Goal: Task Accomplishment & Management: Manage account settings

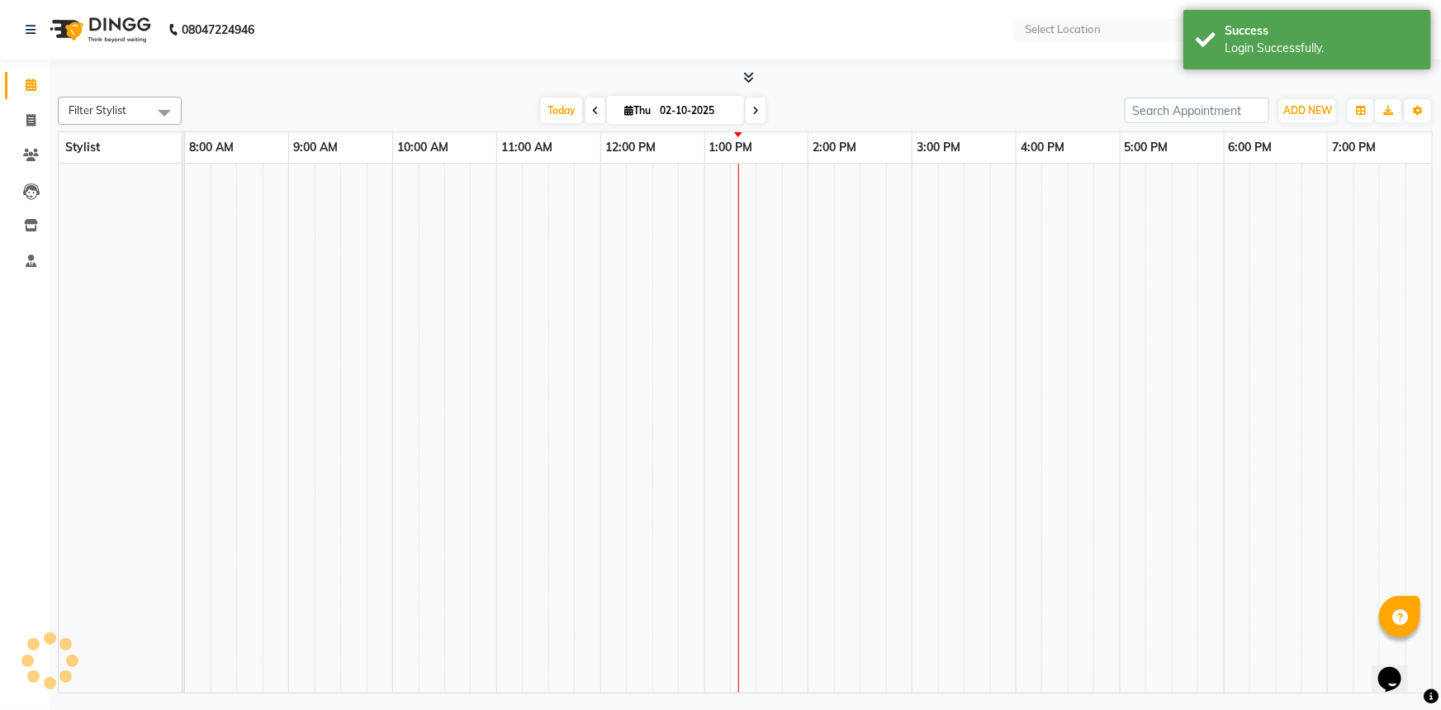
select select "en"
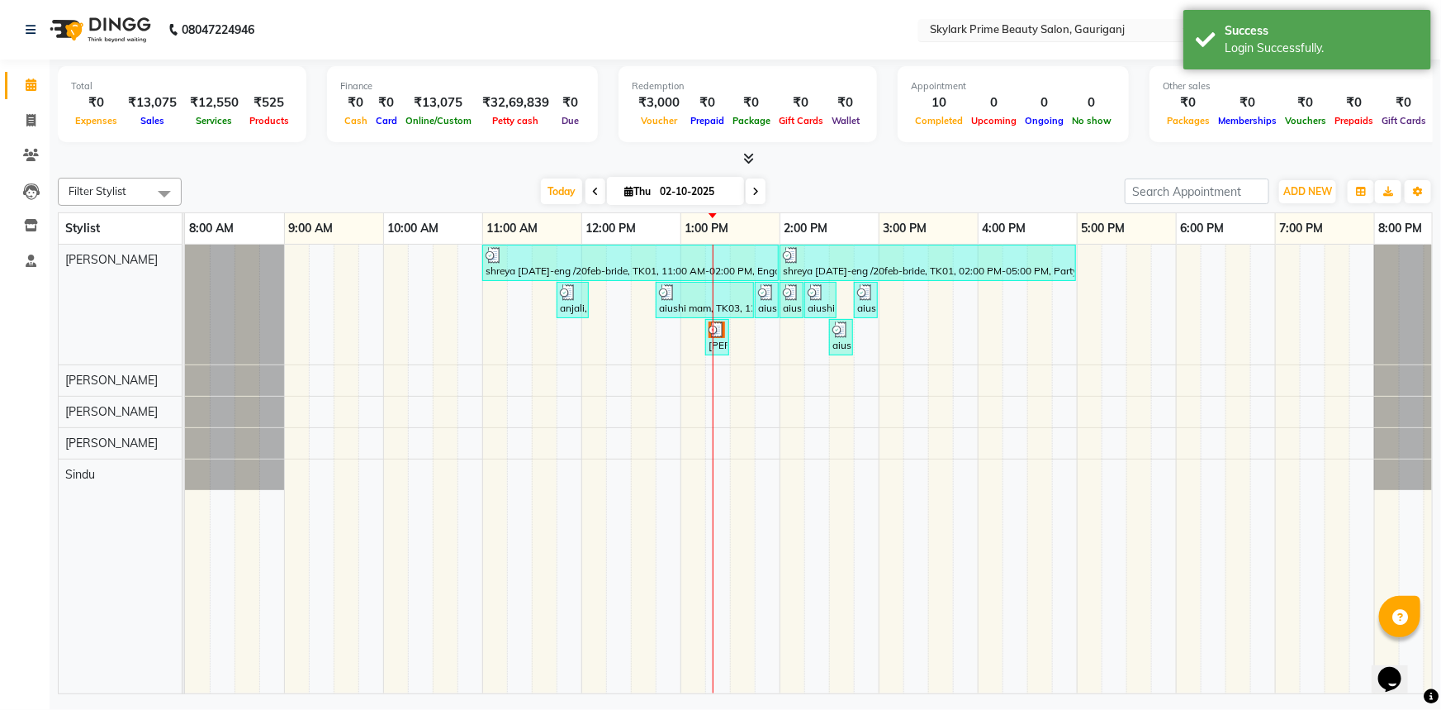
click at [1091, 27] on input "text" at bounding box center [1047, 31] width 240 height 17
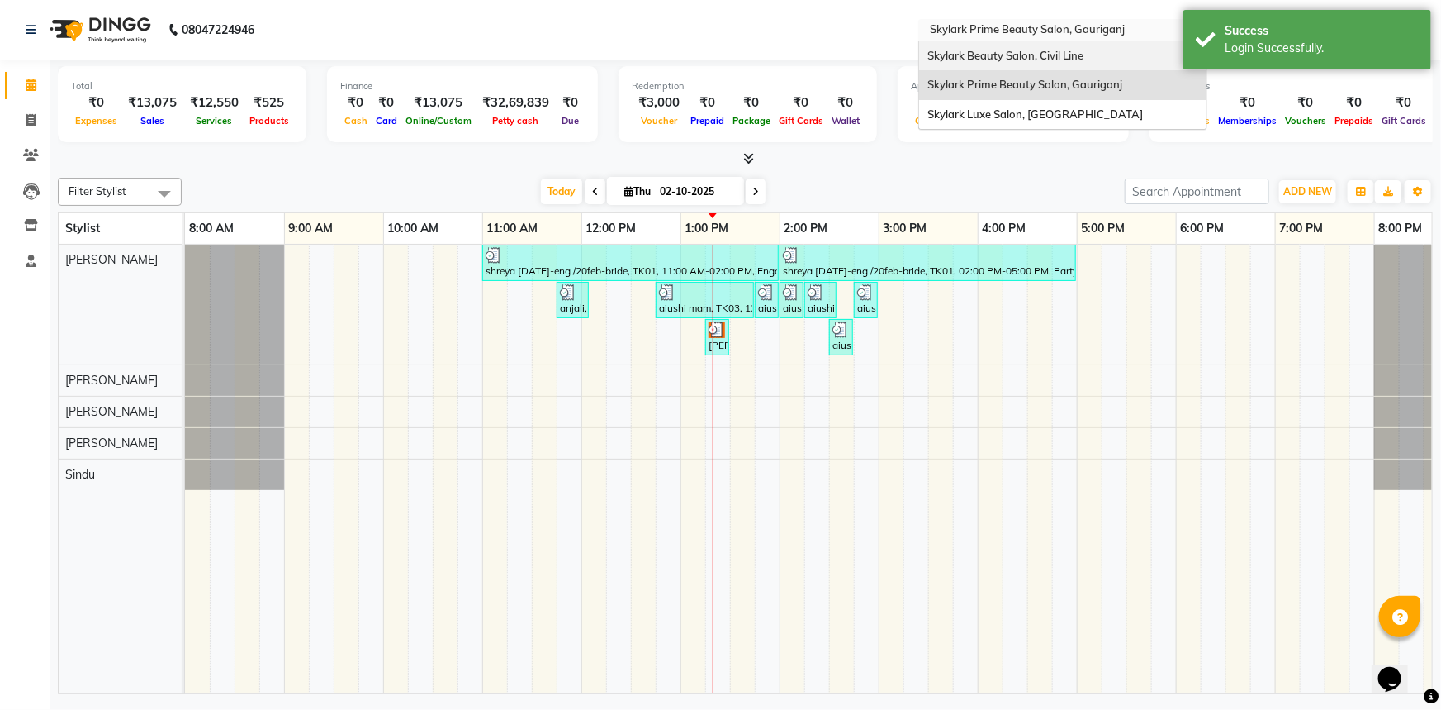
click at [1077, 24] on input "text" at bounding box center [1047, 31] width 240 height 17
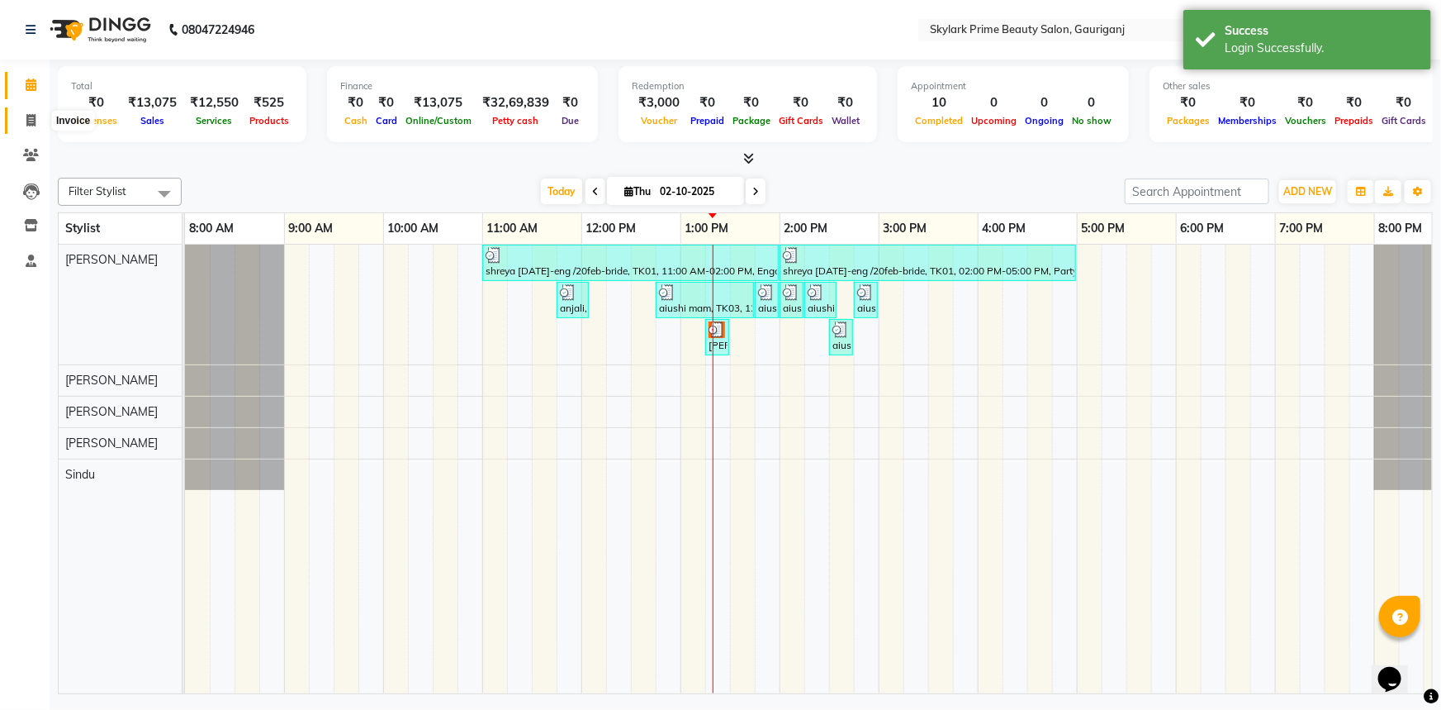
click at [27, 121] on icon at bounding box center [30, 120] width 9 height 12
select select "service"
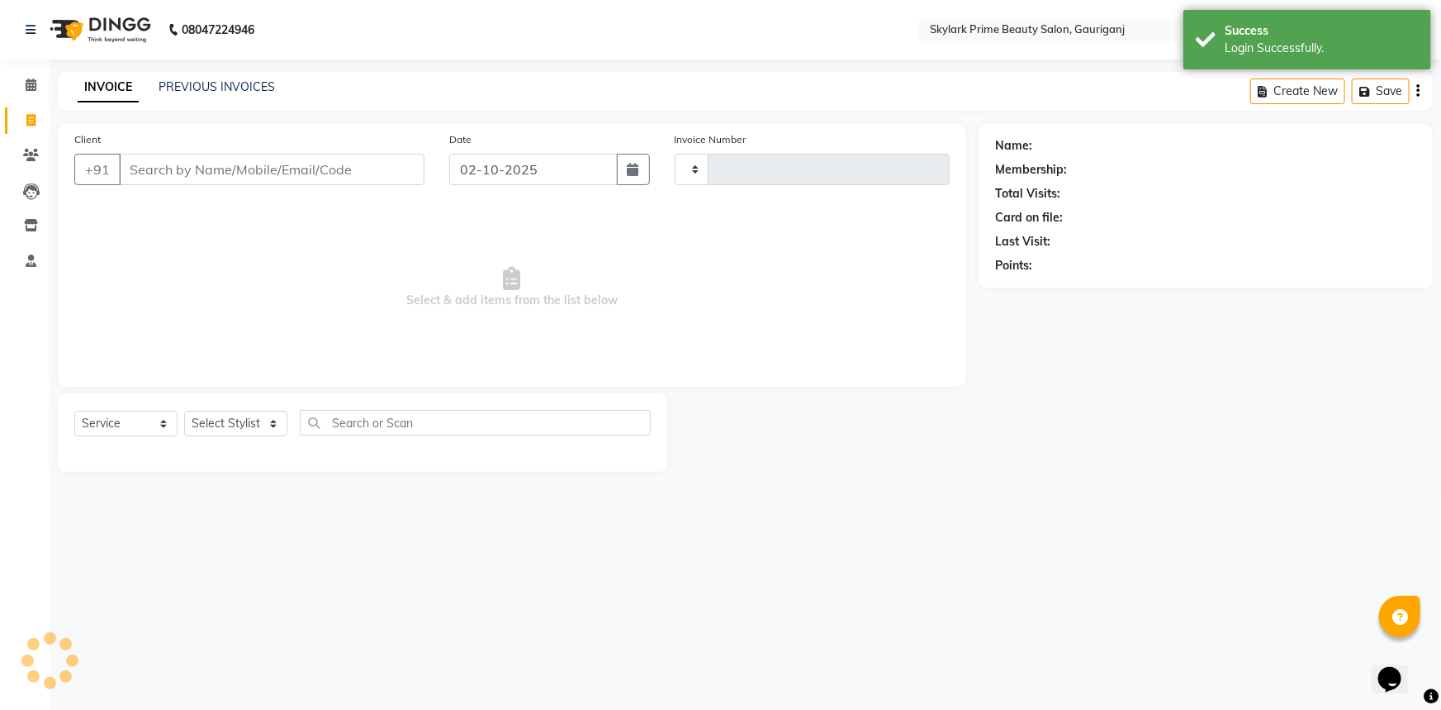
type input "3678"
select select "4735"
click at [34, 80] on icon at bounding box center [31, 84] width 11 height 12
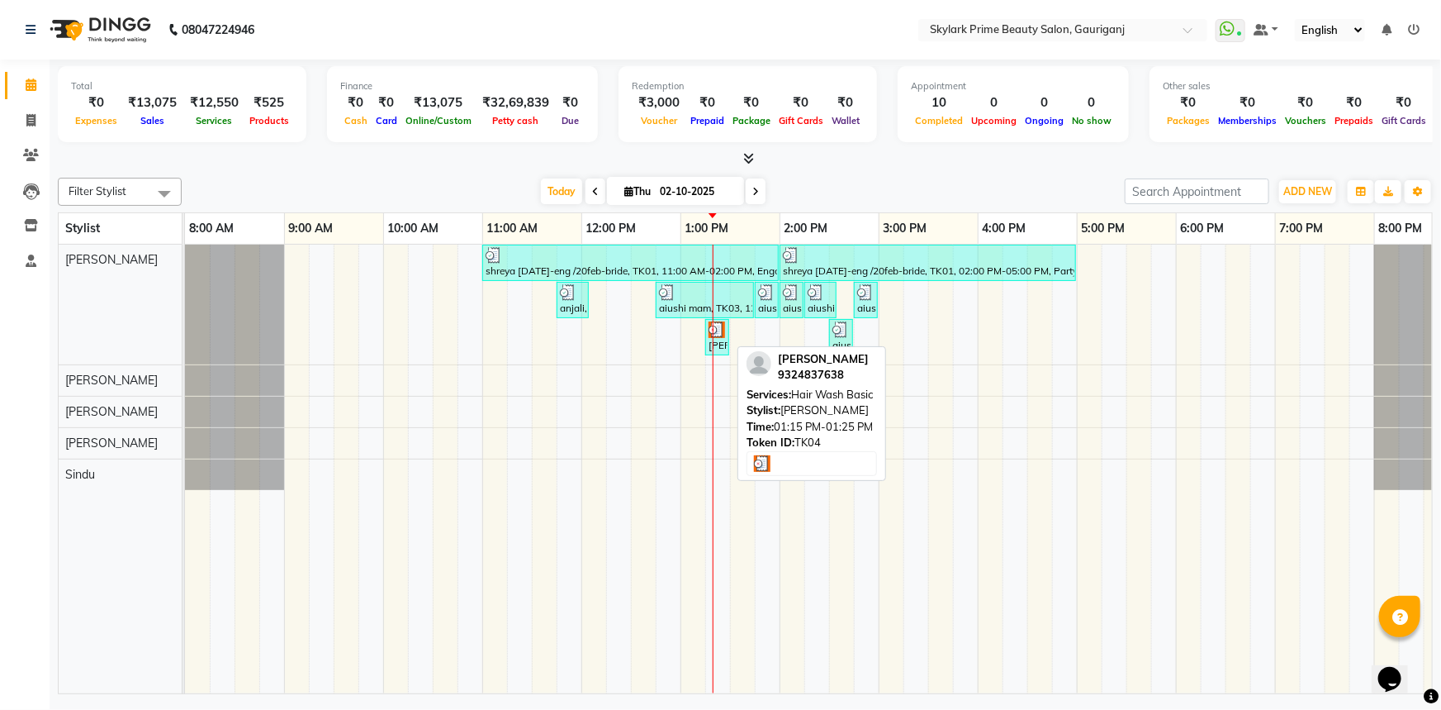
click at [721, 338] on div "[PERSON_NAME], TK04, 01:15 PM-01:25 PM, Hair Wash Basic" at bounding box center [717, 336] width 21 height 31
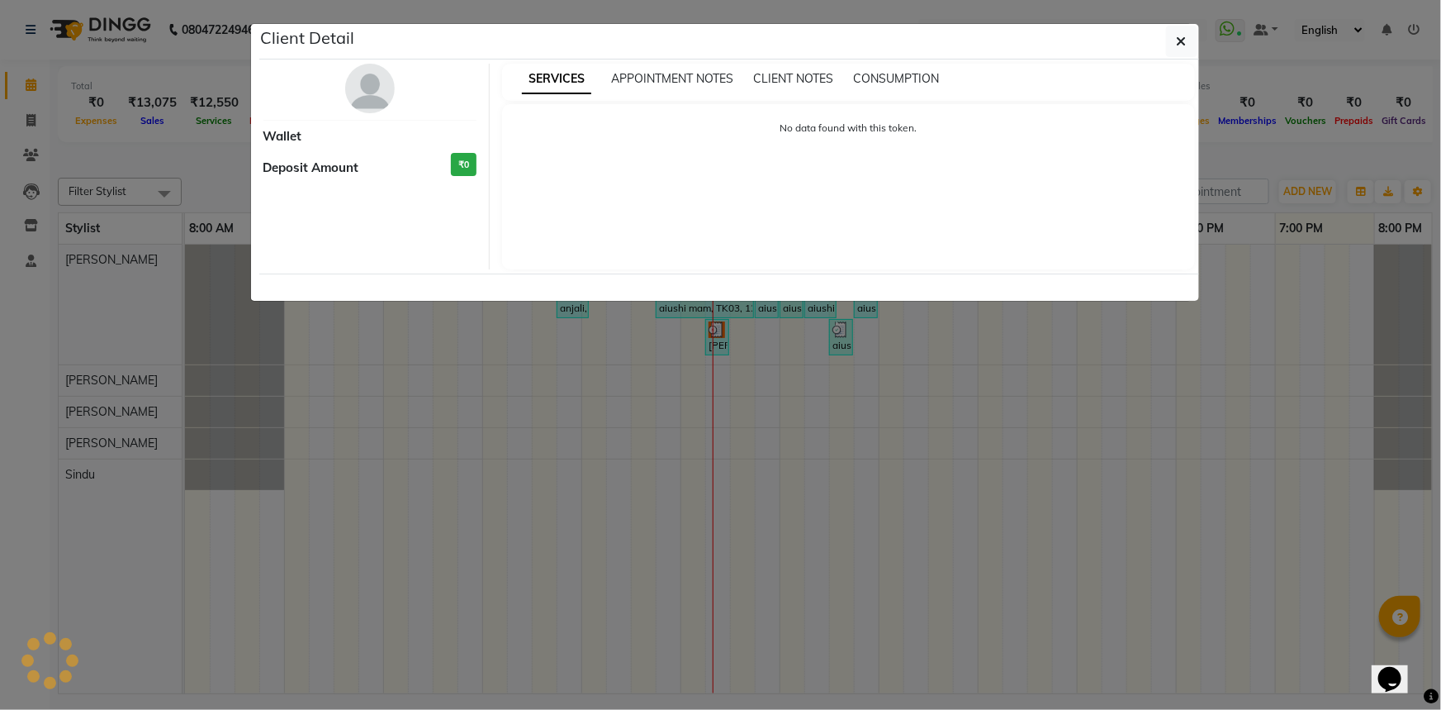
select select "3"
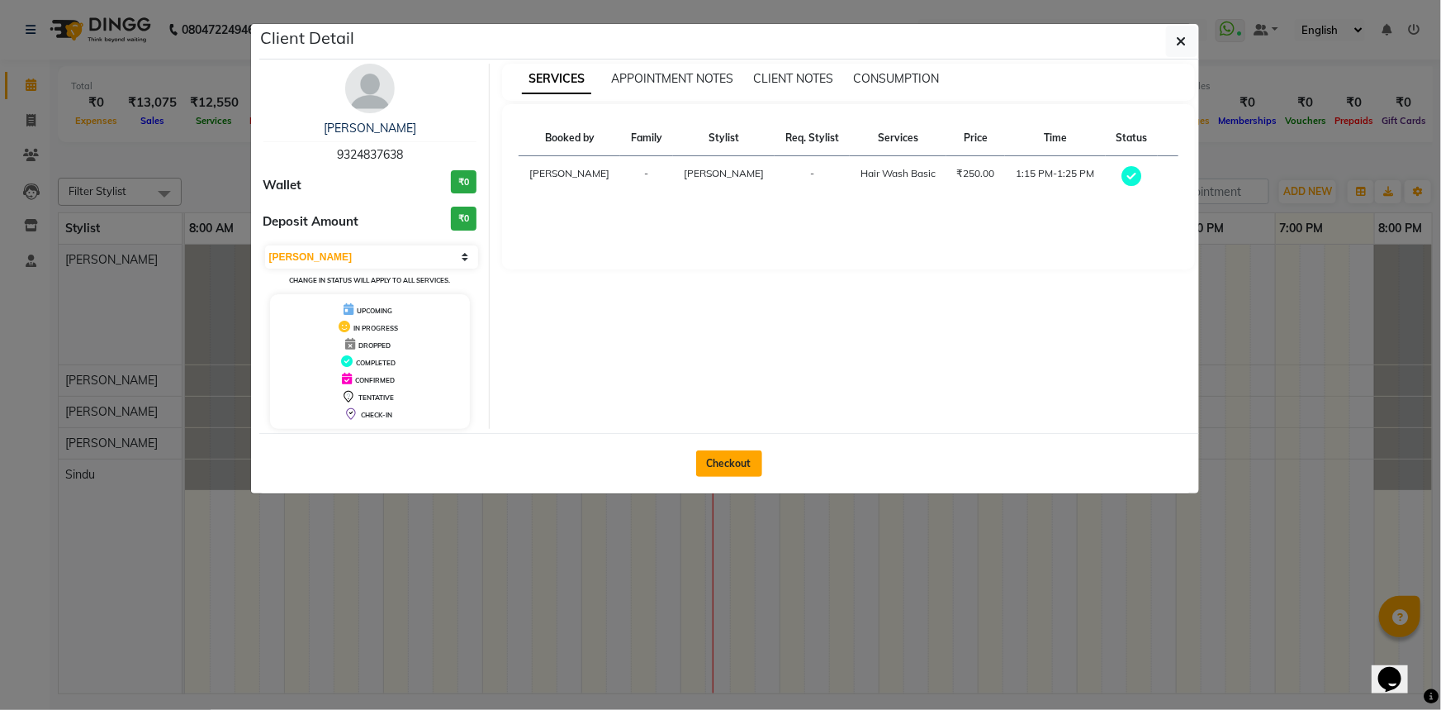
click at [743, 459] on button "Checkout" at bounding box center [729, 463] width 66 height 26
select select "service"
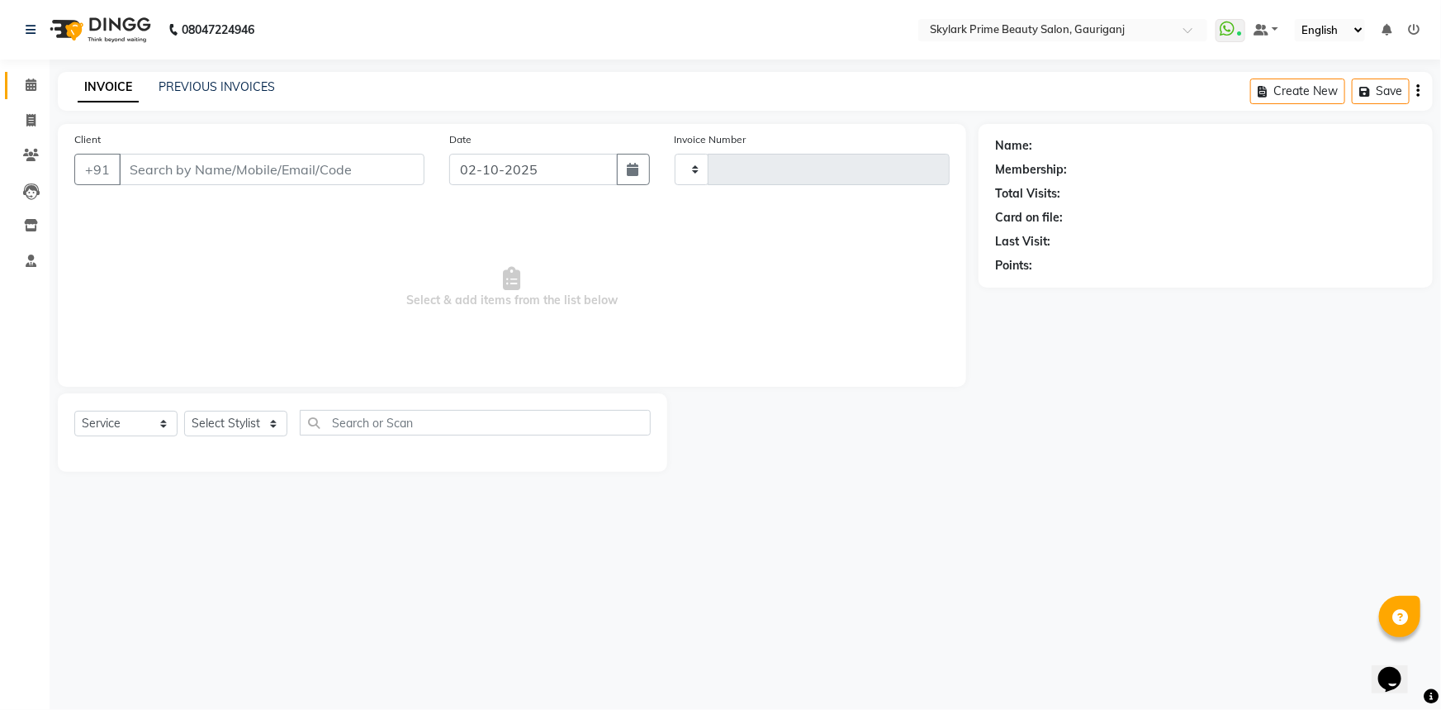
type input "3678"
select select "4735"
type input "9324837638"
select select "30218"
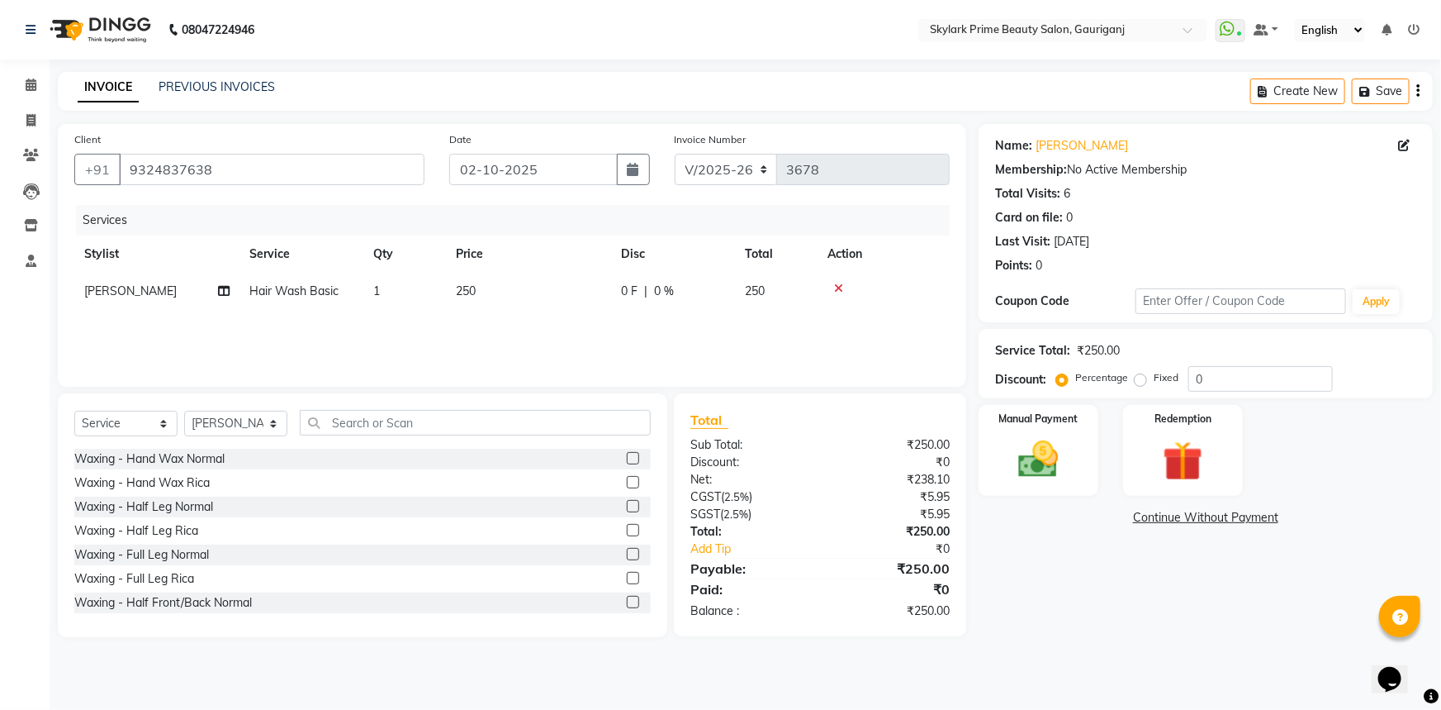
click at [837, 287] on icon at bounding box center [838, 289] width 9 height 12
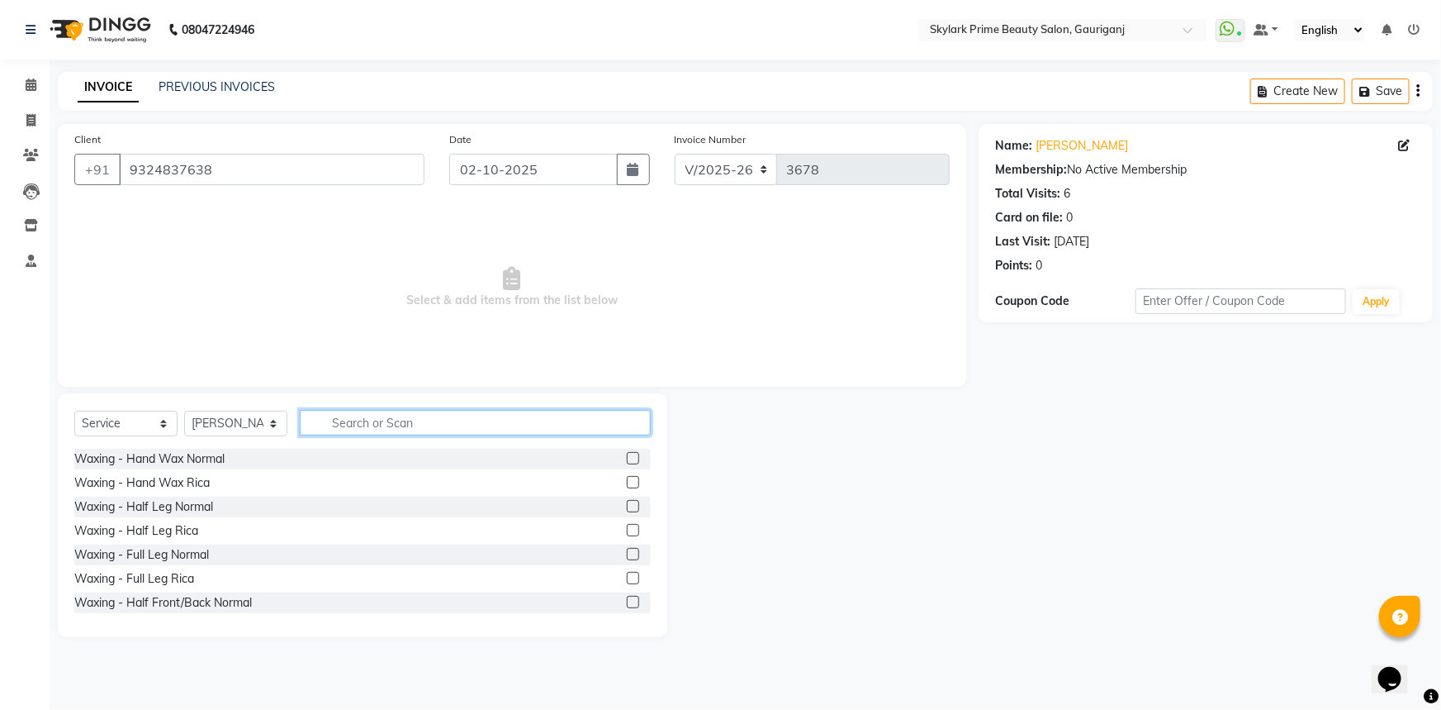
click at [478, 420] on input "text" at bounding box center [475, 423] width 351 height 26
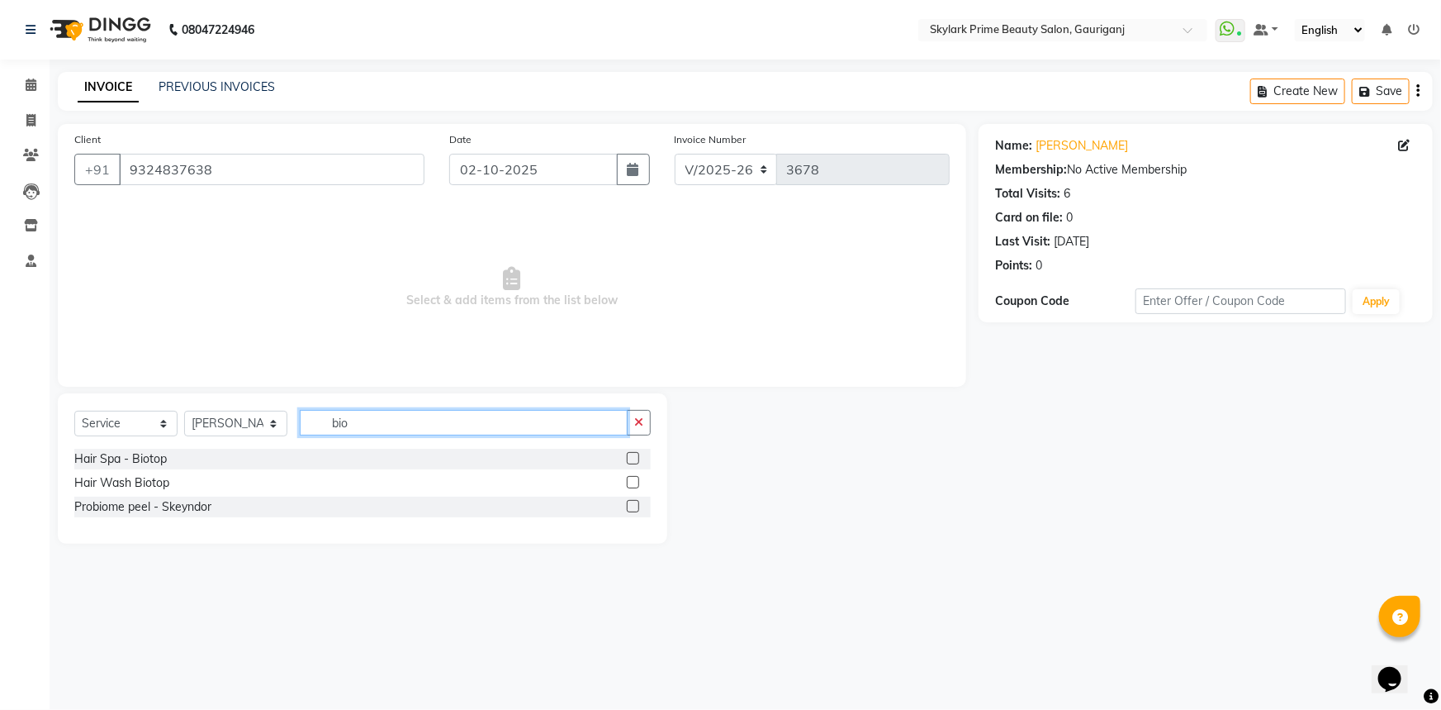
type input "bio"
click at [630, 482] on label at bounding box center [633, 482] width 12 height 12
click at [630, 482] on input "checkbox" at bounding box center [632, 482] width 11 height 11
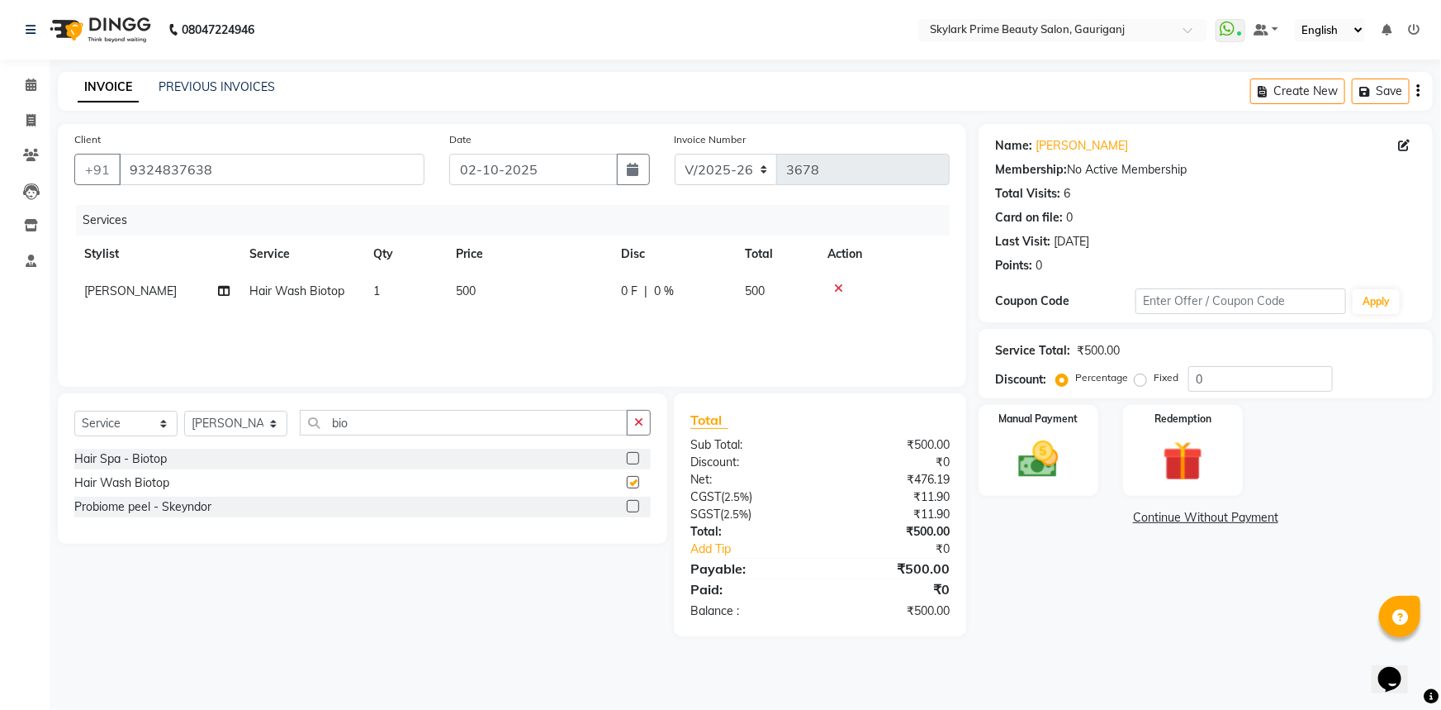
checkbox input "false"
click at [466, 288] on span "500" at bounding box center [466, 290] width 20 height 15
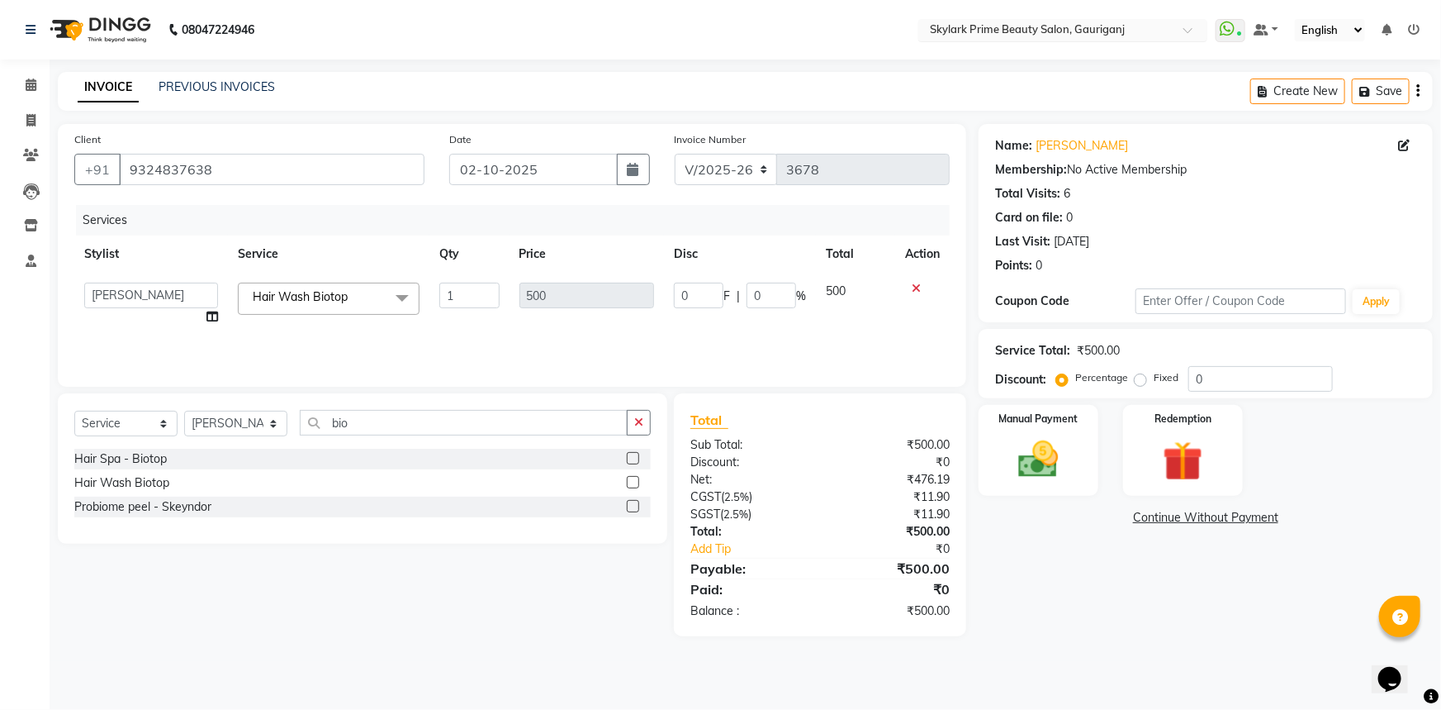
click at [1104, 23] on input "text" at bounding box center [1047, 31] width 240 height 17
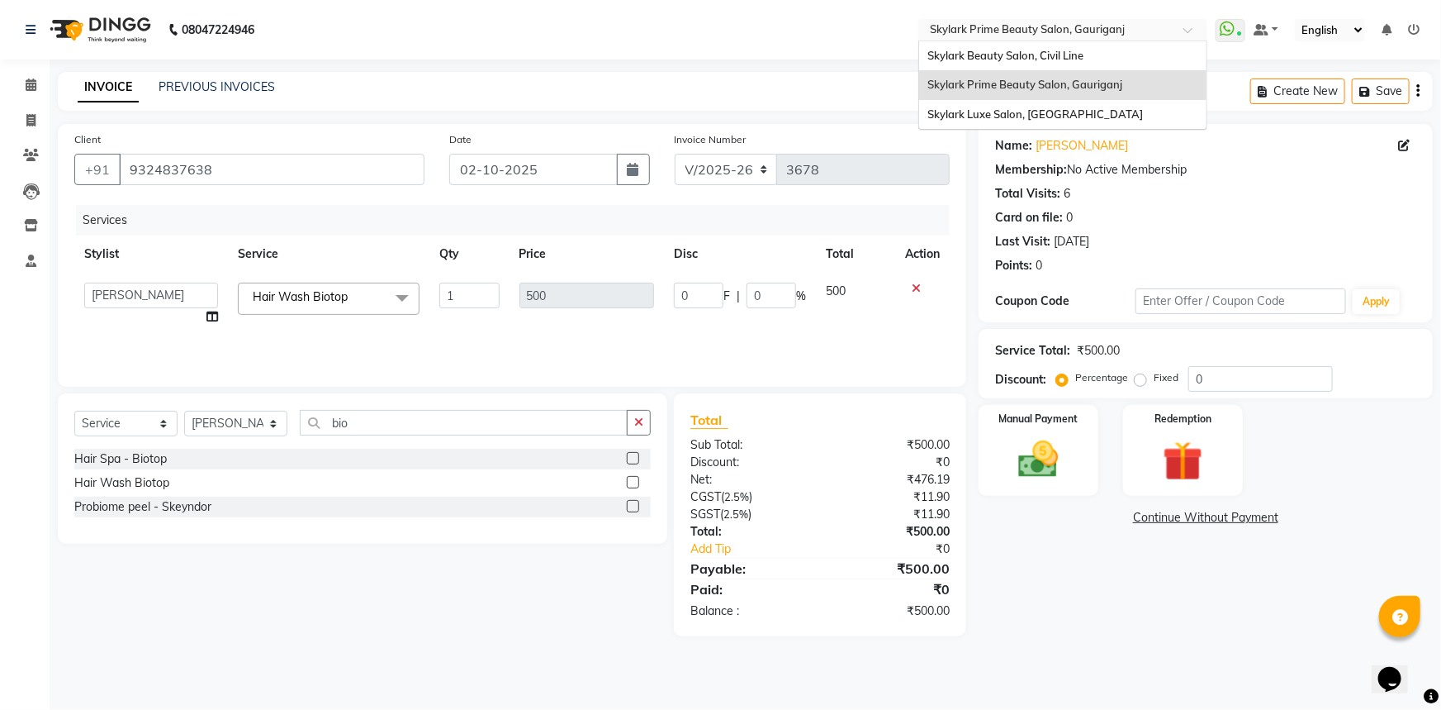
click at [1104, 23] on input "text" at bounding box center [1047, 31] width 240 height 17
click at [1085, 27] on input "text" at bounding box center [1047, 31] width 240 height 17
click at [803, 29] on nav "08047224946 Select Location × Skylark Prime Beauty Salon, Gauriganj Skylark Bea…" at bounding box center [720, 29] width 1441 height 59
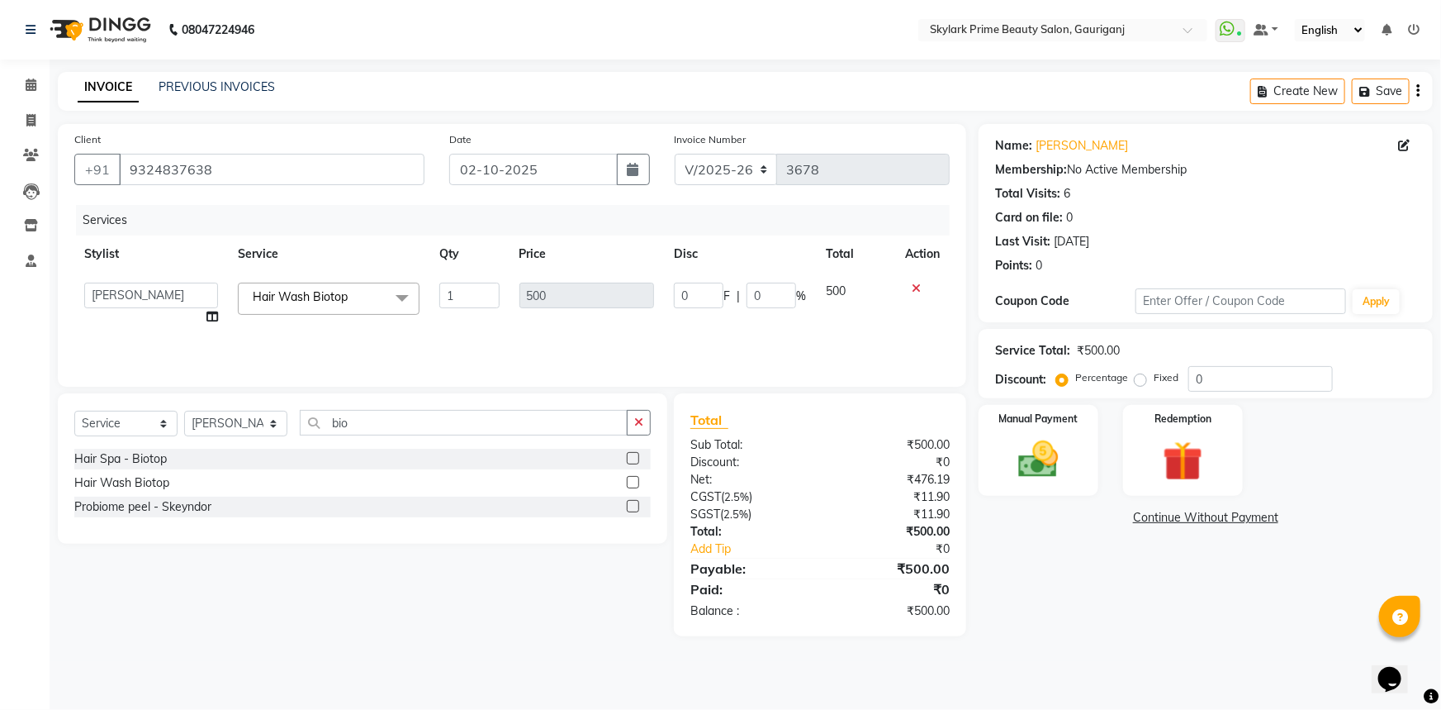
click at [355, 297] on link "x" at bounding box center [351, 296] width 7 height 15
type input "0"
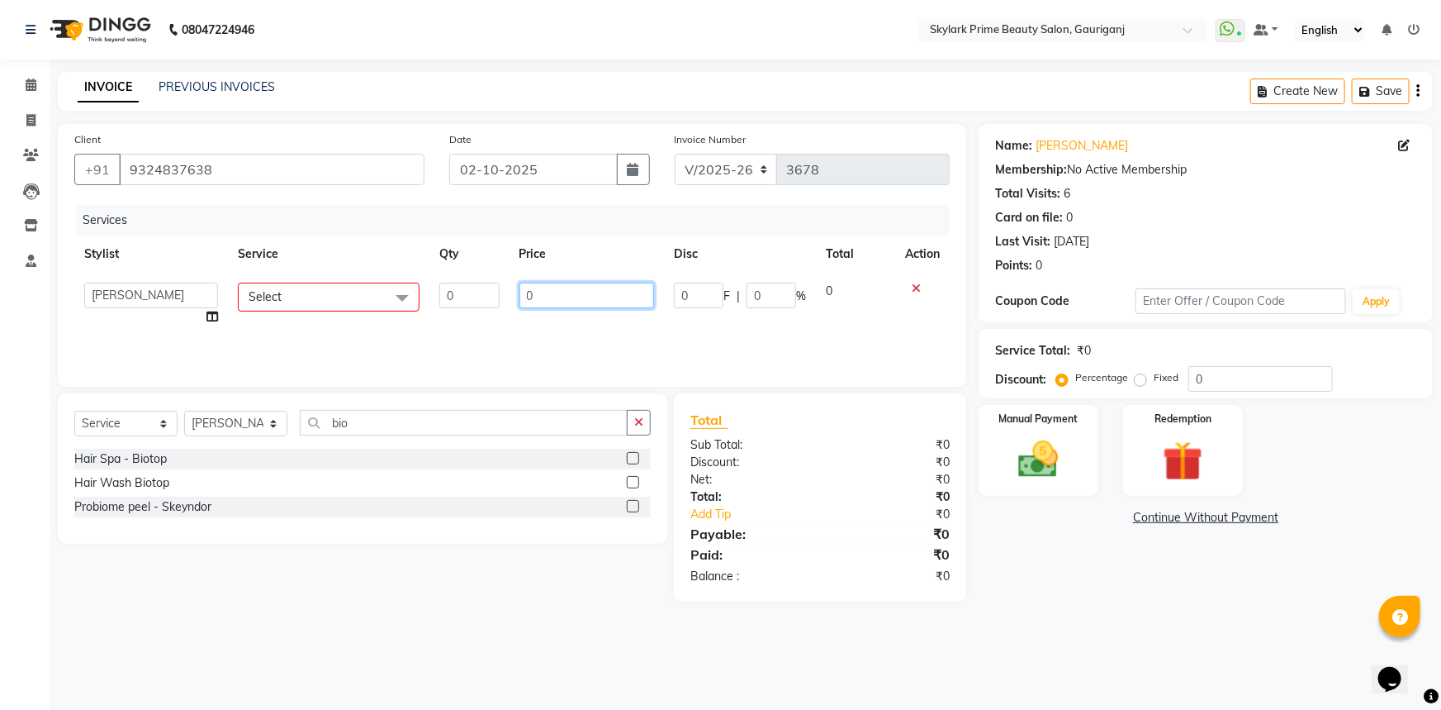
click at [555, 300] on input "0" at bounding box center [587, 296] width 135 height 26
type input "600"
click at [648, 227] on div "Services" at bounding box center [519, 220] width 886 height 31
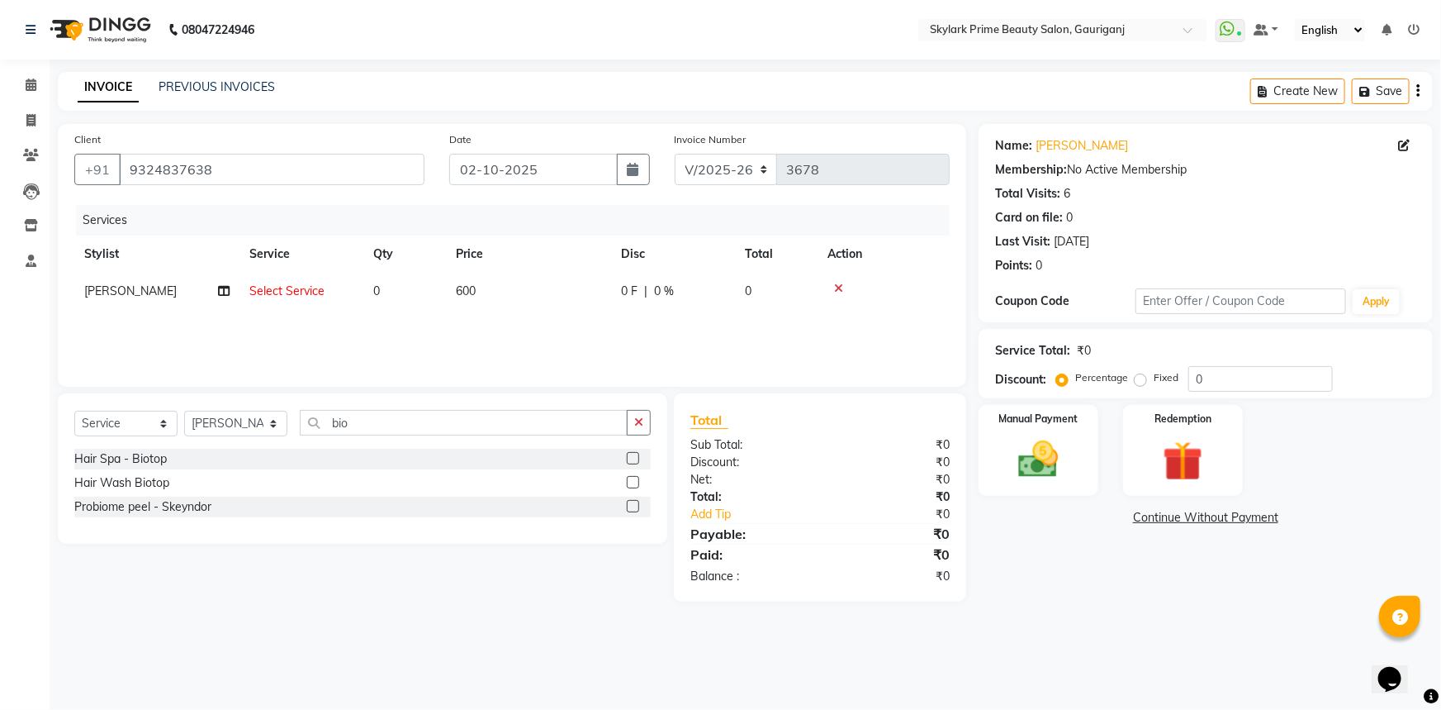
click at [283, 287] on span "Select Service" at bounding box center [286, 290] width 75 height 15
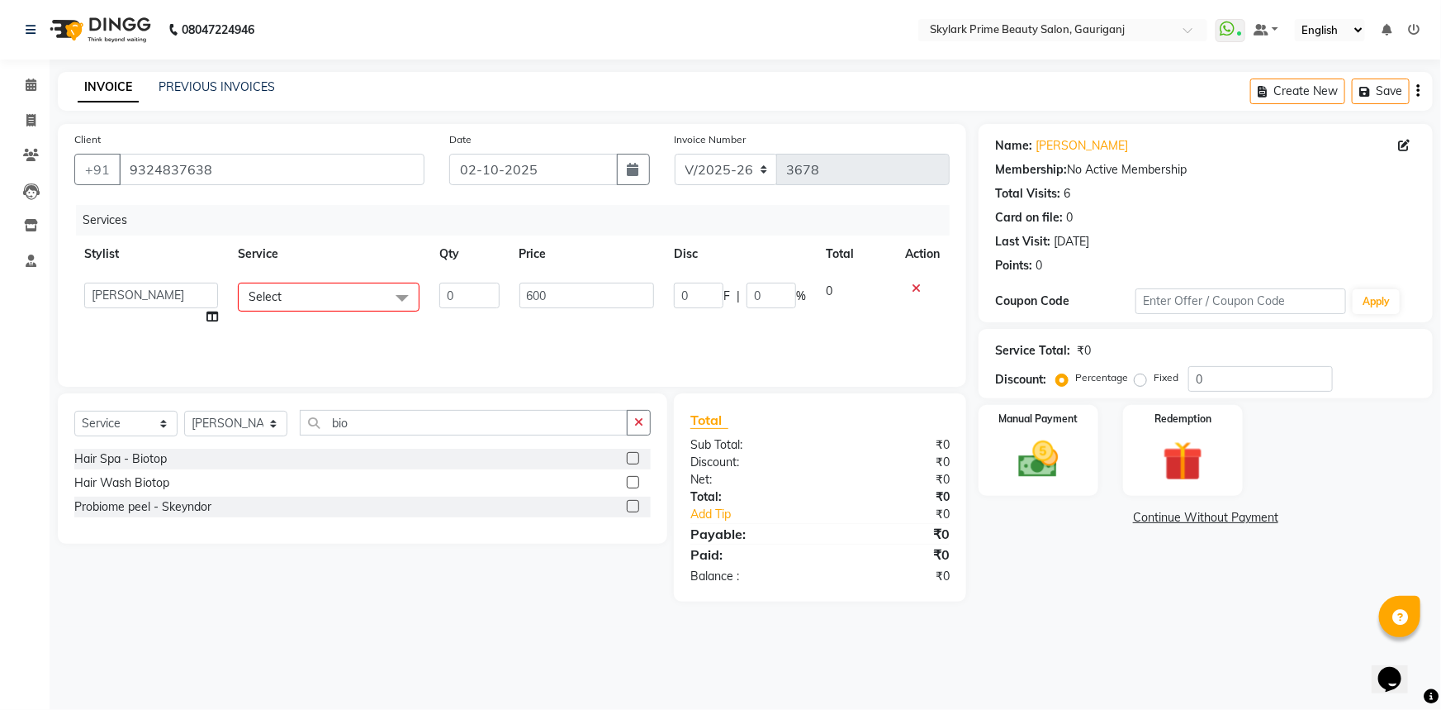
click at [327, 299] on span "Select" at bounding box center [329, 297] width 182 height 29
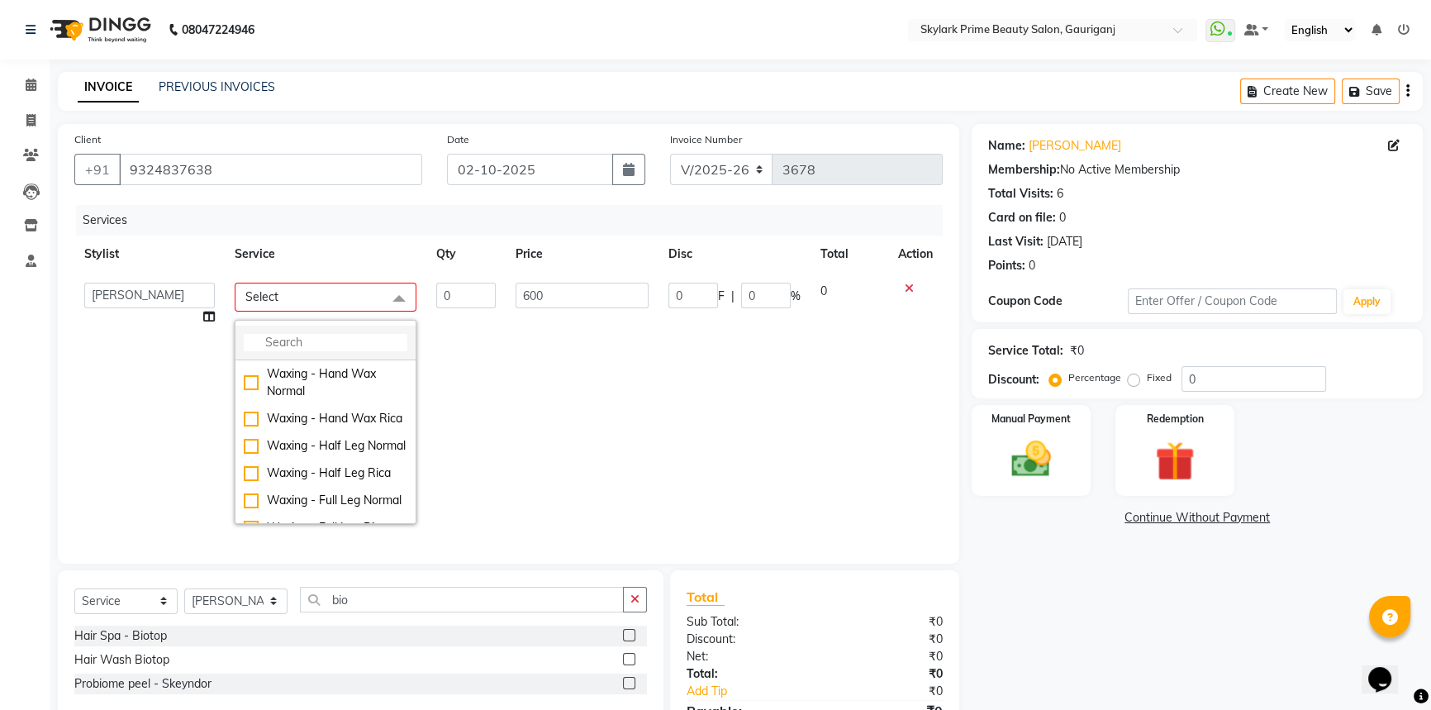
click at [335, 339] on input "multiselect-search" at bounding box center [326, 342] width 164 height 17
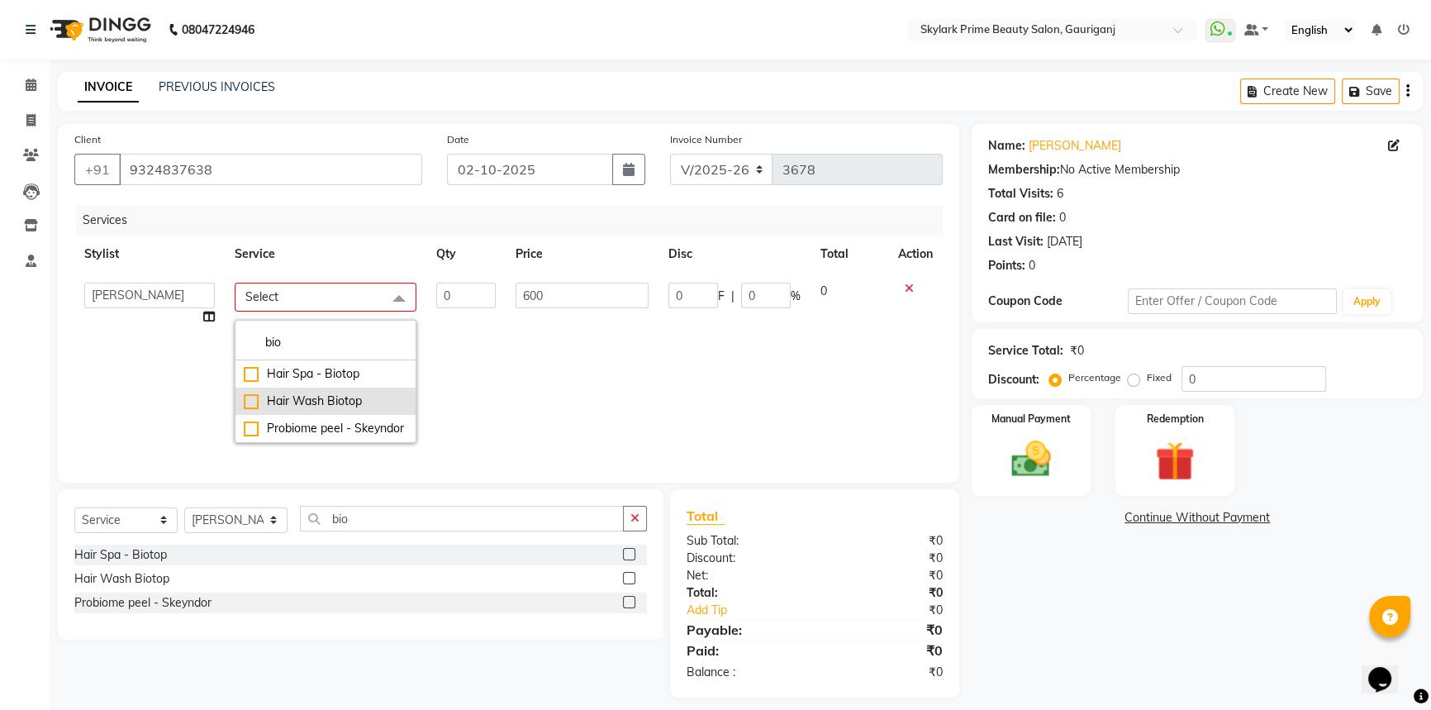
type input "bio"
click at [342, 401] on div "Hair Wash Biotop" at bounding box center [326, 400] width 164 height 17
checkbox input "true"
type input "1"
type input "500"
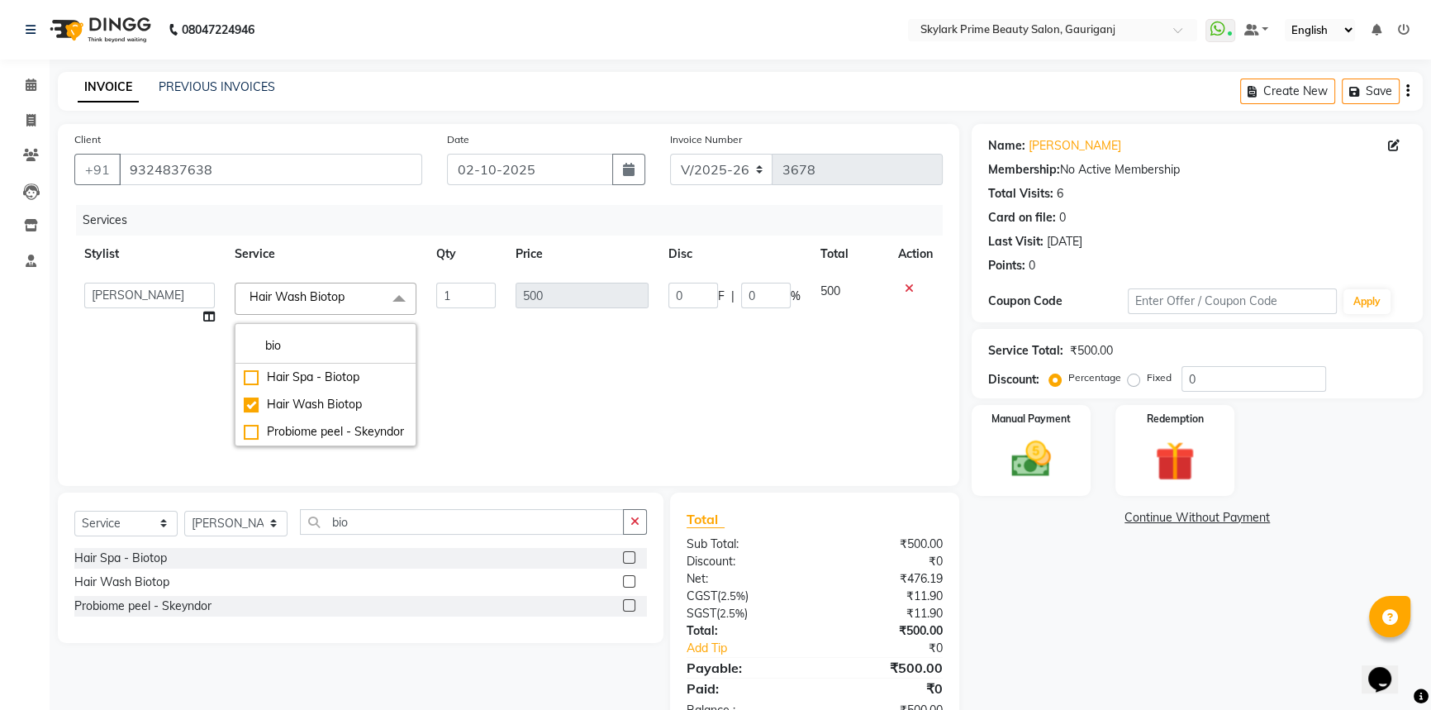
click at [909, 290] on icon at bounding box center [909, 289] width 9 height 12
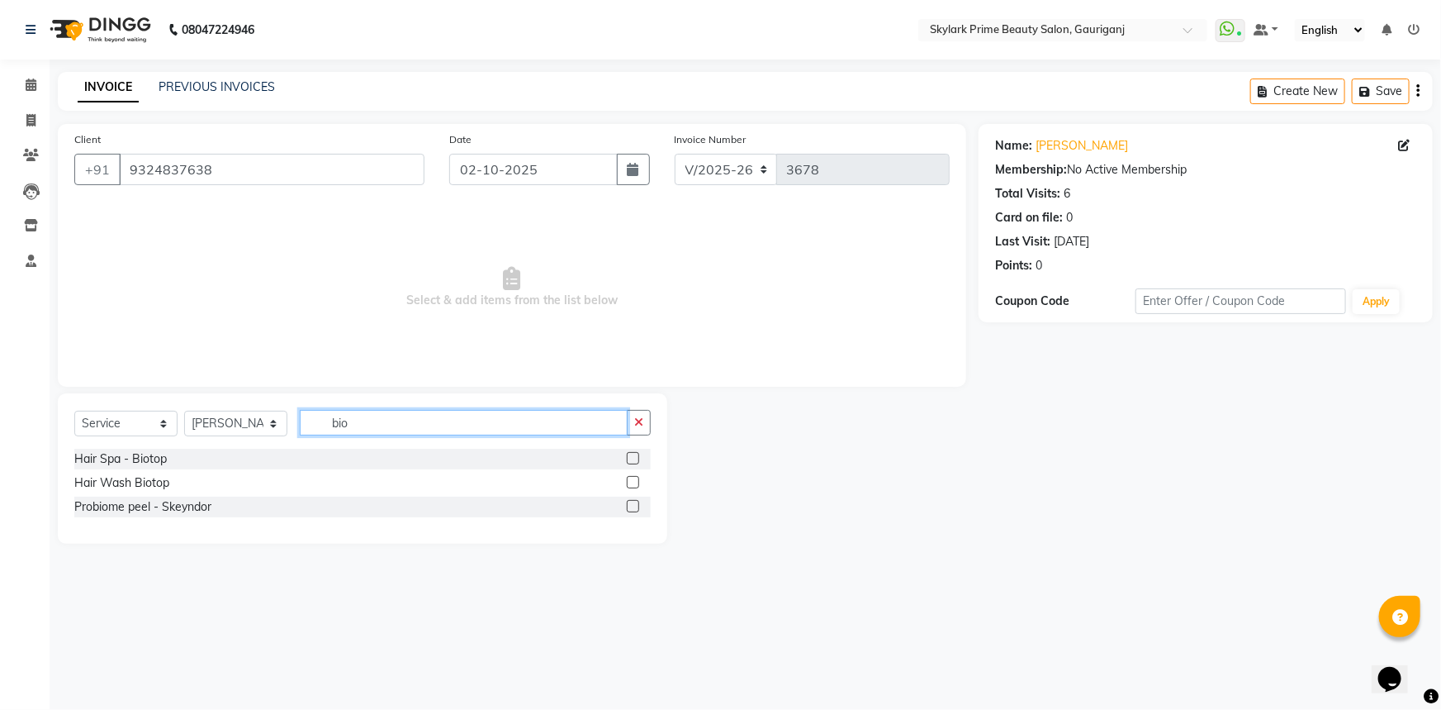
click at [359, 420] on input "bio" at bounding box center [464, 423] width 328 height 26
type input "b"
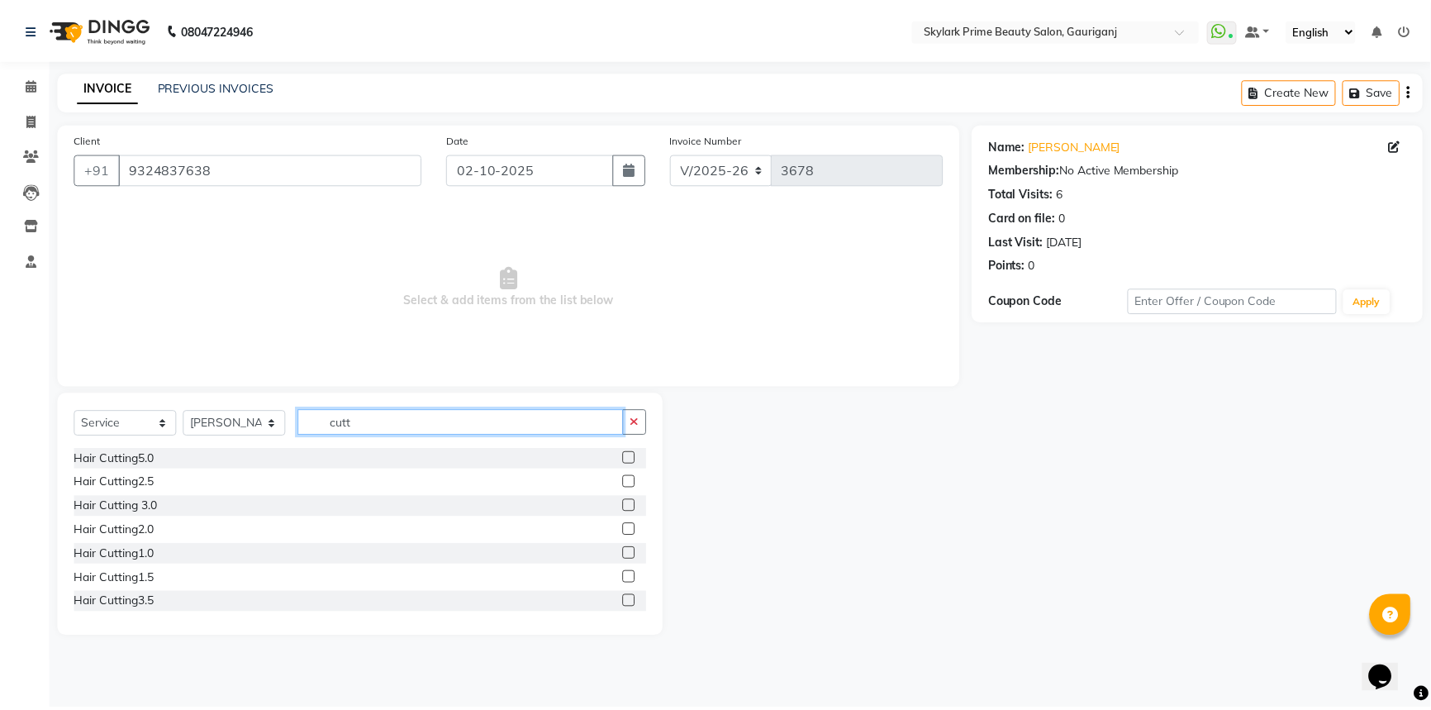
scroll to position [74, 0]
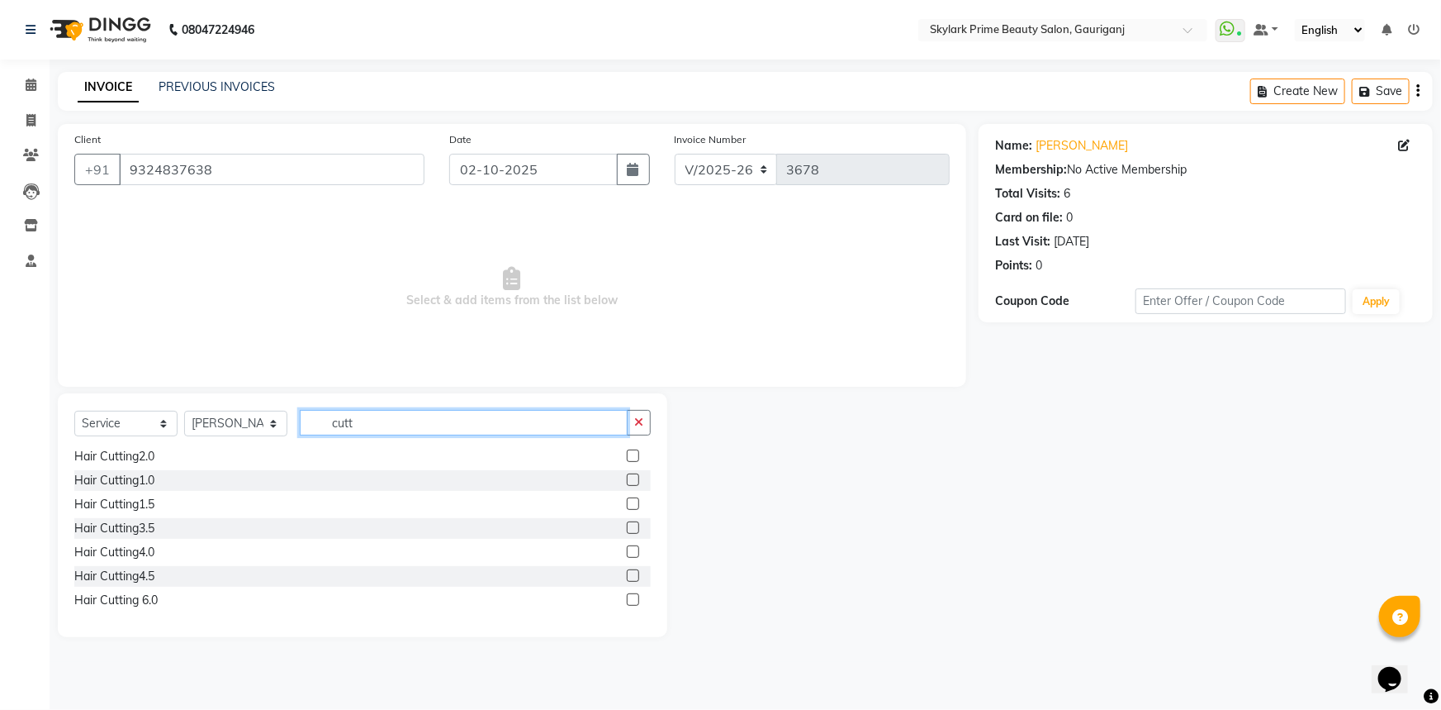
type input "cutt"
click at [627, 595] on label at bounding box center [633, 599] width 12 height 12
click at [627, 595] on input "checkbox" at bounding box center [632, 600] width 11 height 11
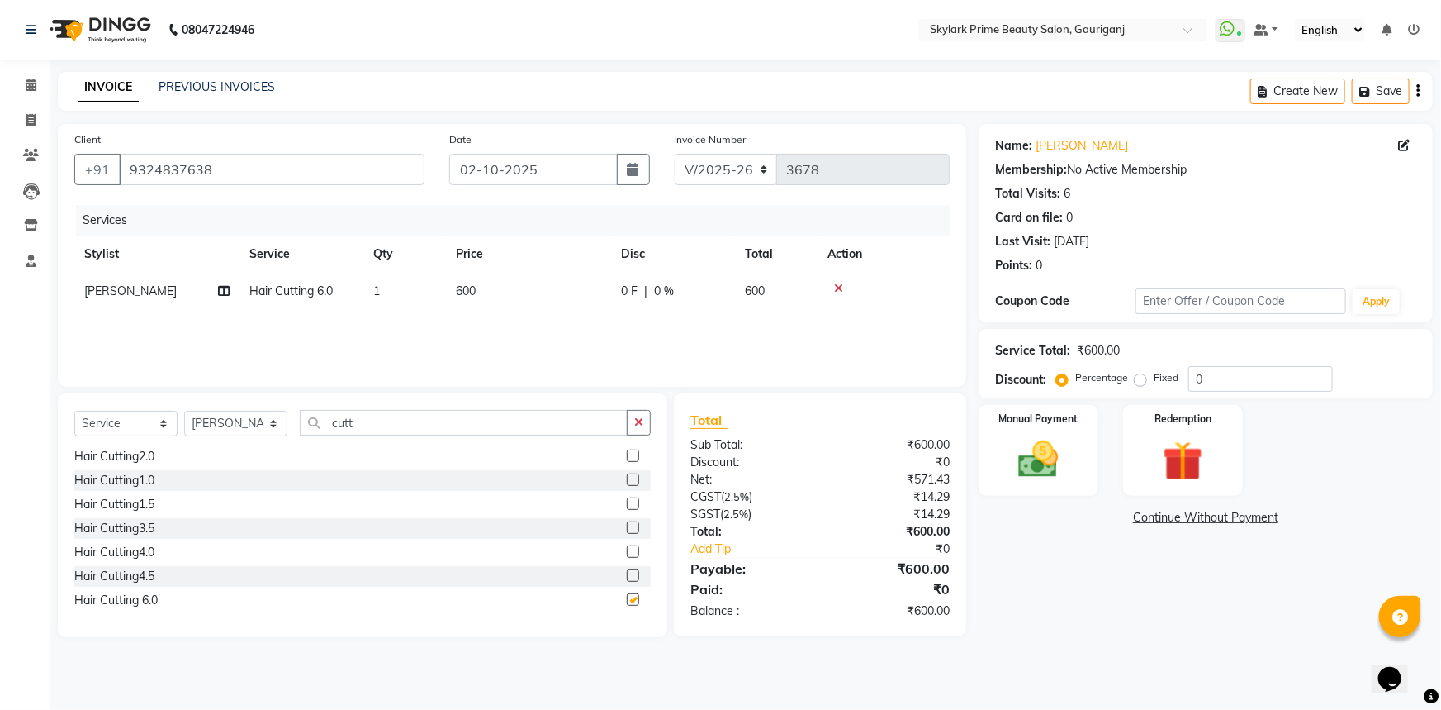
checkbox input "false"
click at [1041, 458] on img at bounding box center [1039, 459] width 68 height 48
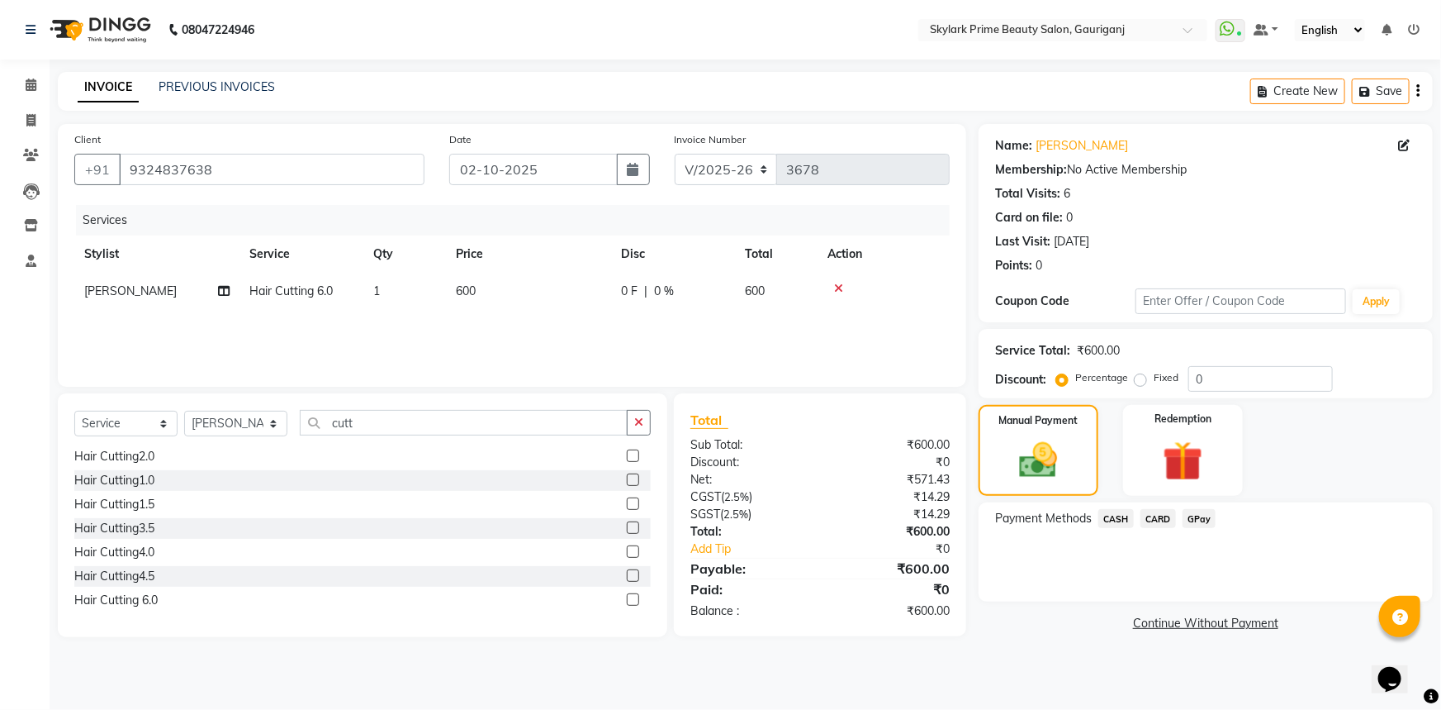
click at [1200, 517] on span "GPay" at bounding box center [1200, 518] width 34 height 19
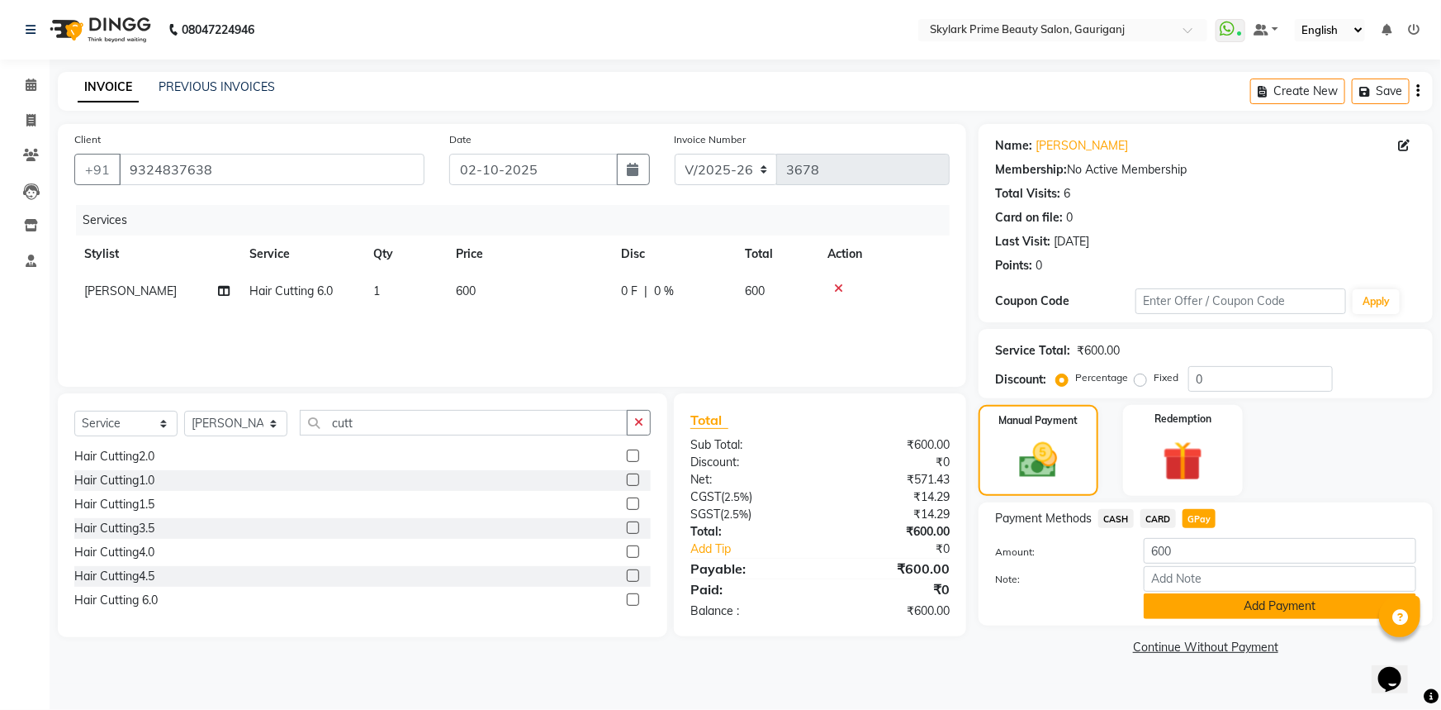
click at [1223, 609] on button "Add Payment" at bounding box center [1280, 606] width 273 height 26
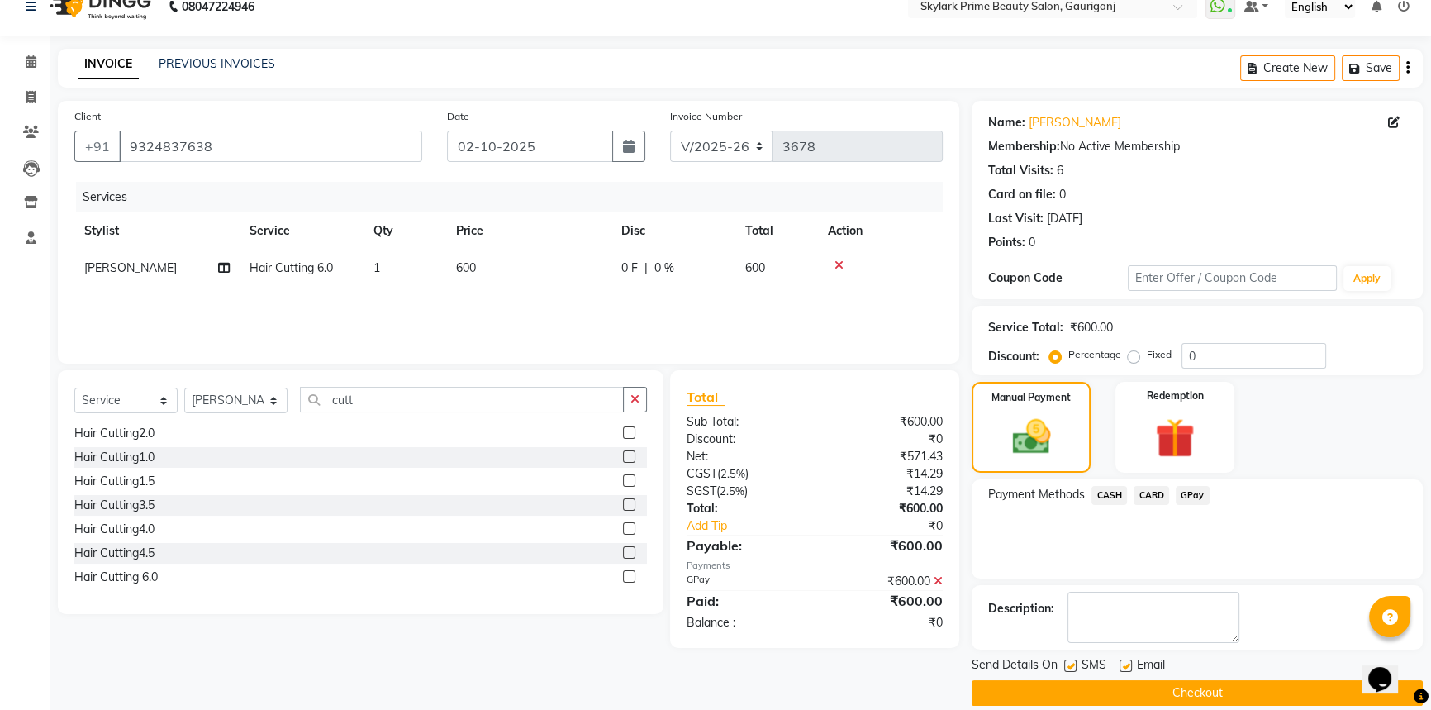
scroll to position [42, 0]
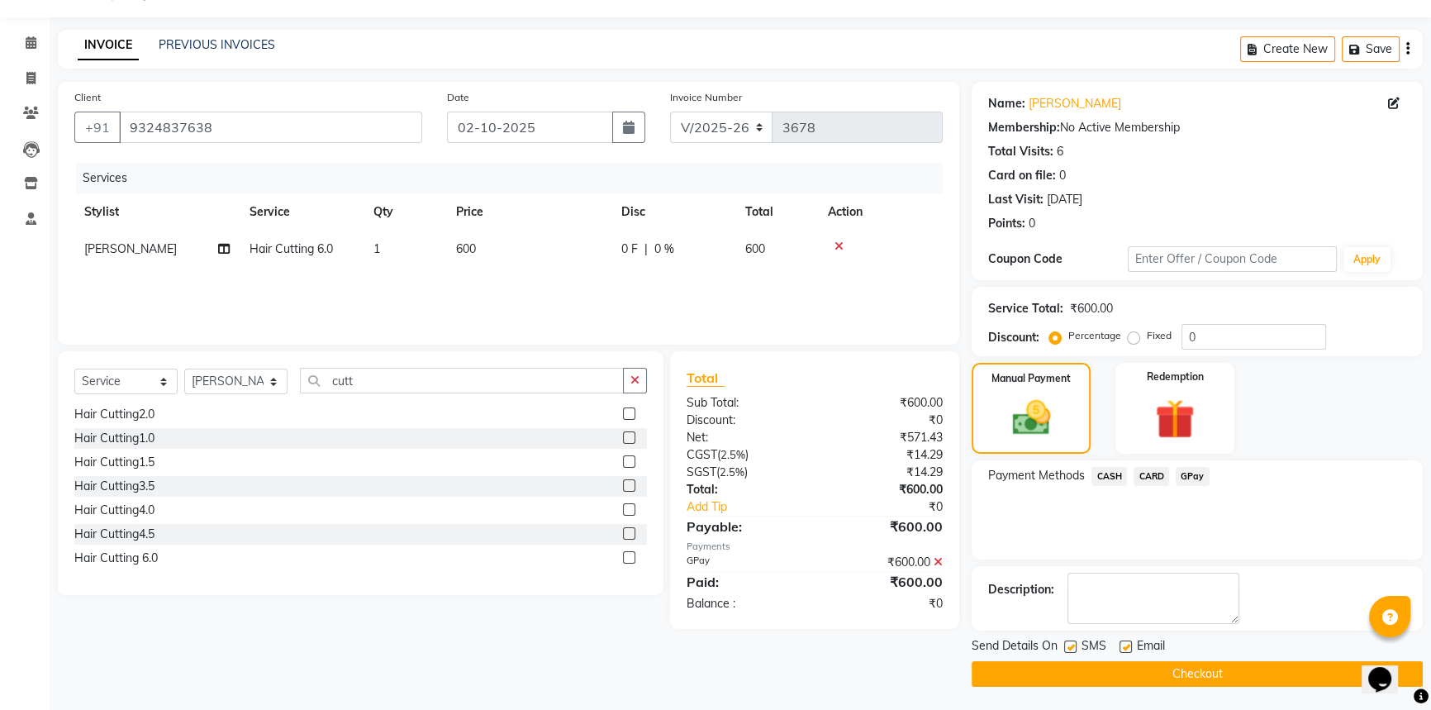
click at [1135, 667] on button "Checkout" at bounding box center [1196, 674] width 451 height 26
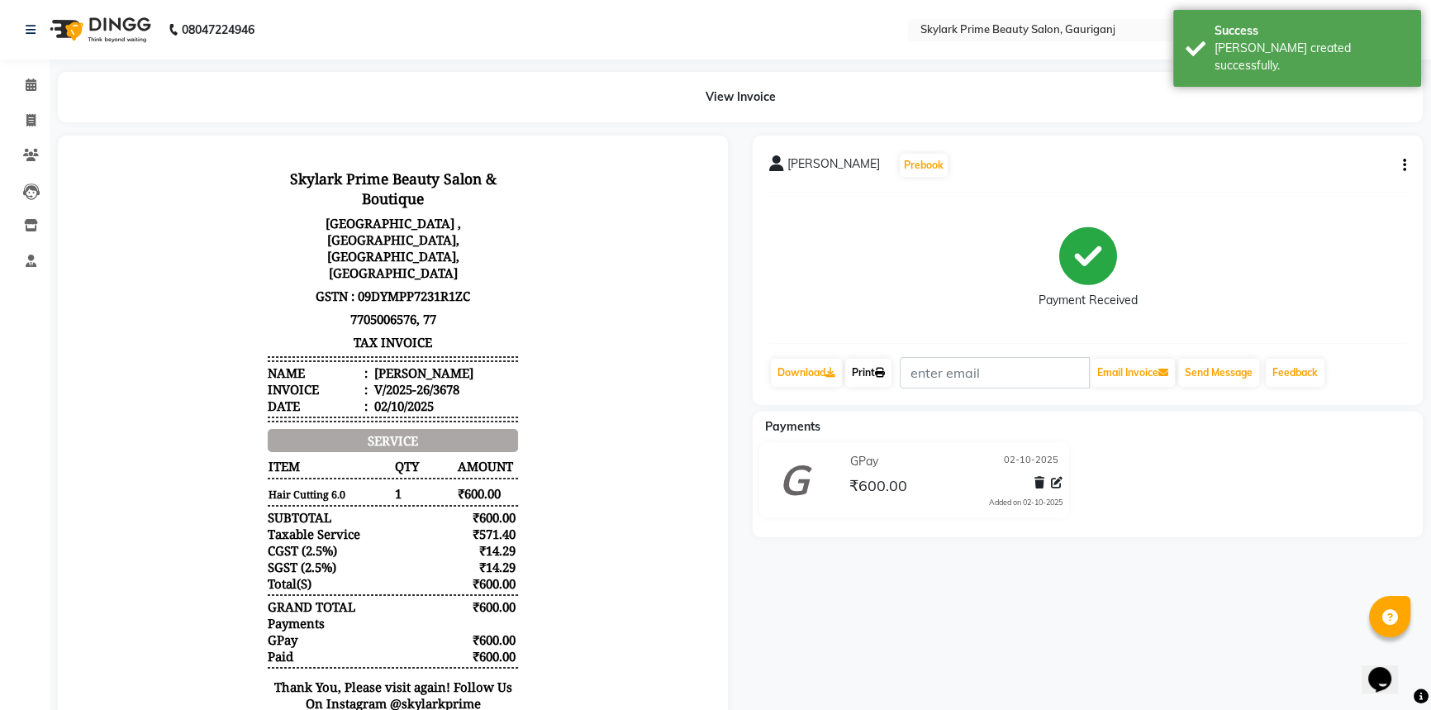
click at [868, 368] on link "Print" at bounding box center [868, 373] width 46 height 28
click at [20, 74] on link "Calendar" at bounding box center [25, 85] width 40 height 27
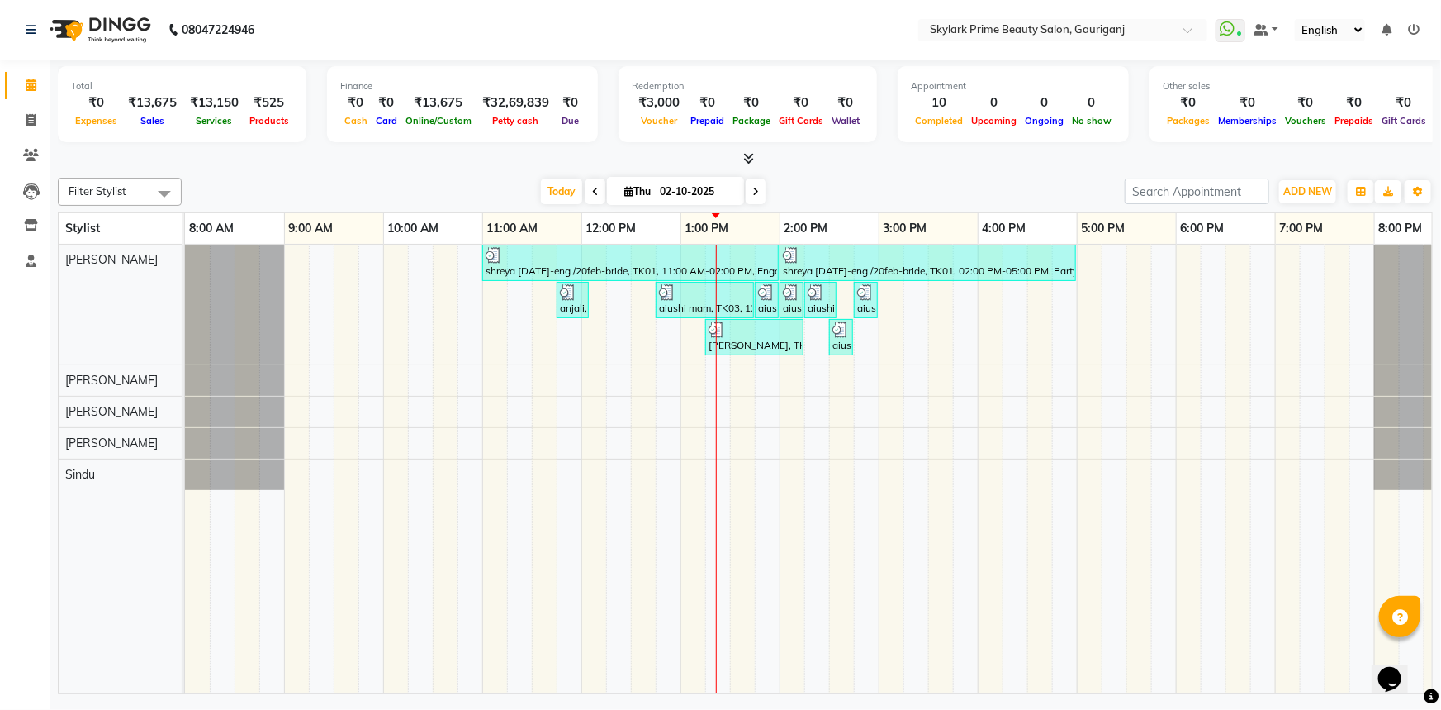
click at [135, 197] on span "Filter Stylist" at bounding box center [120, 192] width 124 height 28
click at [116, 268] on div "[PERSON_NAME]" at bounding box center [120, 267] width 106 height 17
checkbox input "true"
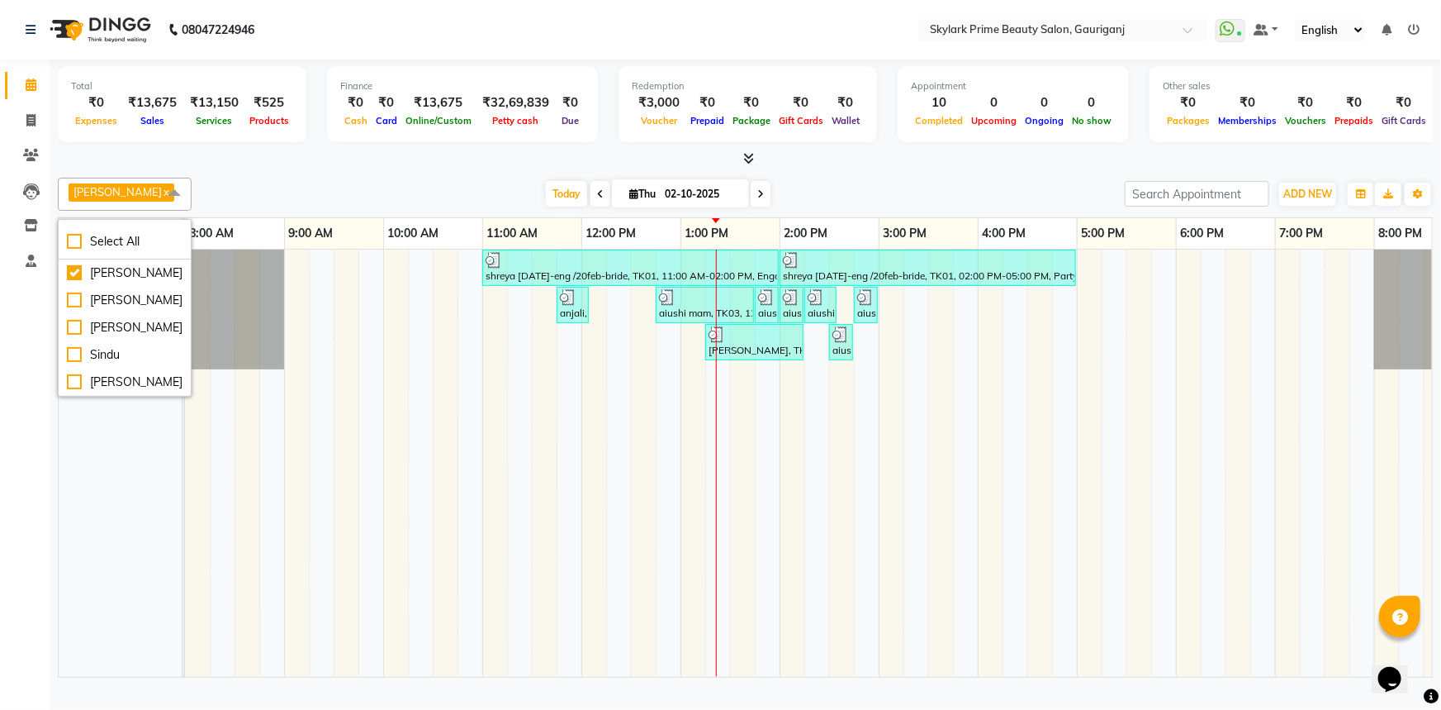
click at [170, 195] on span at bounding box center [174, 193] width 33 height 31
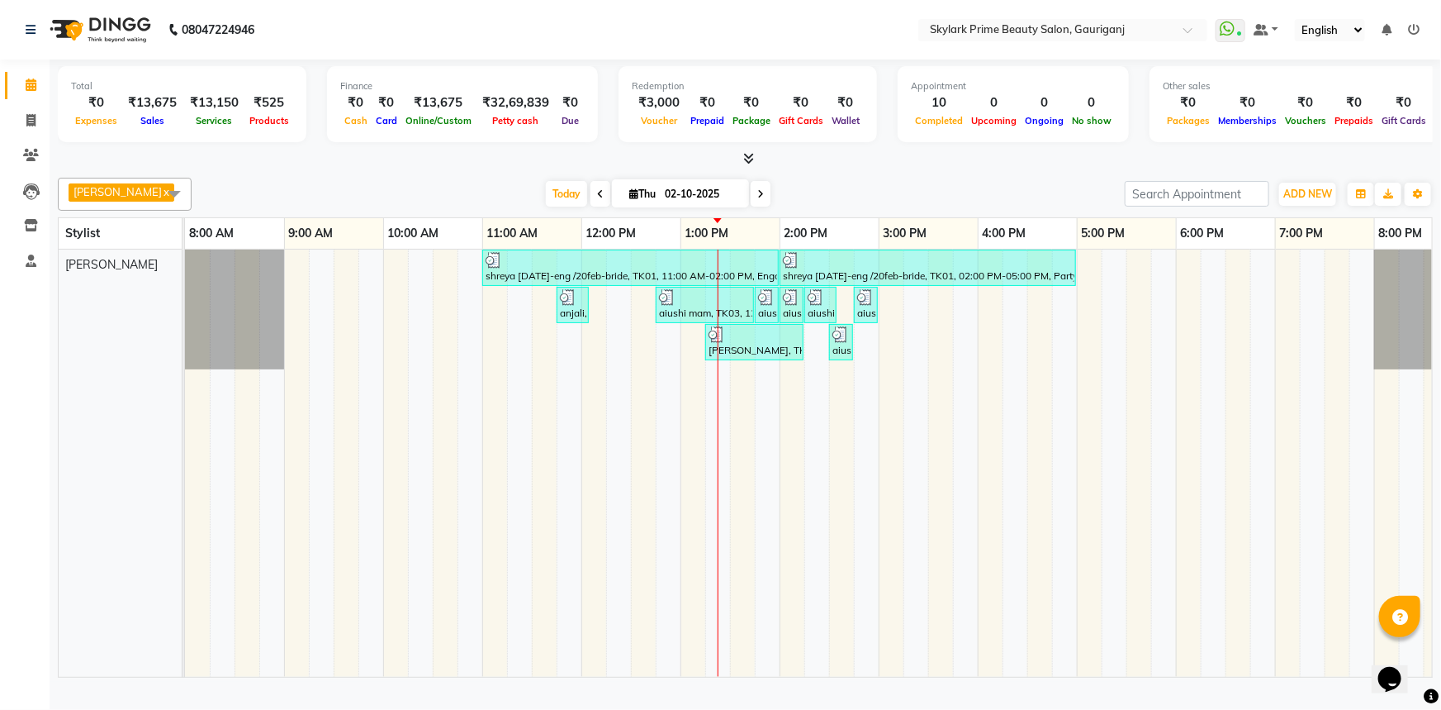
click at [1217, 311] on div "shreya [DATE]-eng /20feb-bride, TK01, 11:00 AM-02:00 PM, Engagement Brazillian …" at bounding box center [829, 462] width 1289 height 427
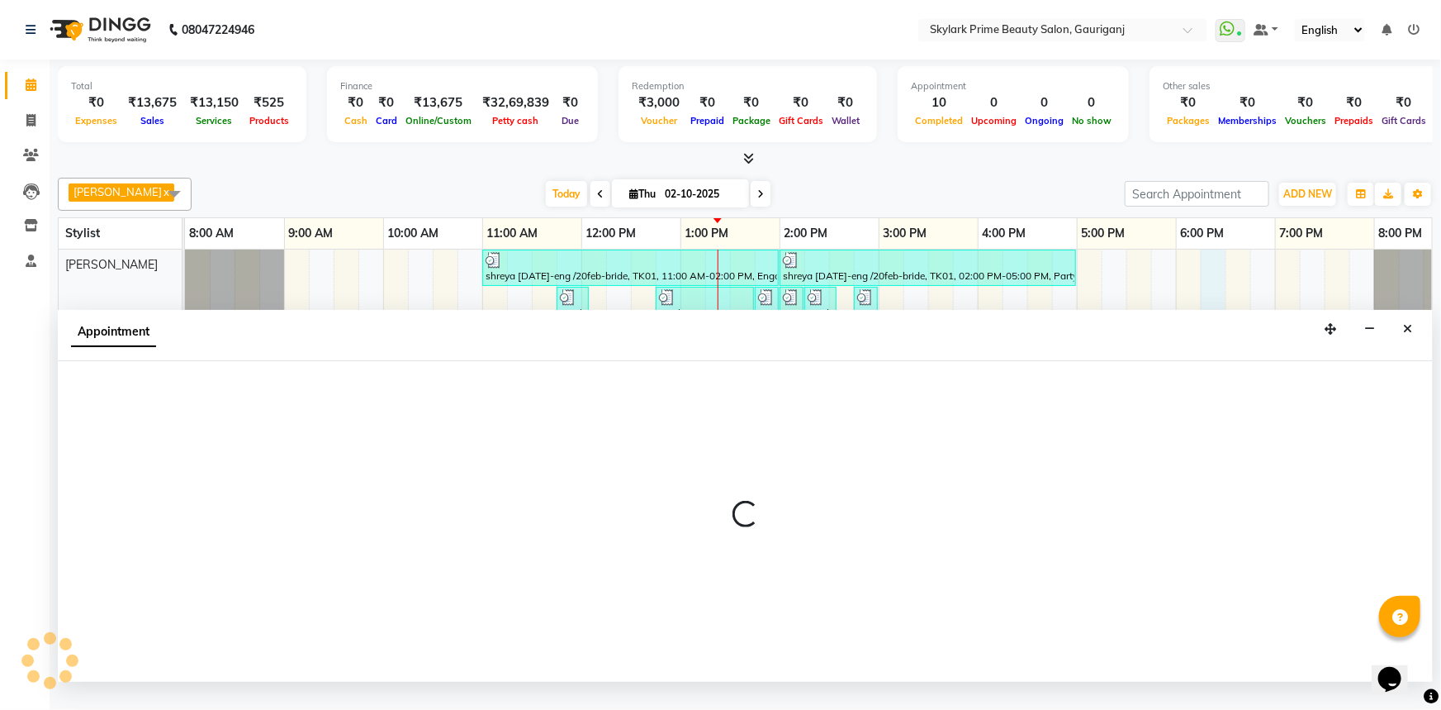
select select "30218"
select select "1095"
select select "tentative"
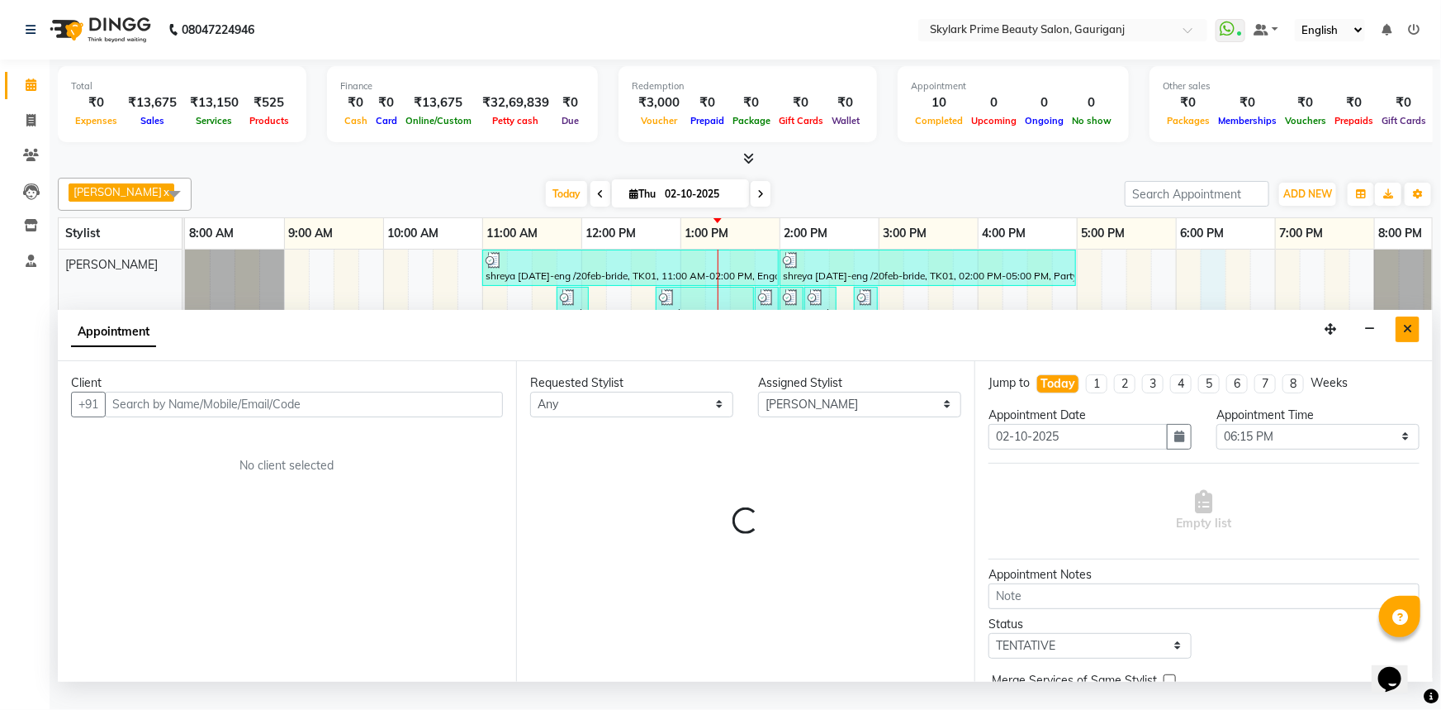
click at [1410, 337] on button "Close" at bounding box center [1408, 329] width 24 height 26
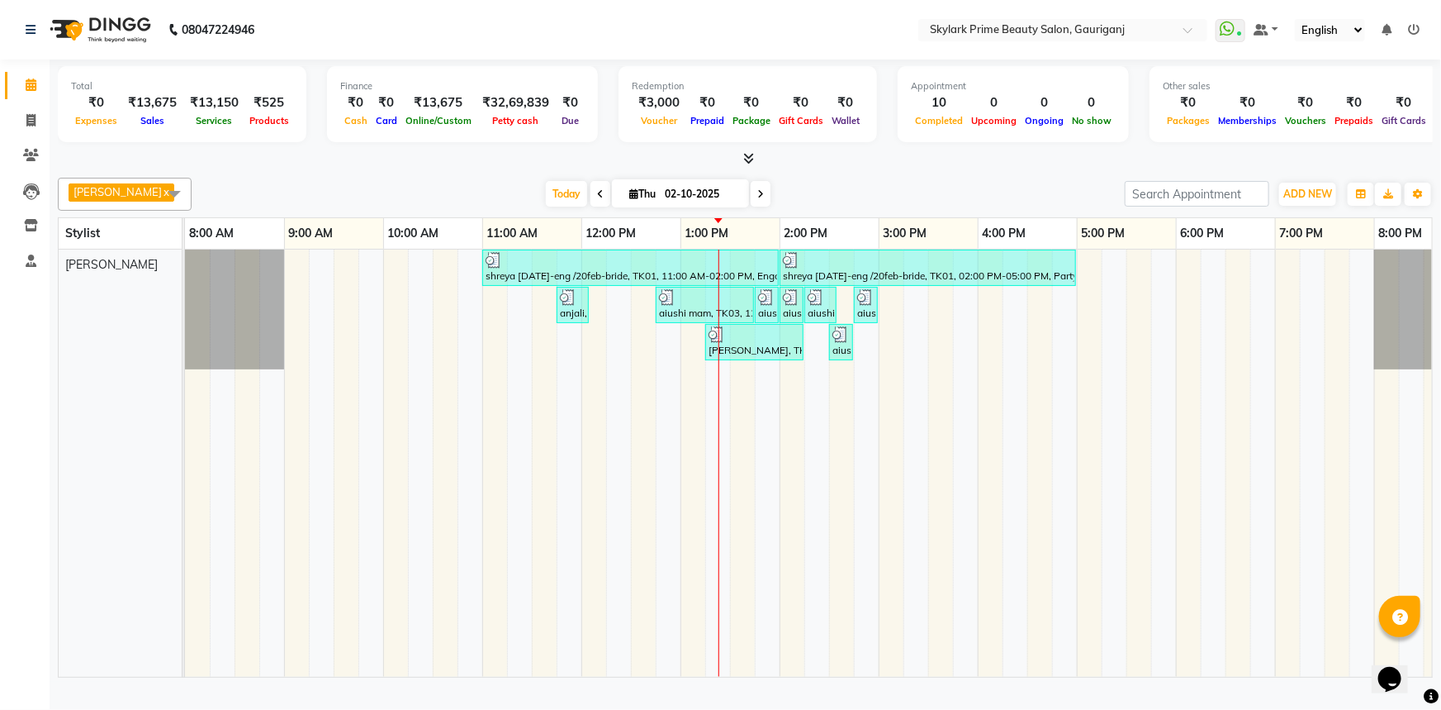
click at [772, 403] on td at bounding box center [767, 462] width 25 height 427
click at [762, 393] on td at bounding box center [767, 462] width 25 height 427
click at [909, 306] on div "shreya [DATE]-eng /20feb-bride, TK01, 11:00 AM-02:00 PM, Engagement Brazillian …" at bounding box center [829, 462] width 1289 height 427
select select "30218"
select select "tentative"
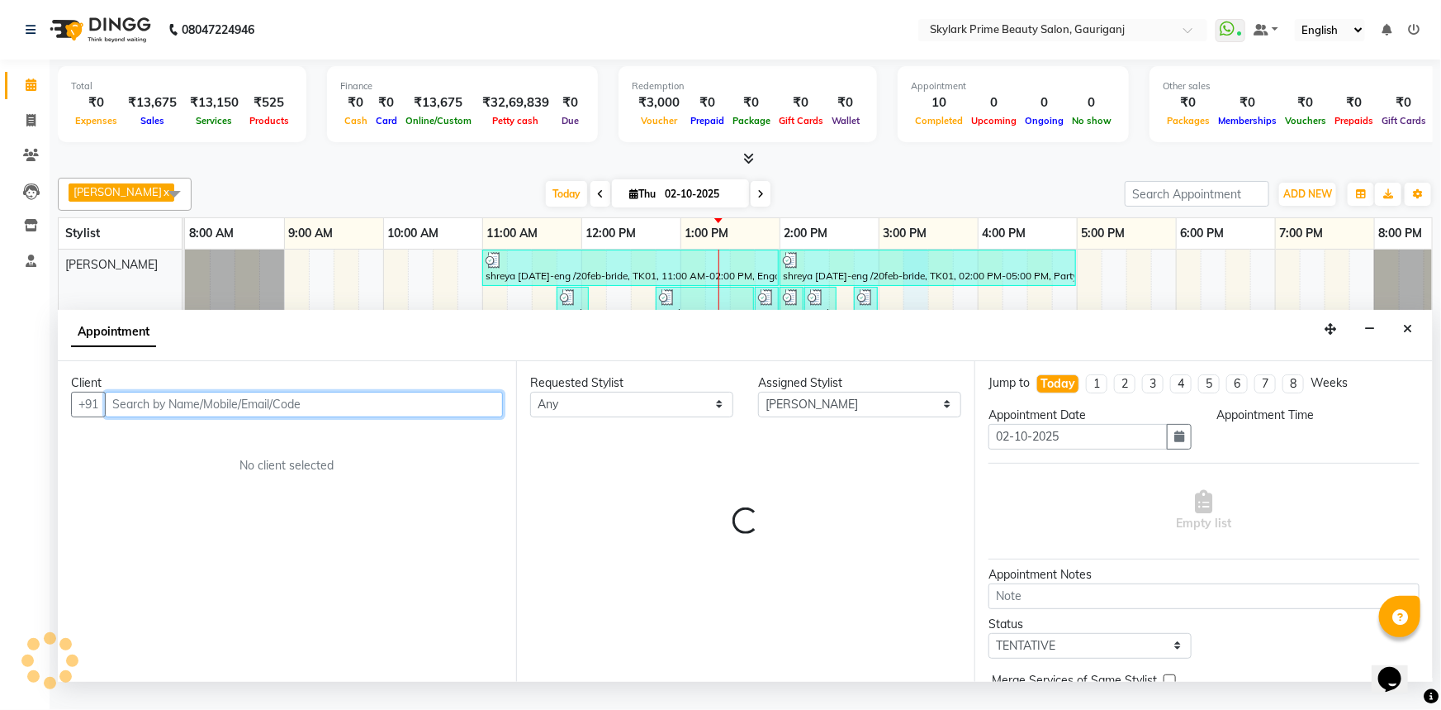
select select "915"
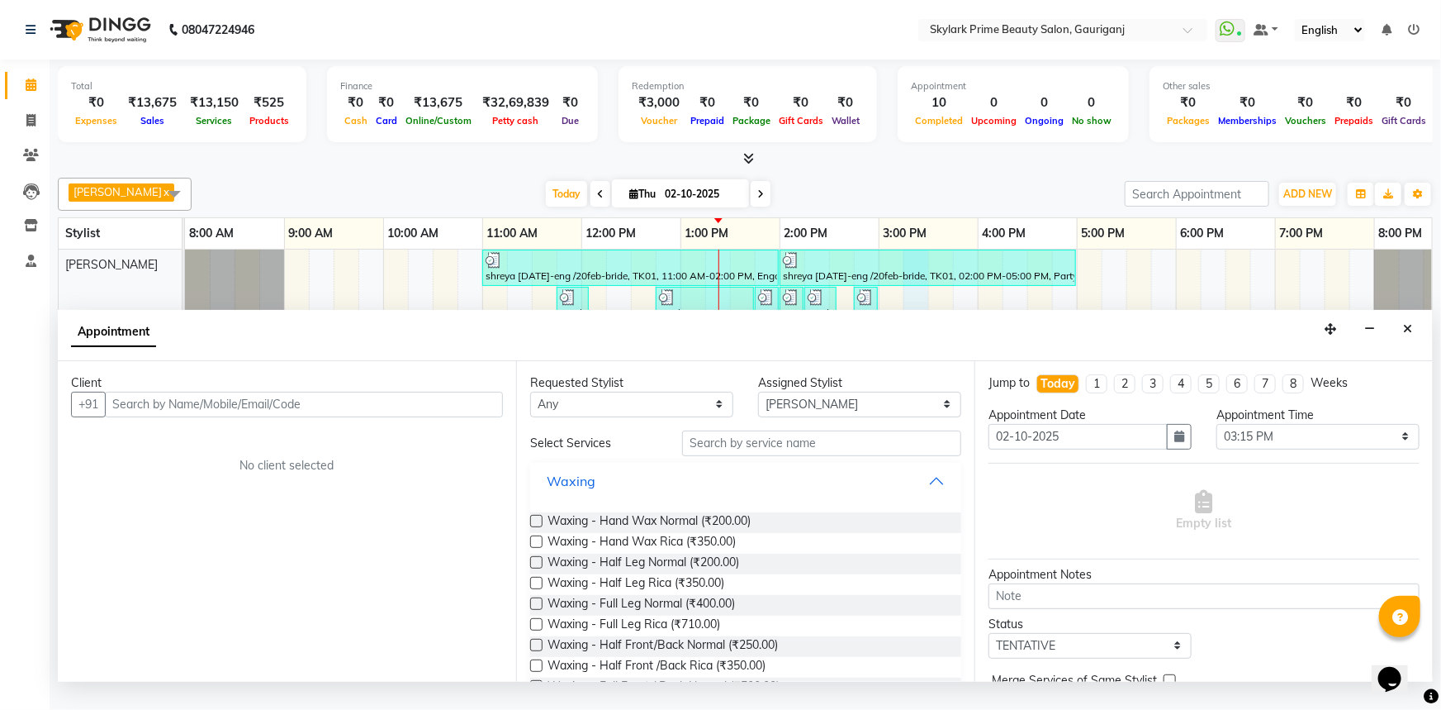
click at [921, 496] on button "Waxing" at bounding box center [746, 481] width 418 height 30
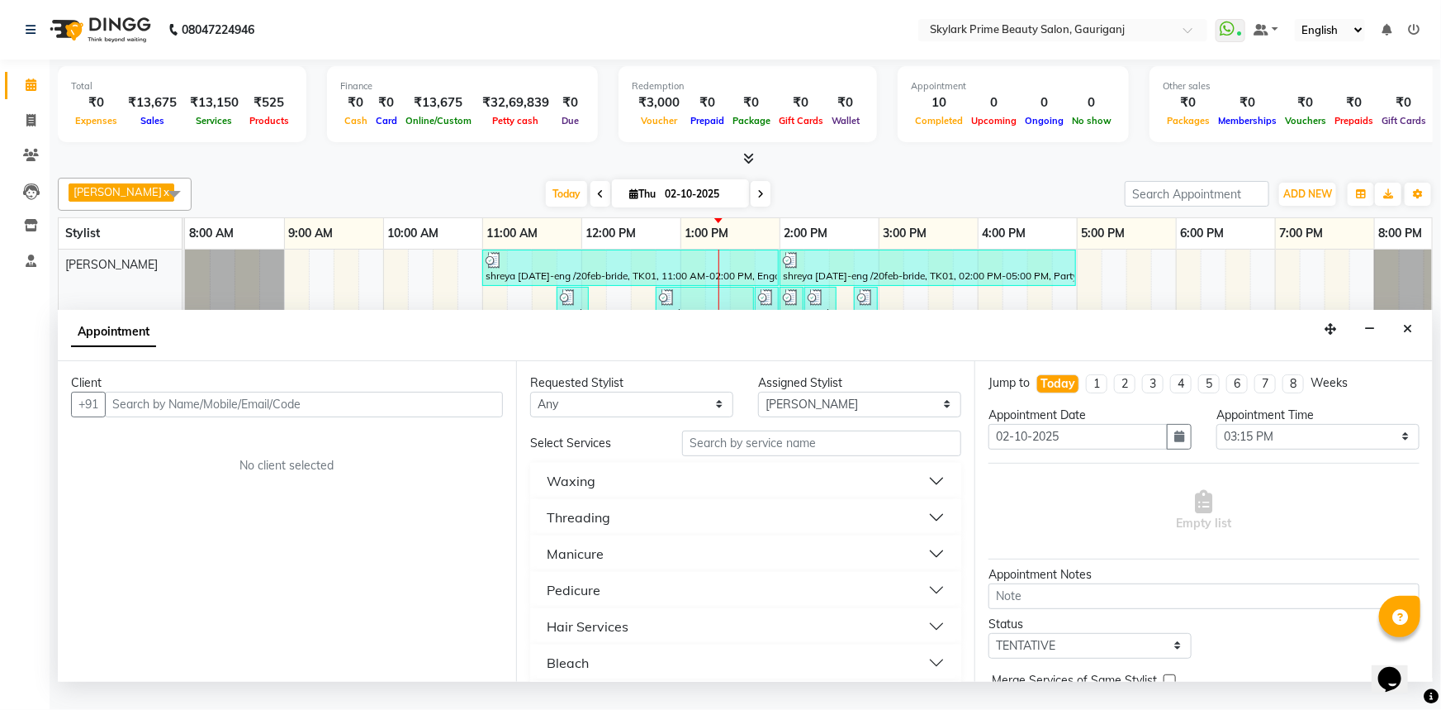
click at [611, 530] on button "Threading" at bounding box center [746, 517] width 418 height 30
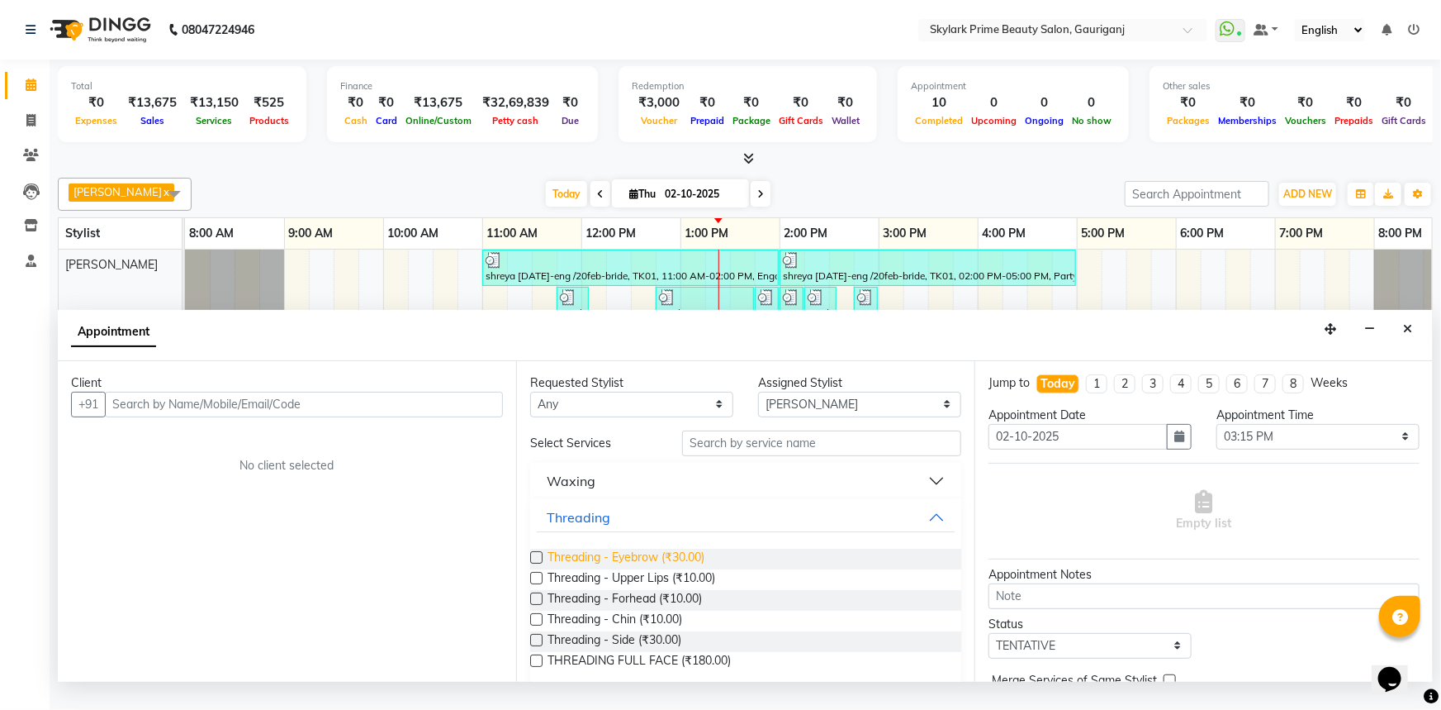
click at [617, 563] on span "Threading - Eyebrow (₹30.00)" at bounding box center [626, 558] width 157 height 21
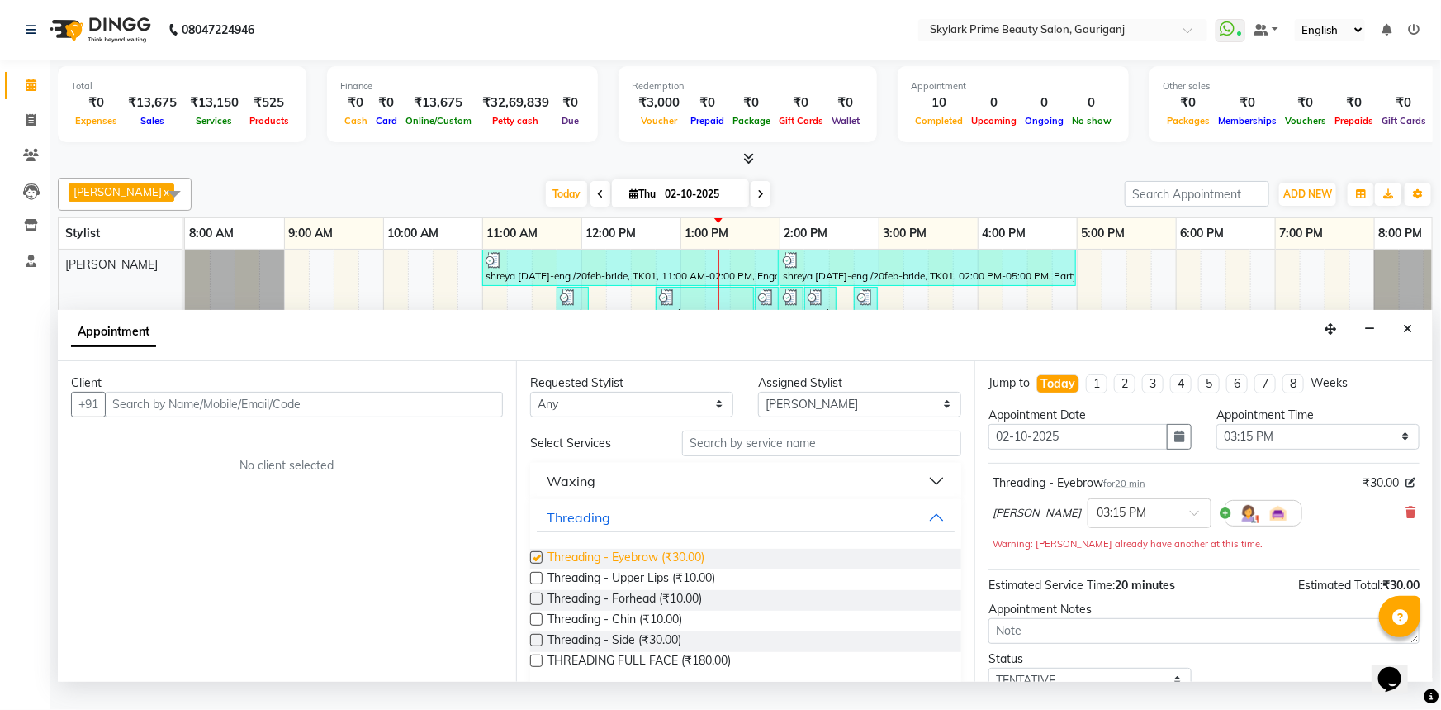
checkbox input "false"
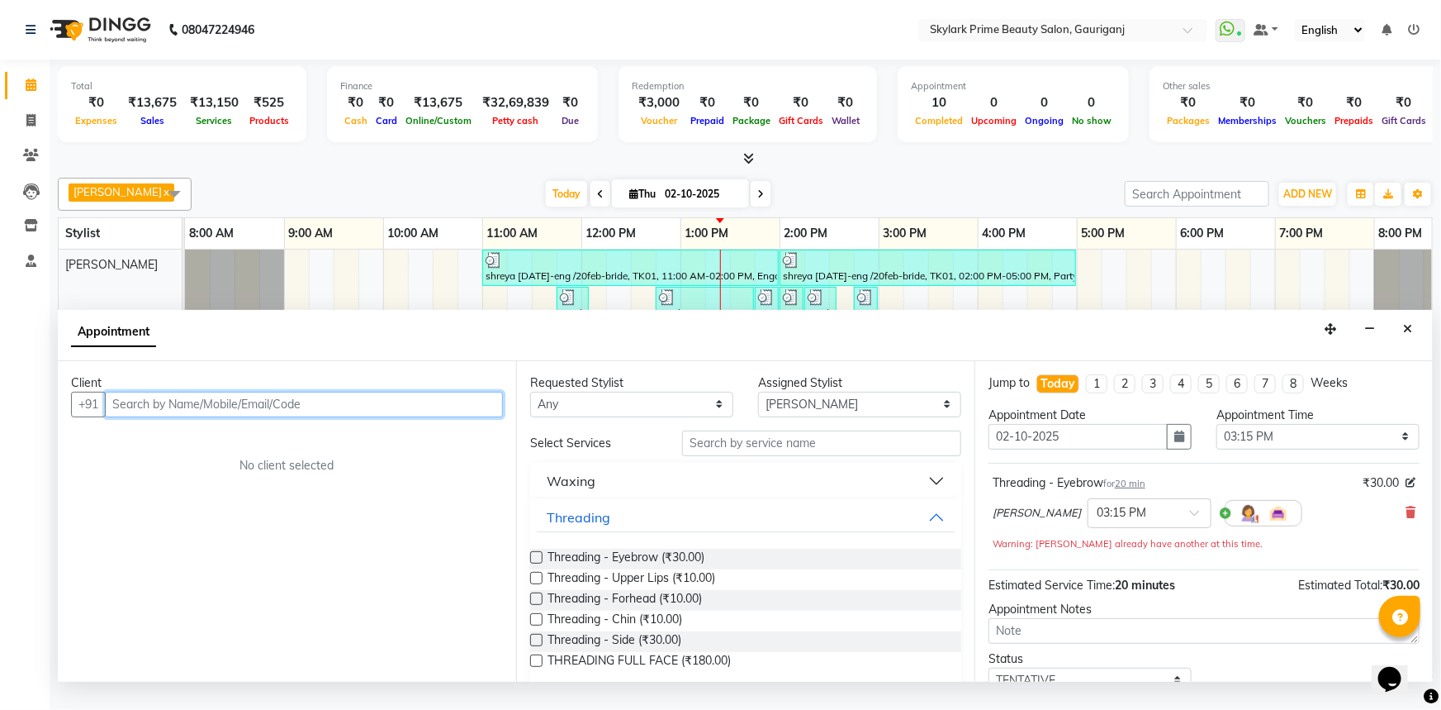
click at [417, 417] on input "text" at bounding box center [304, 405] width 398 height 26
click at [672, 532] on button "Threading" at bounding box center [746, 517] width 418 height 30
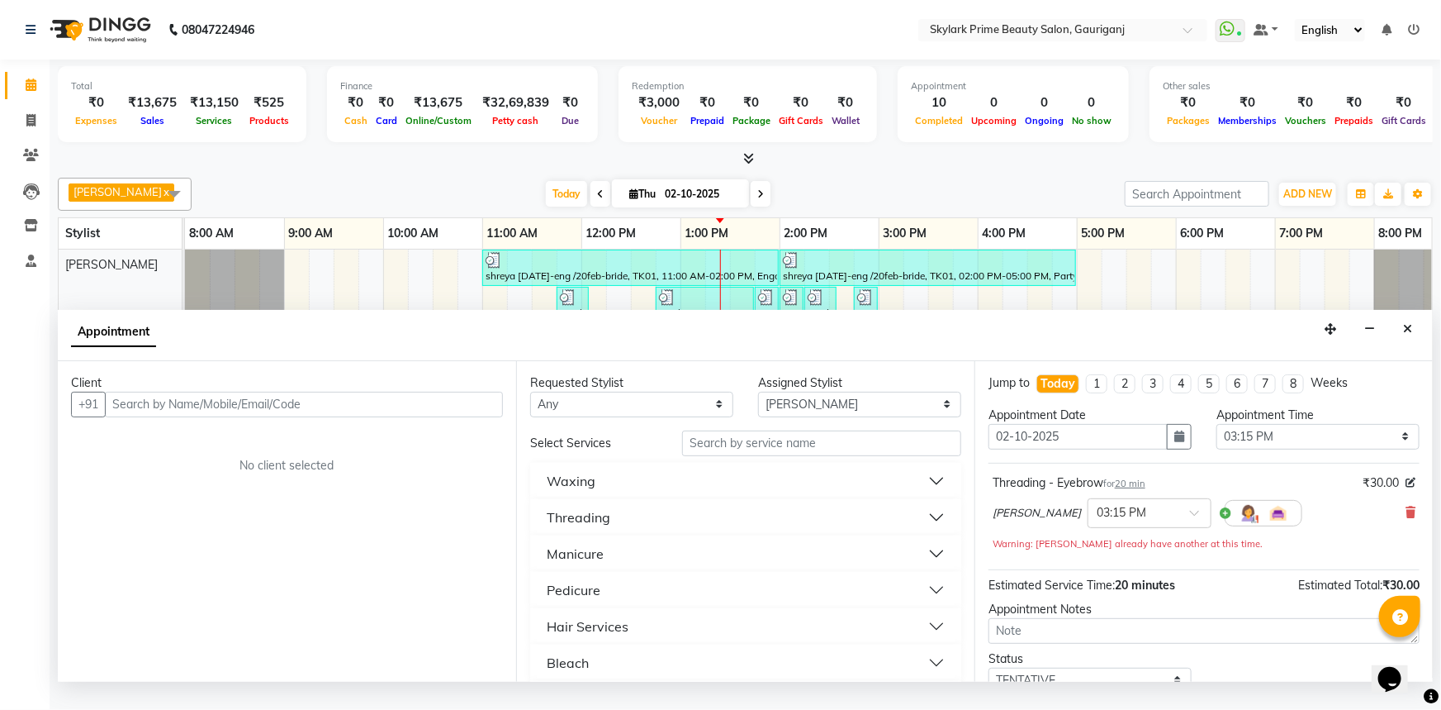
click at [636, 641] on button "Hair Services" at bounding box center [746, 626] width 418 height 30
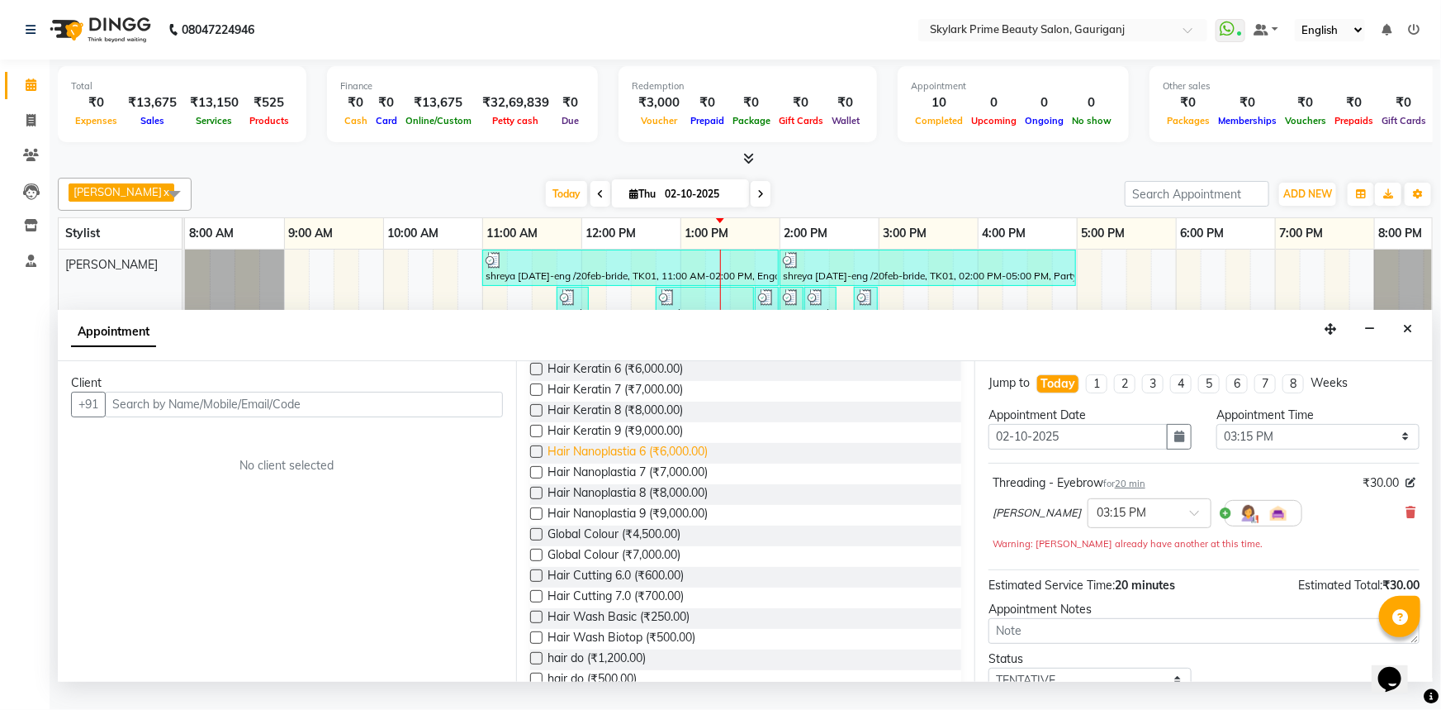
scroll to position [900, 0]
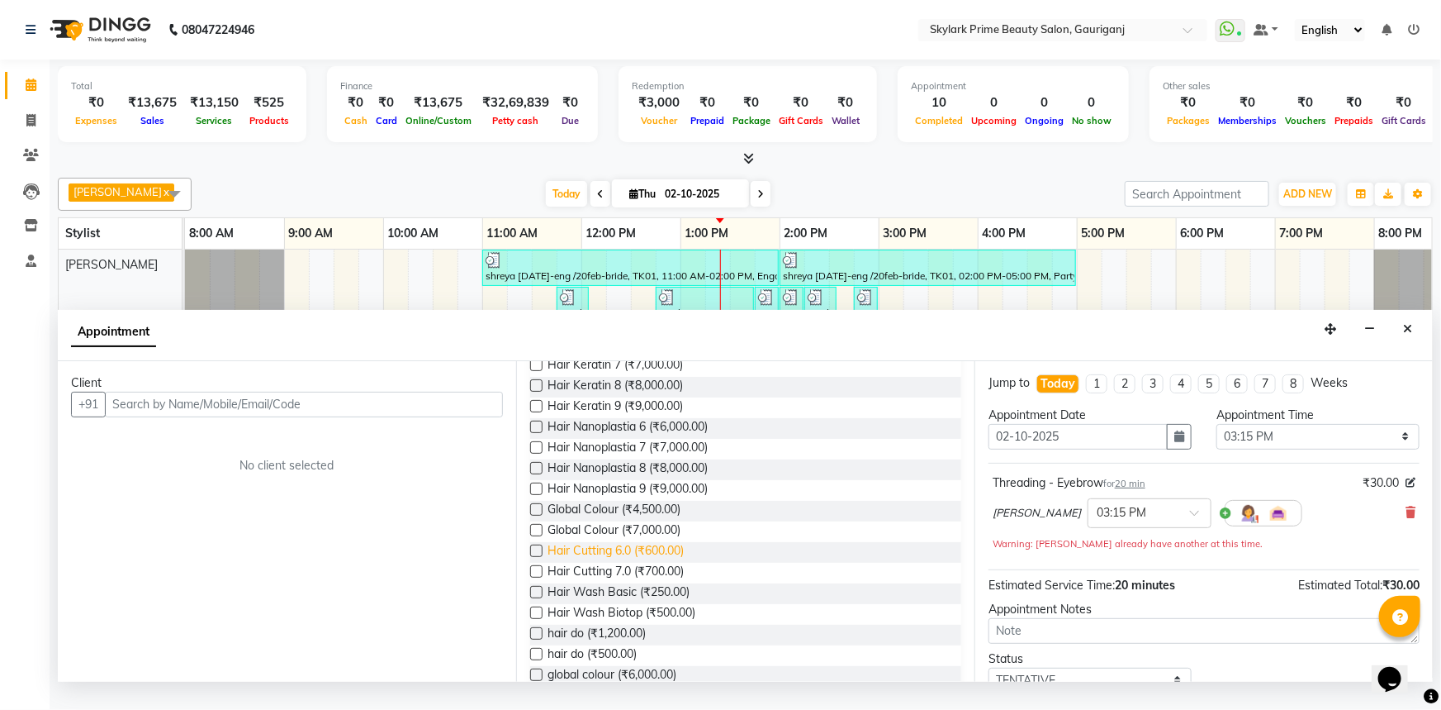
click at [646, 563] on span "Hair Cutting 6.0 (₹600.00)" at bounding box center [616, 552] width 136 height 21
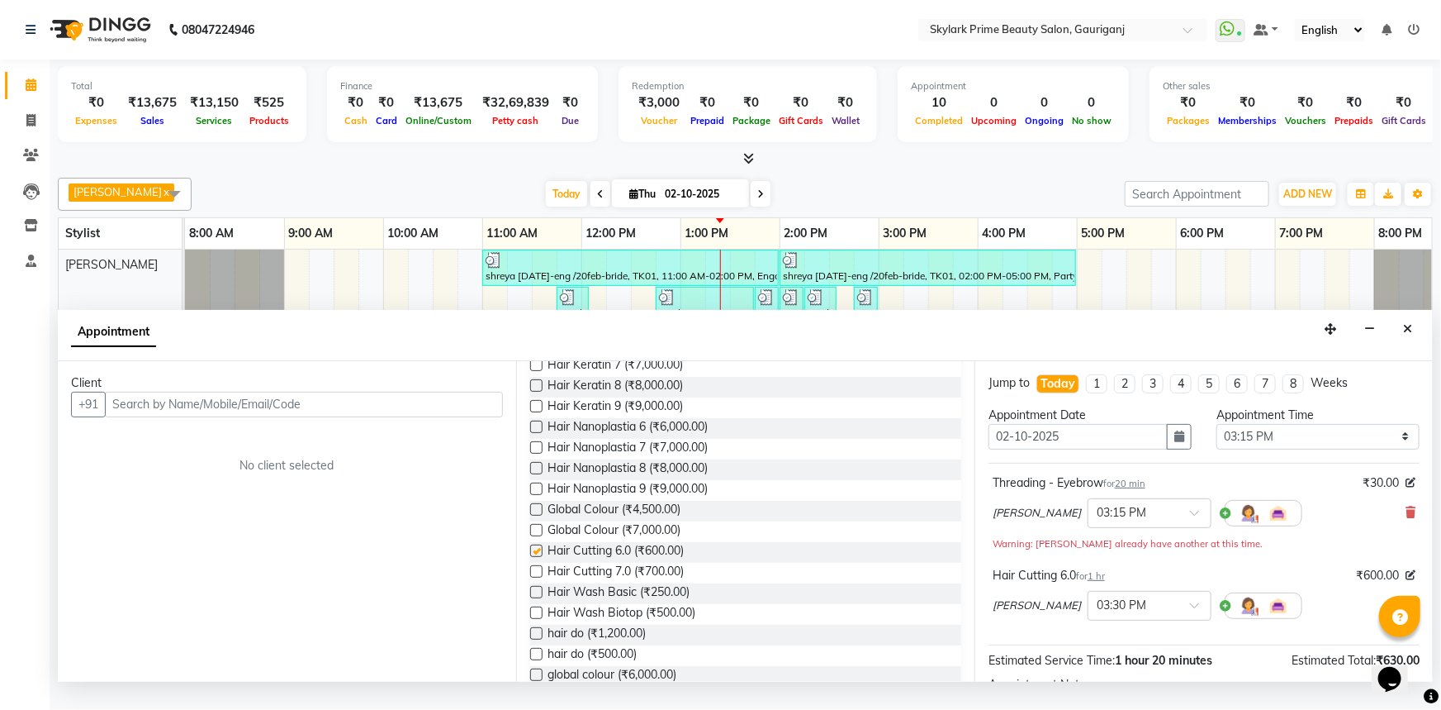
checkbox input "false"
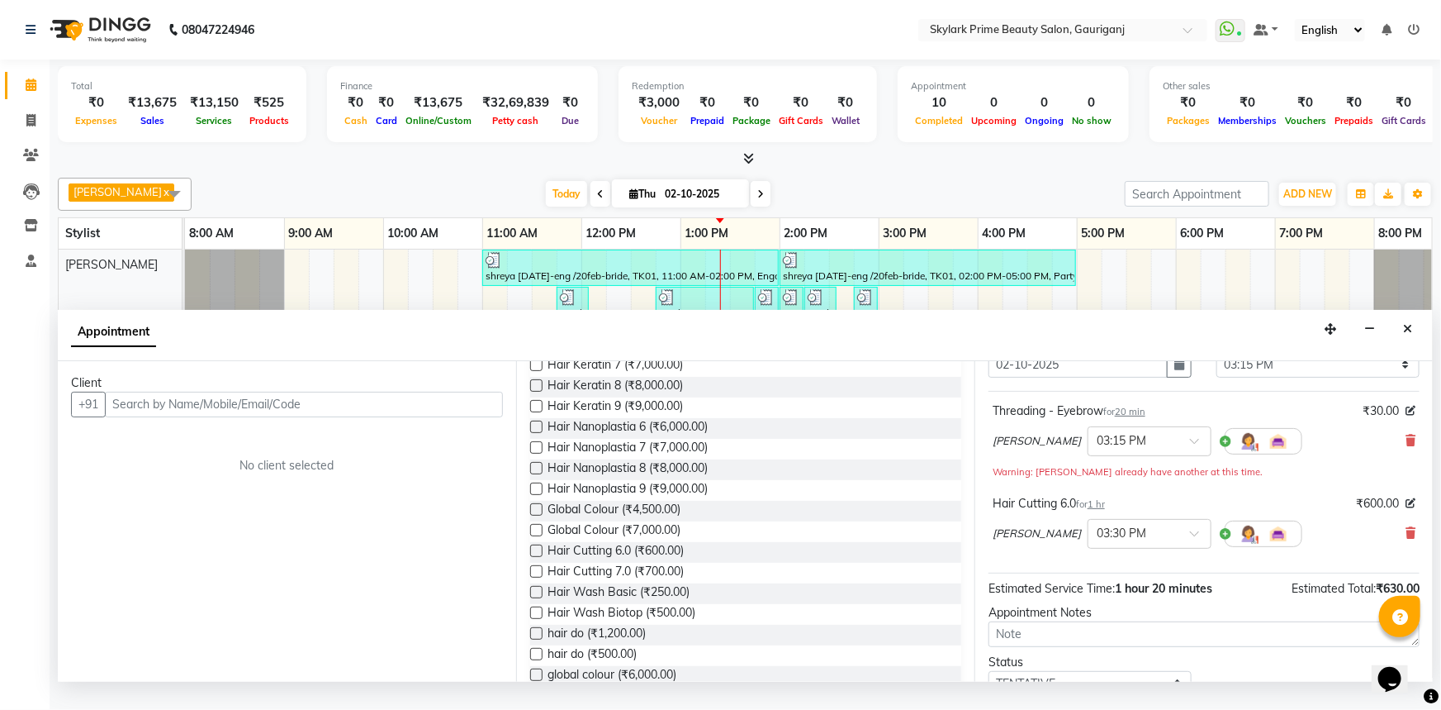
scroll to position [191, 0]
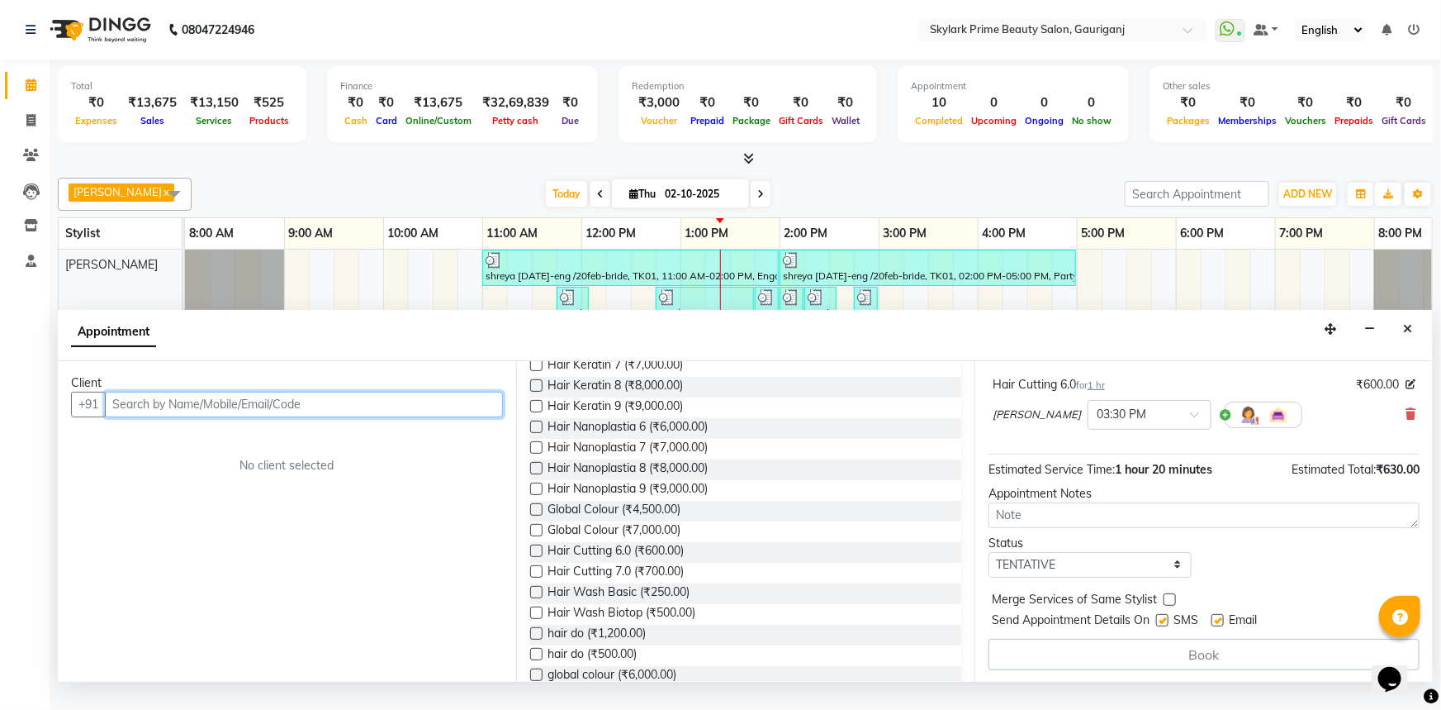
click at [324, 417] on input "text" at bounding box center [304, 405] width 398 height 26
type input "9721746480"
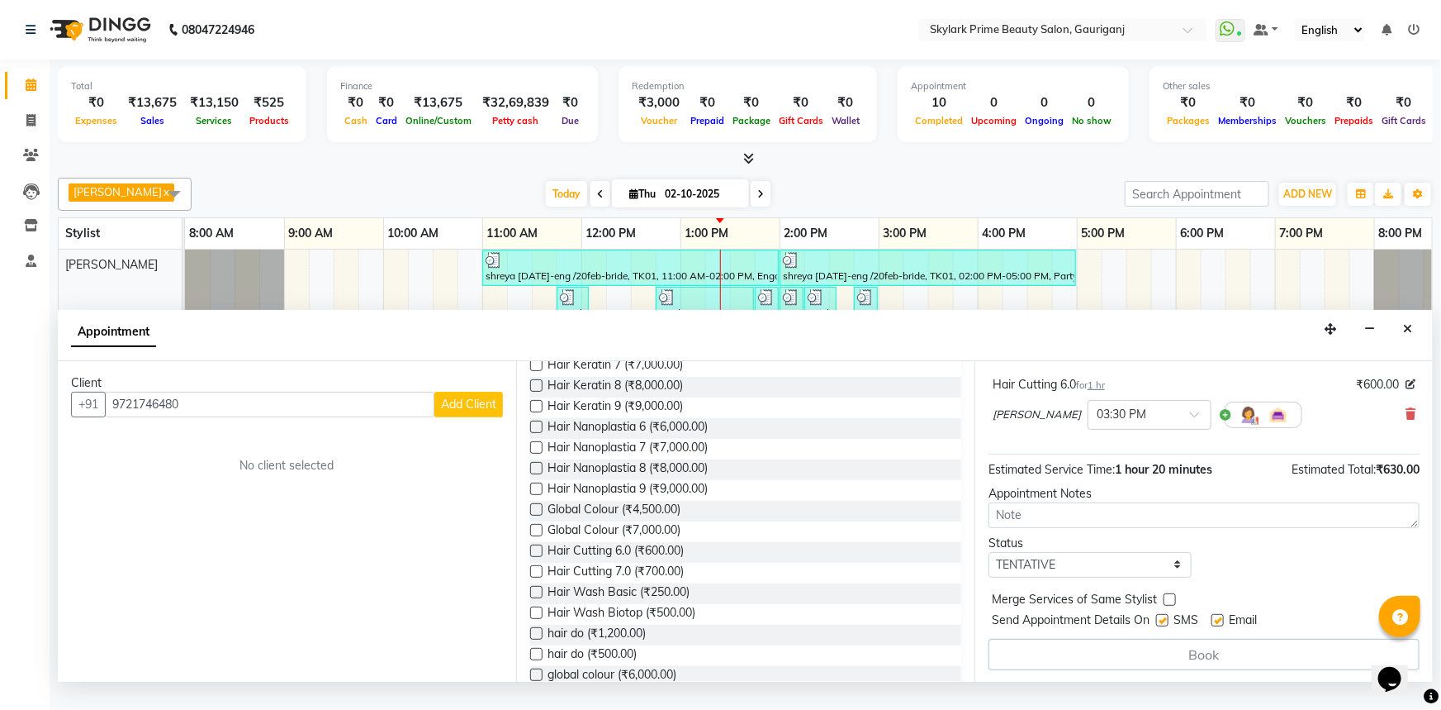
click at [485, 411] on span "Add Client" at bounding box center [468, 404] width 55 height 15
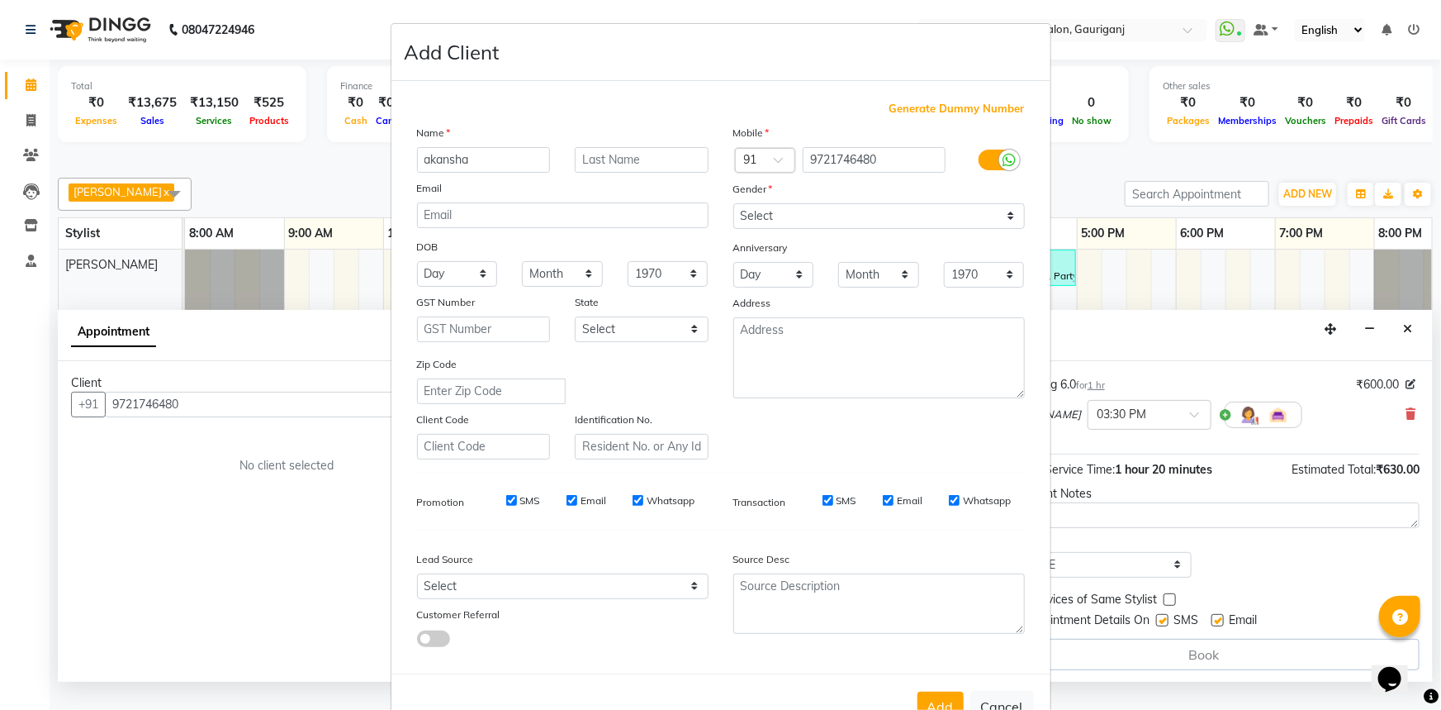
type input "akansha"
click at [833, 214] on select "Select [DEMOGRAPHIC_DATA] [DEMOGRAPHIC_DATA] Other Prefer Not To Say" at bounding box center [880, 216] width 292 height 26
select select "[DEMOGRAPHIC_DATA]"
click at [734, 203] on select "Select [DEMOGRAPHIC_DATA] [DEMOGRAPHIC_DATA] Other Prefer Not To Say" at bounding box center [880, 216] width 292 height 26
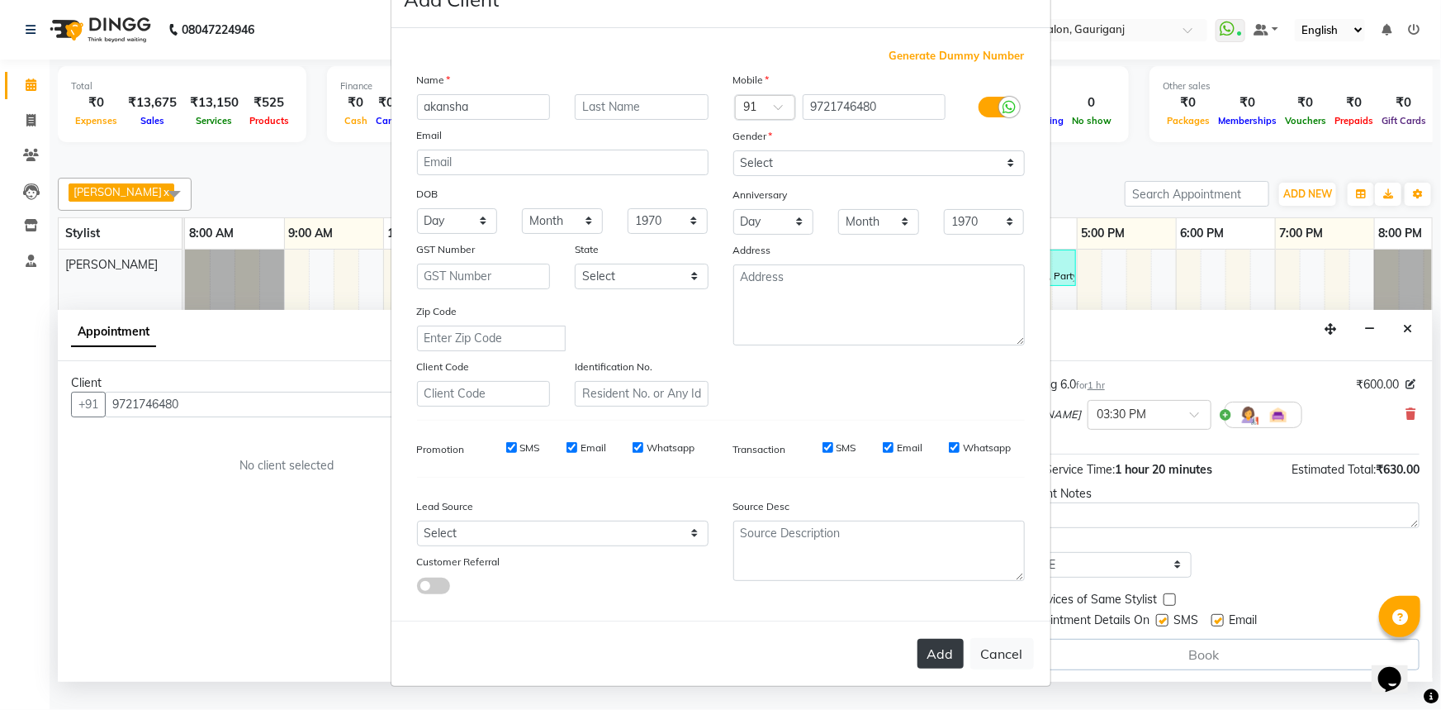
click at [931, 644] on button "Add" at bounding box center [941, 654] width 46 height 30
select select
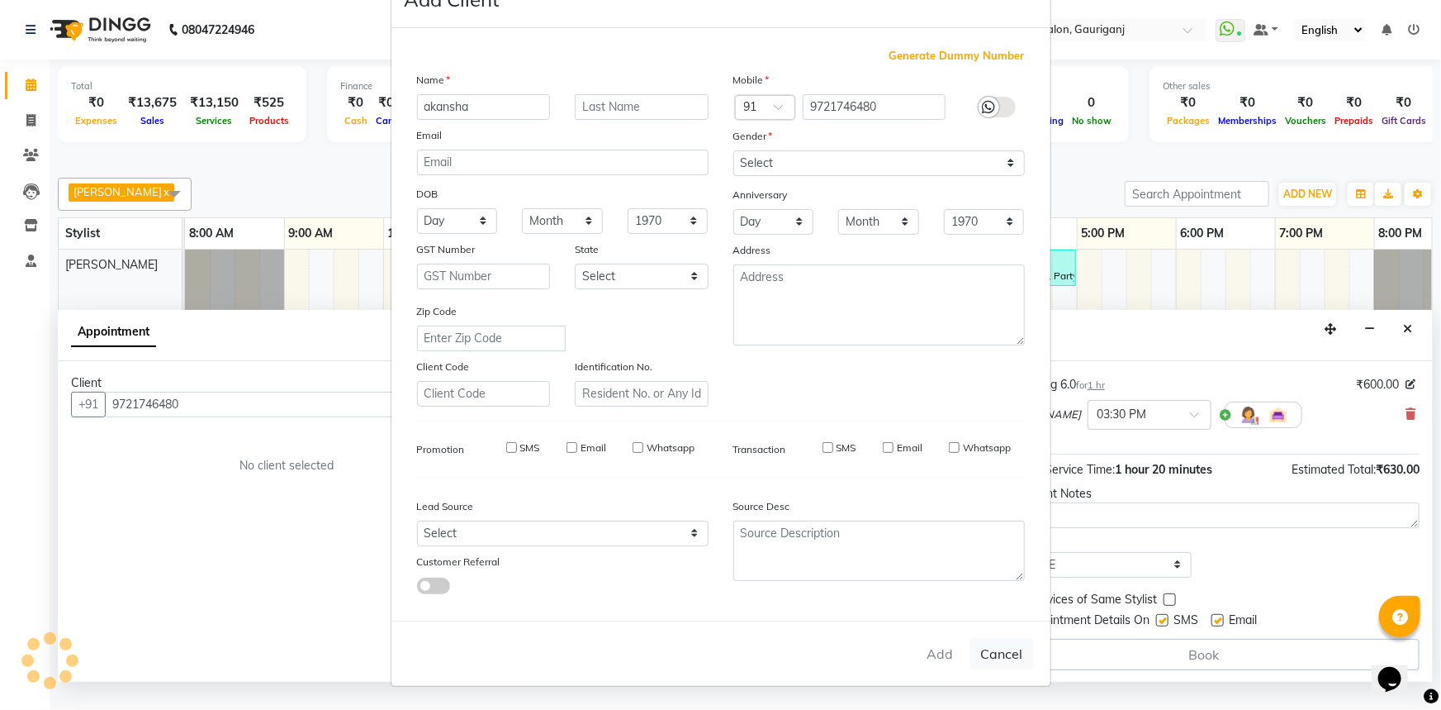
select select
checkbox input "false"
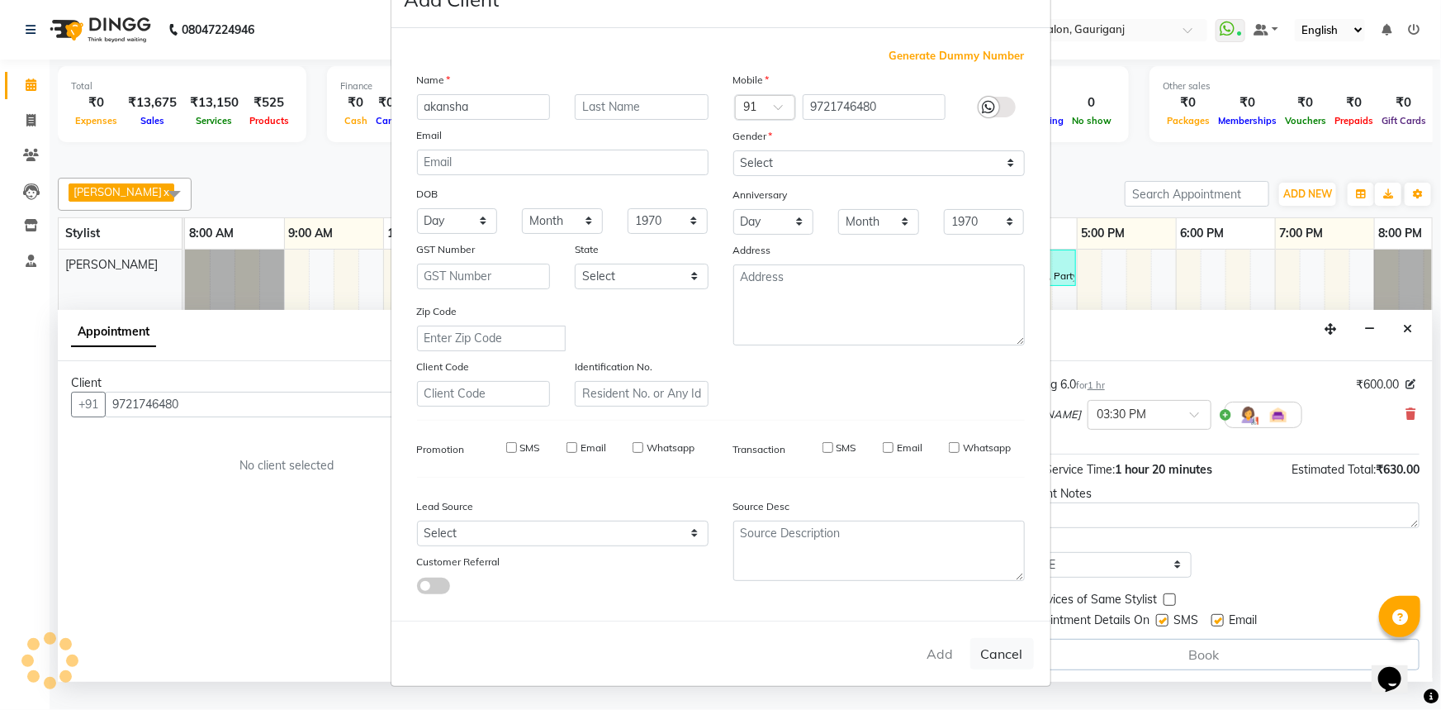
checkbox input "false"
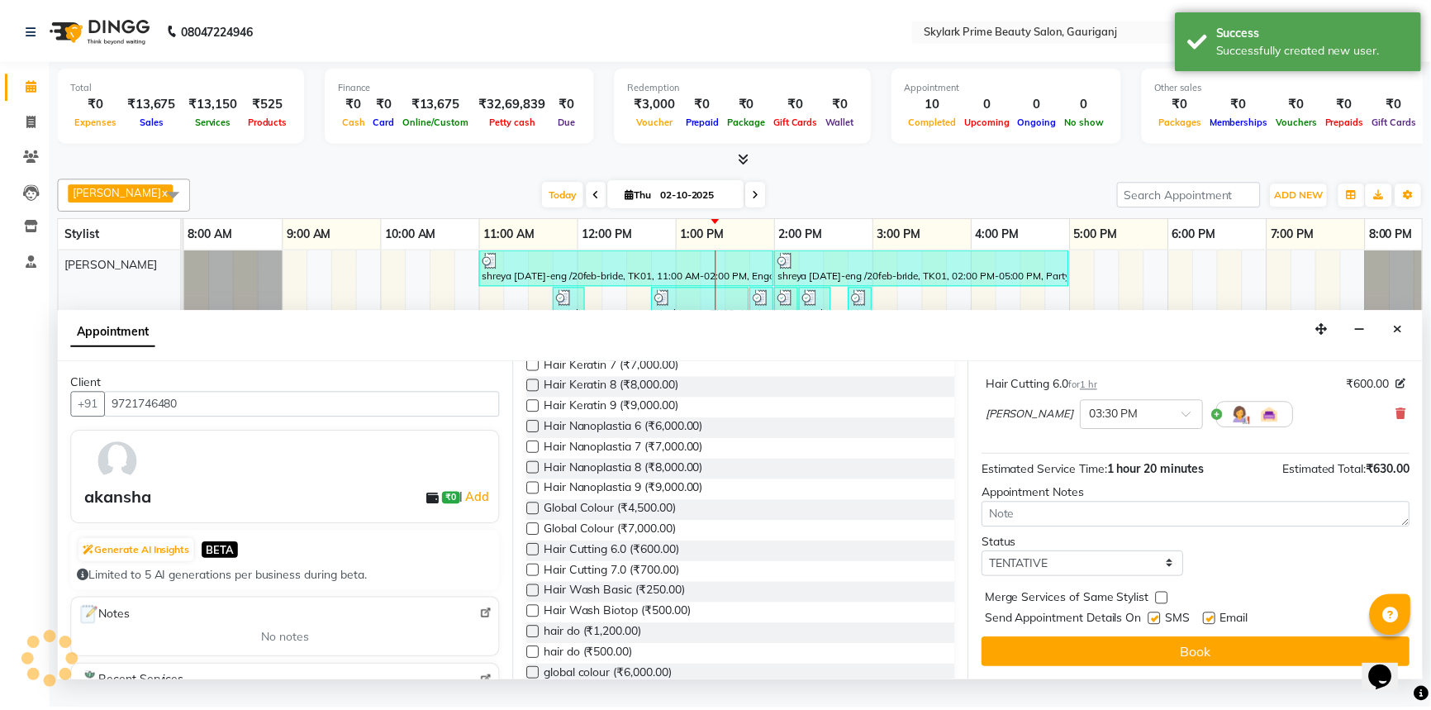
scroll to position [190, 0]
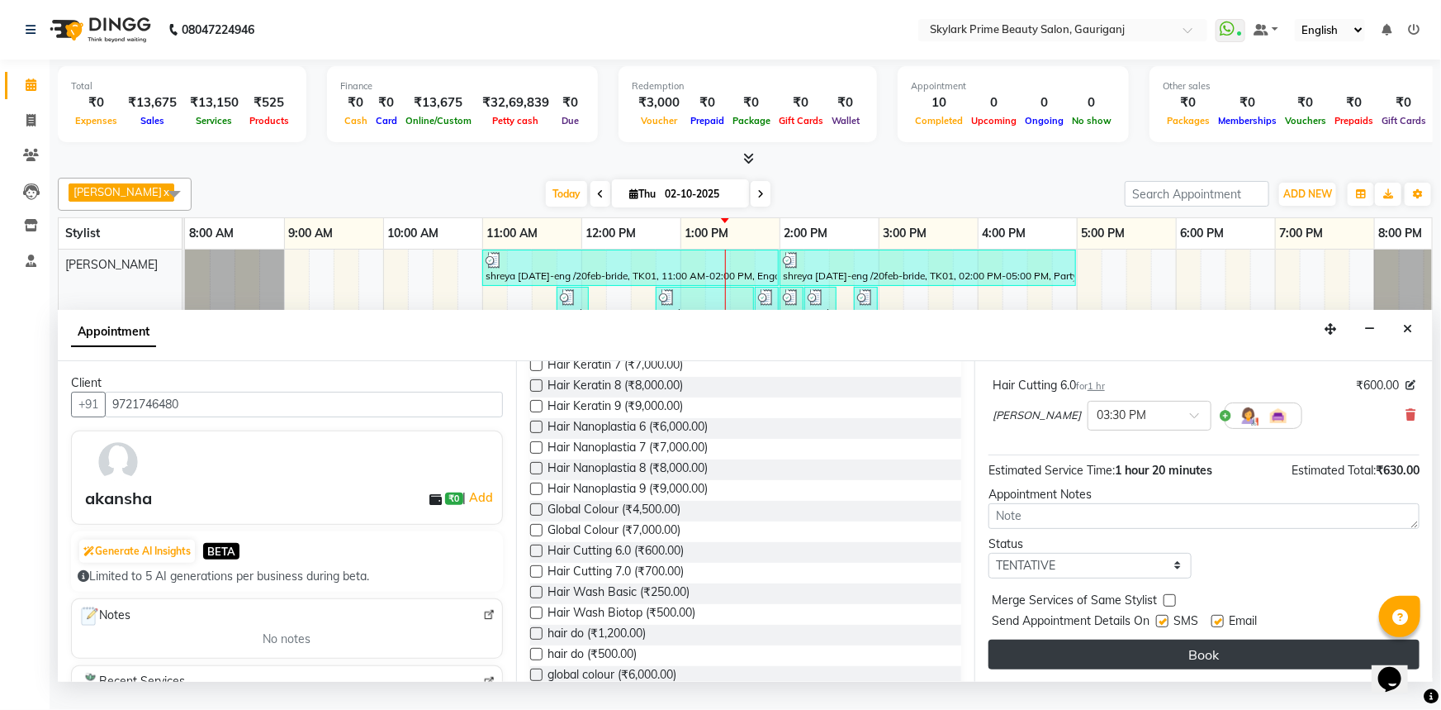
click at [1222, 669] on button "Book" at bounding box center [1204, 654] width 431 height 30
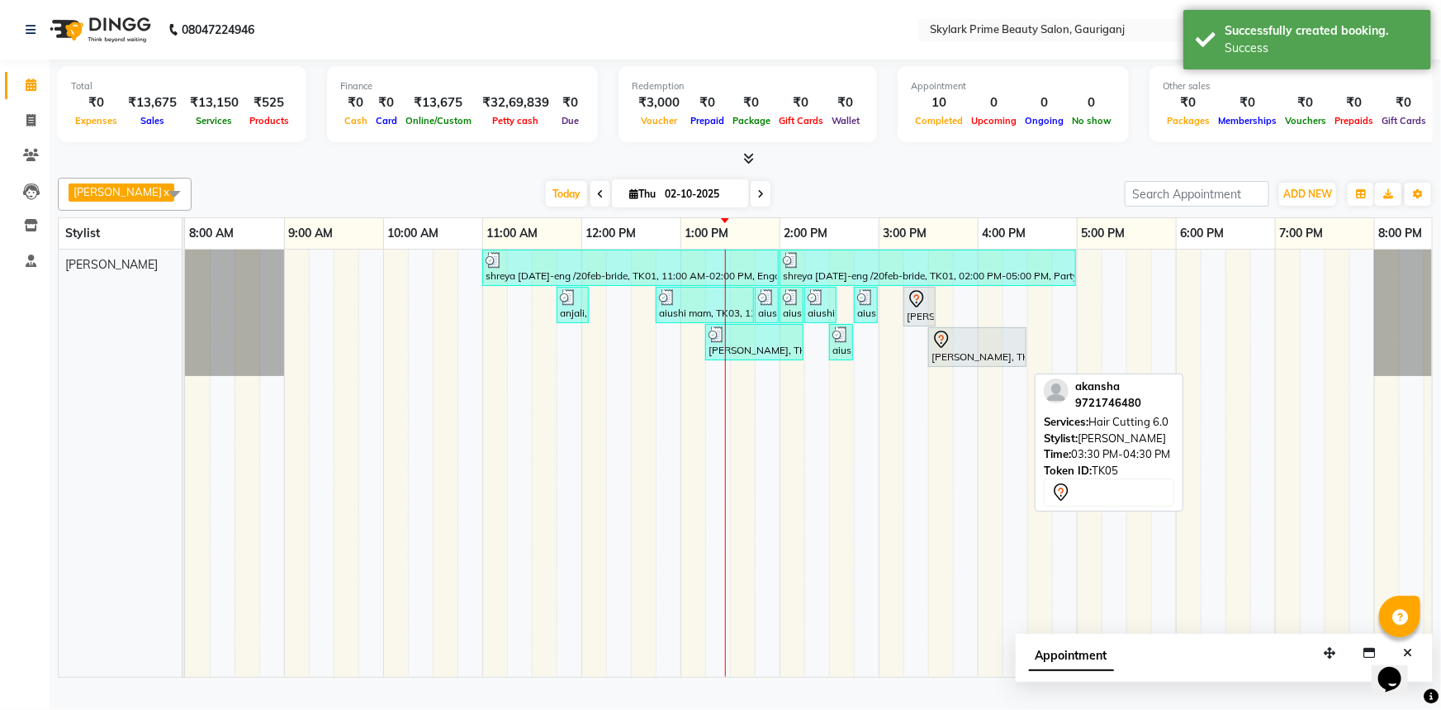
click at [940, 363] on div "[PERSON_NAME], TK05, 03:30 PM-04:30 PM, Hair Cutting 6.0" at bounding box center [977, 347] width 95 height 35
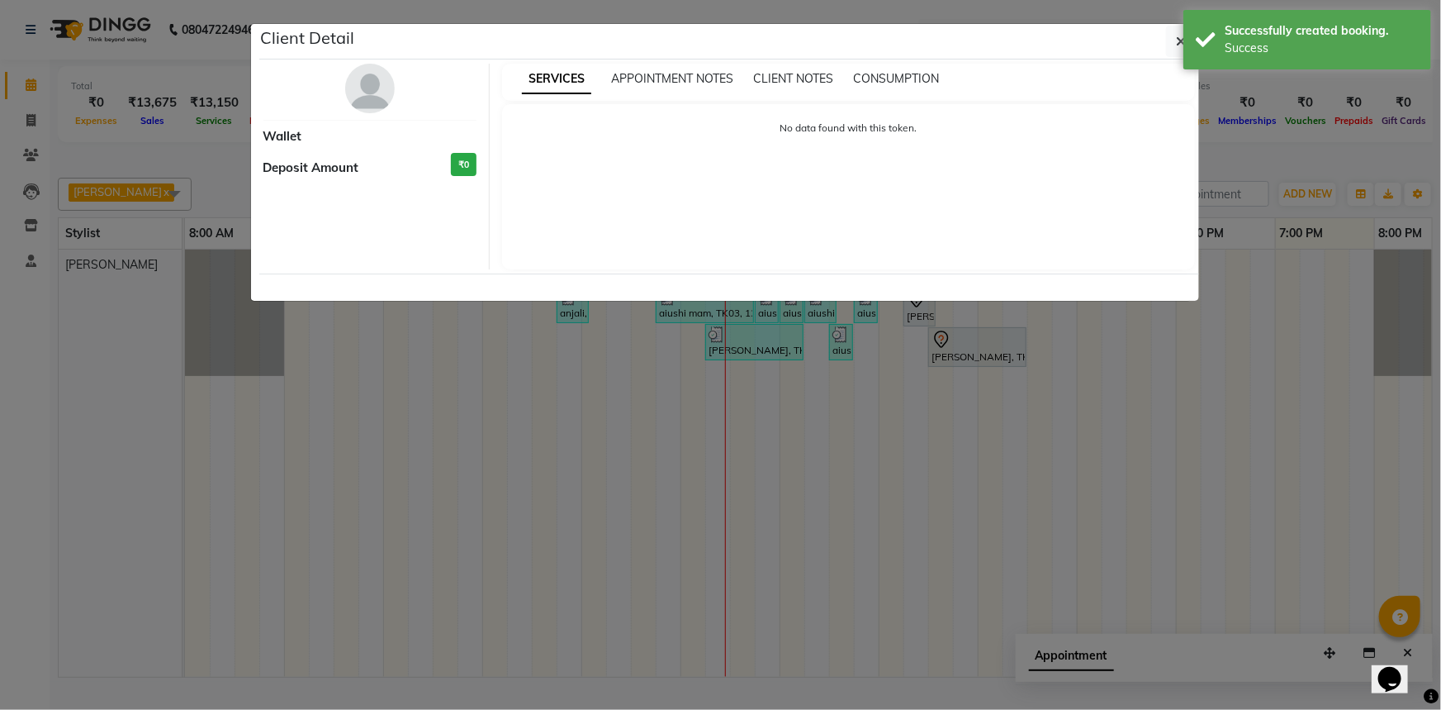
select select "7"
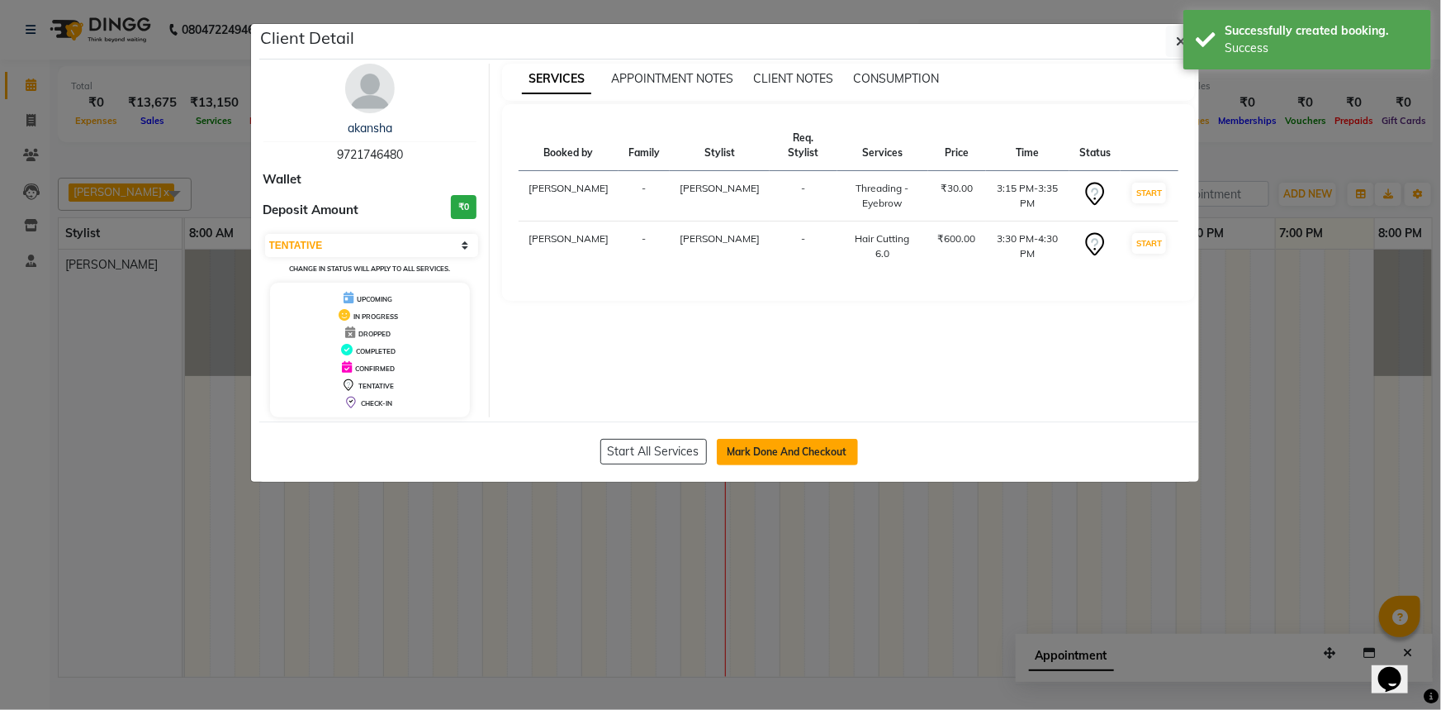
click at [804, 448] on button "Mark Done And Checkout" at bounding box center [787, 452] width 141 height 26
select select "service"
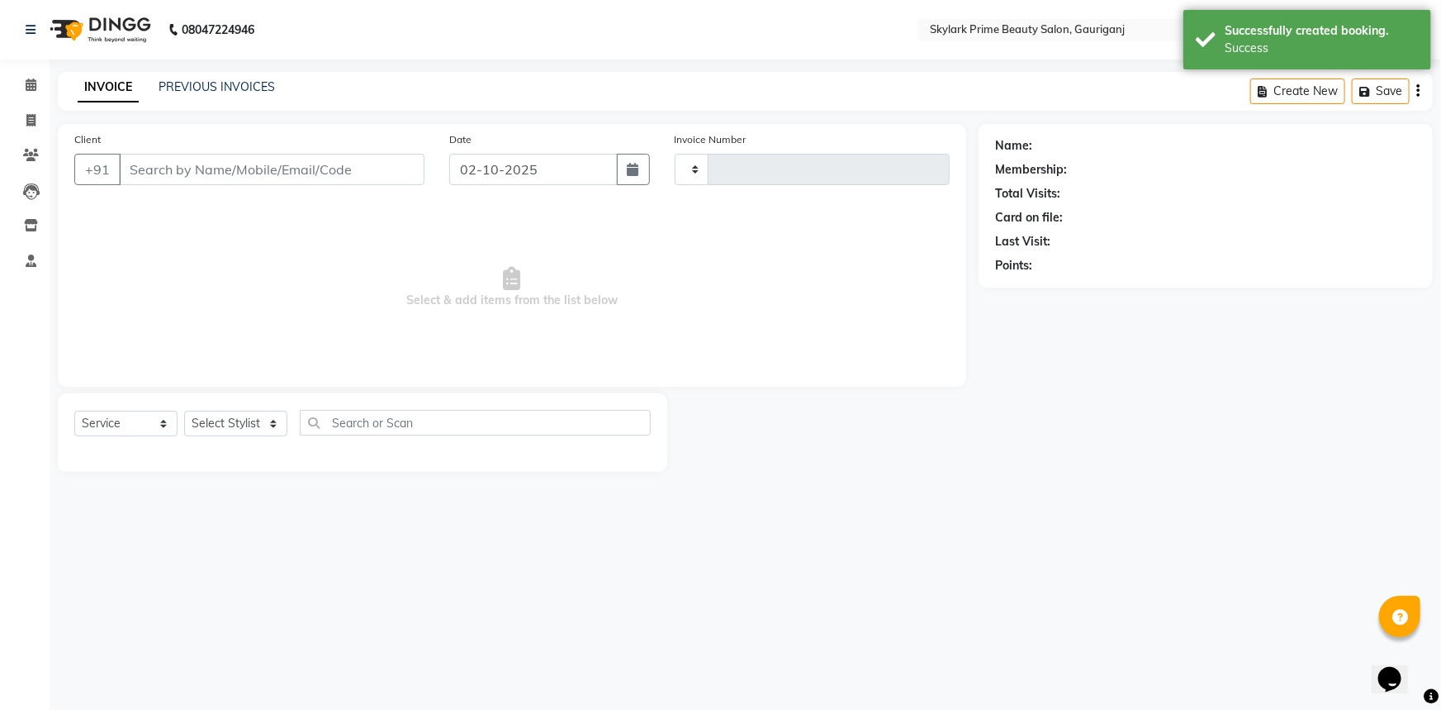
type input "3679"
select select "4735"
type input "9721746480"
select select "30218"
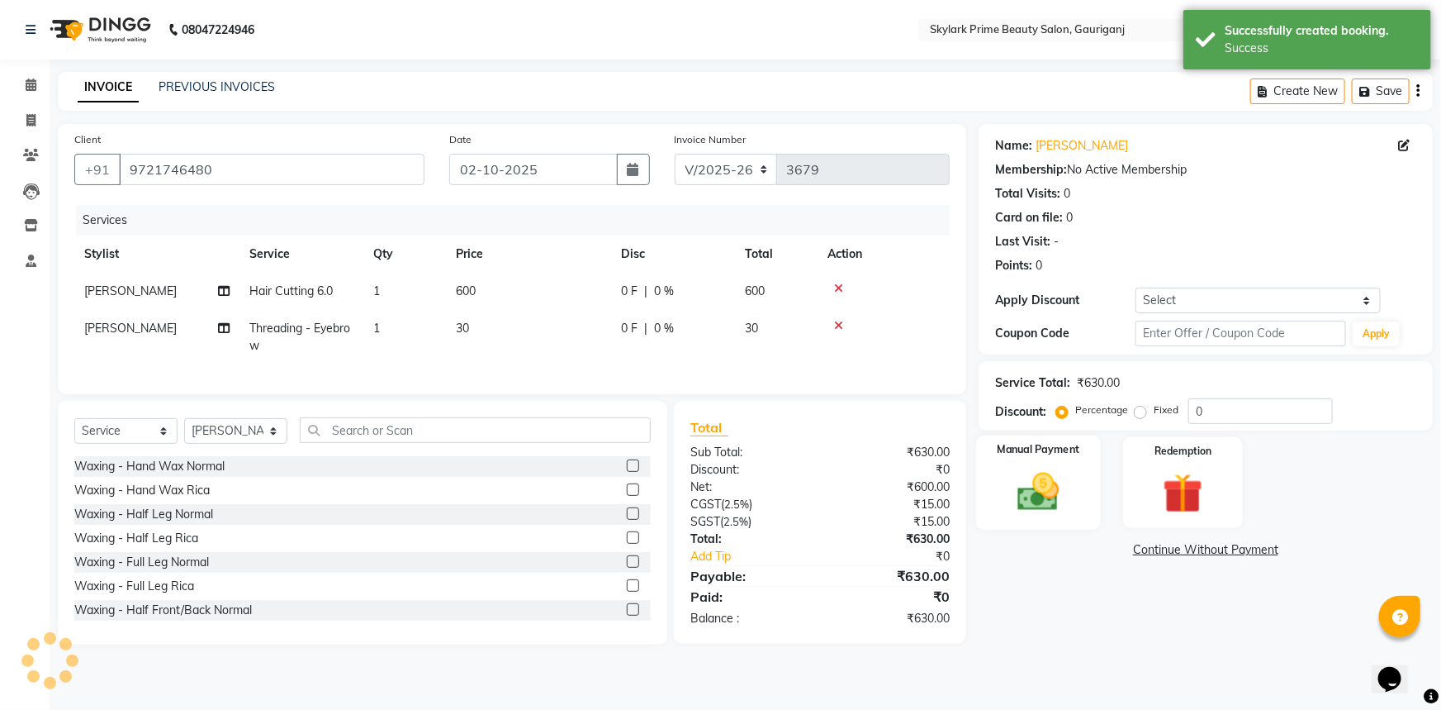
click at [1010, 472] on img at bounding box center [1039, 492] width 68 height 48
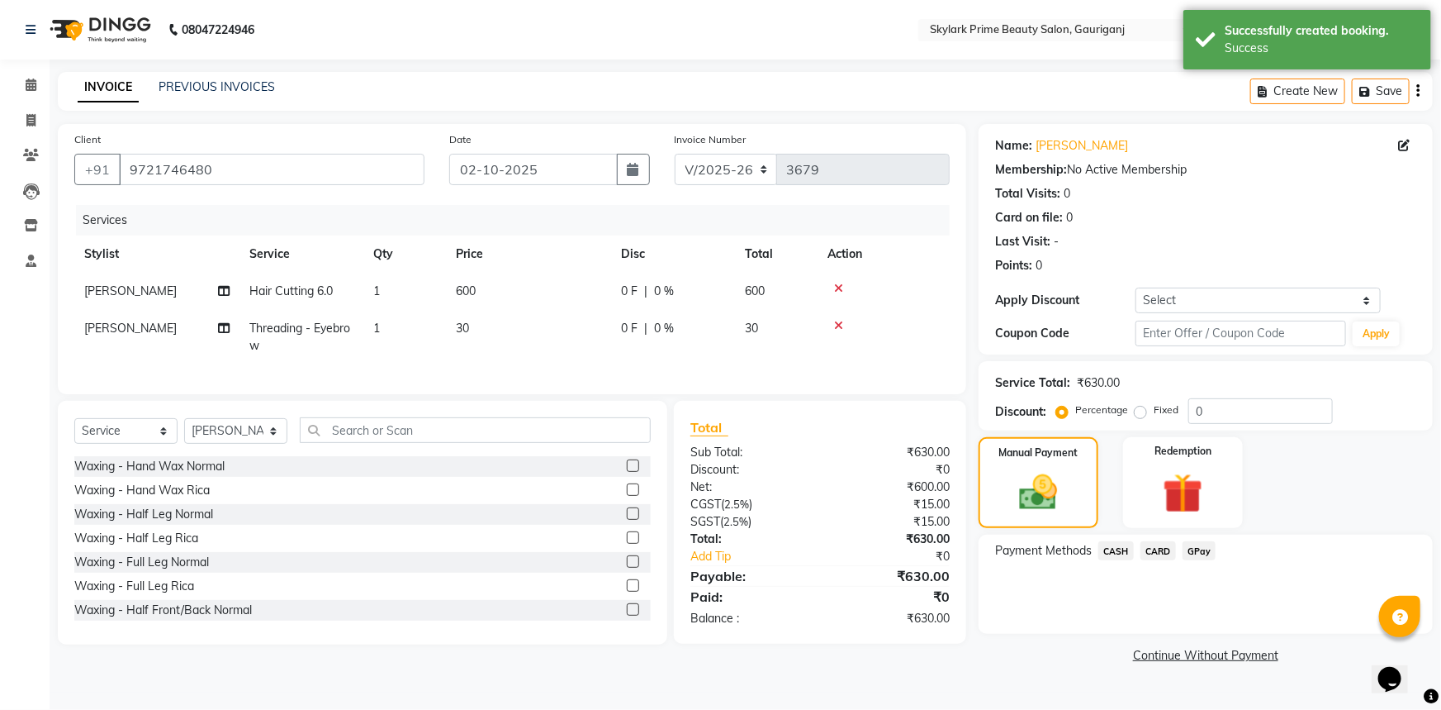
click at [1107, 547] on span "CASH" at bounding box center [1117, 550] width 36 height 19
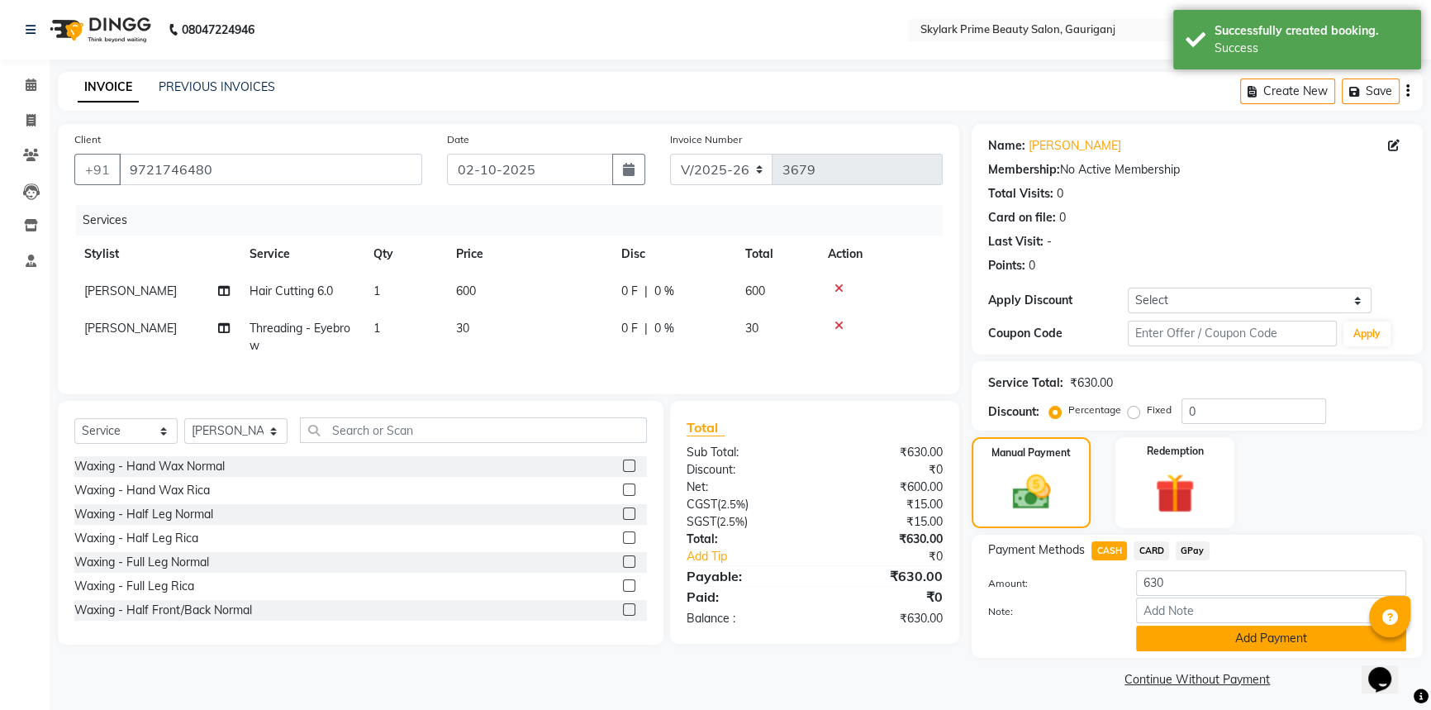
click at [1182, 635] on button "Add Payment" at bounding box center [1271, 638] width 270 height 26
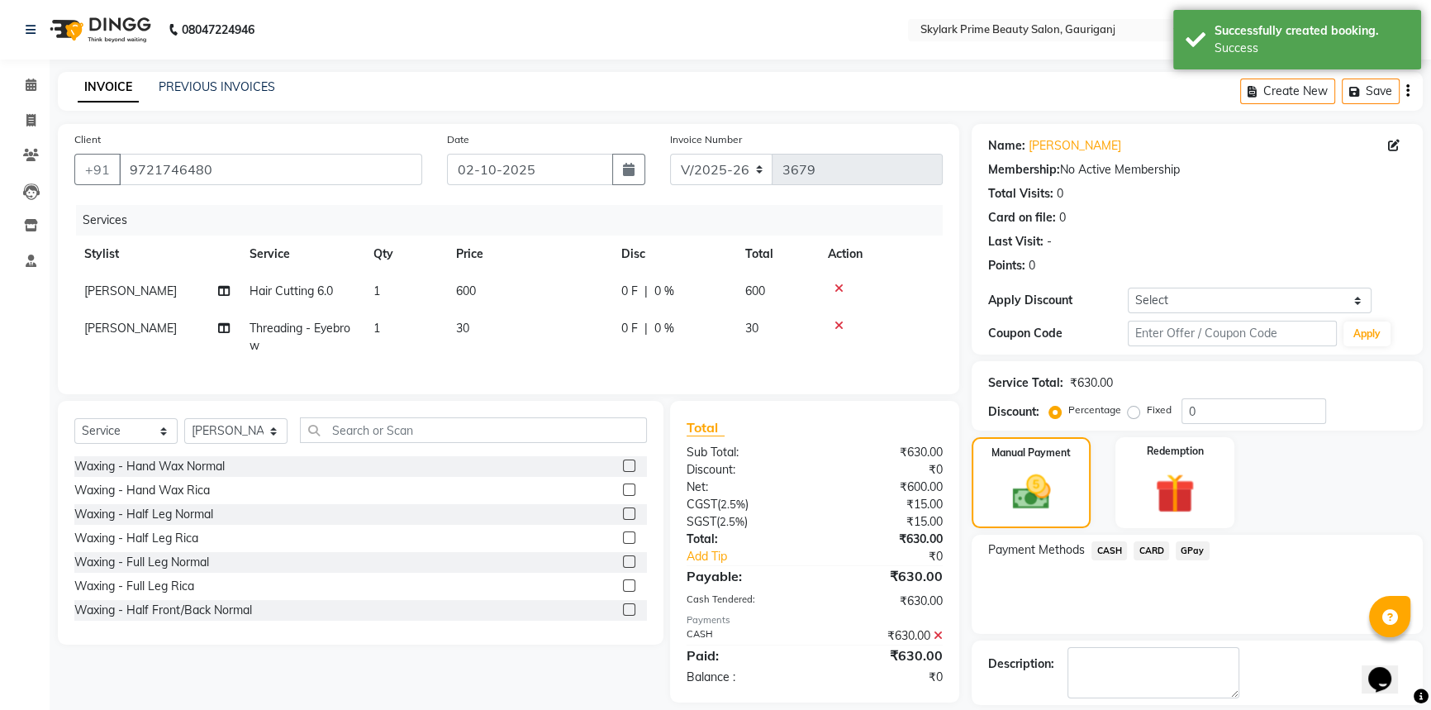
scroll to position [74, 0]
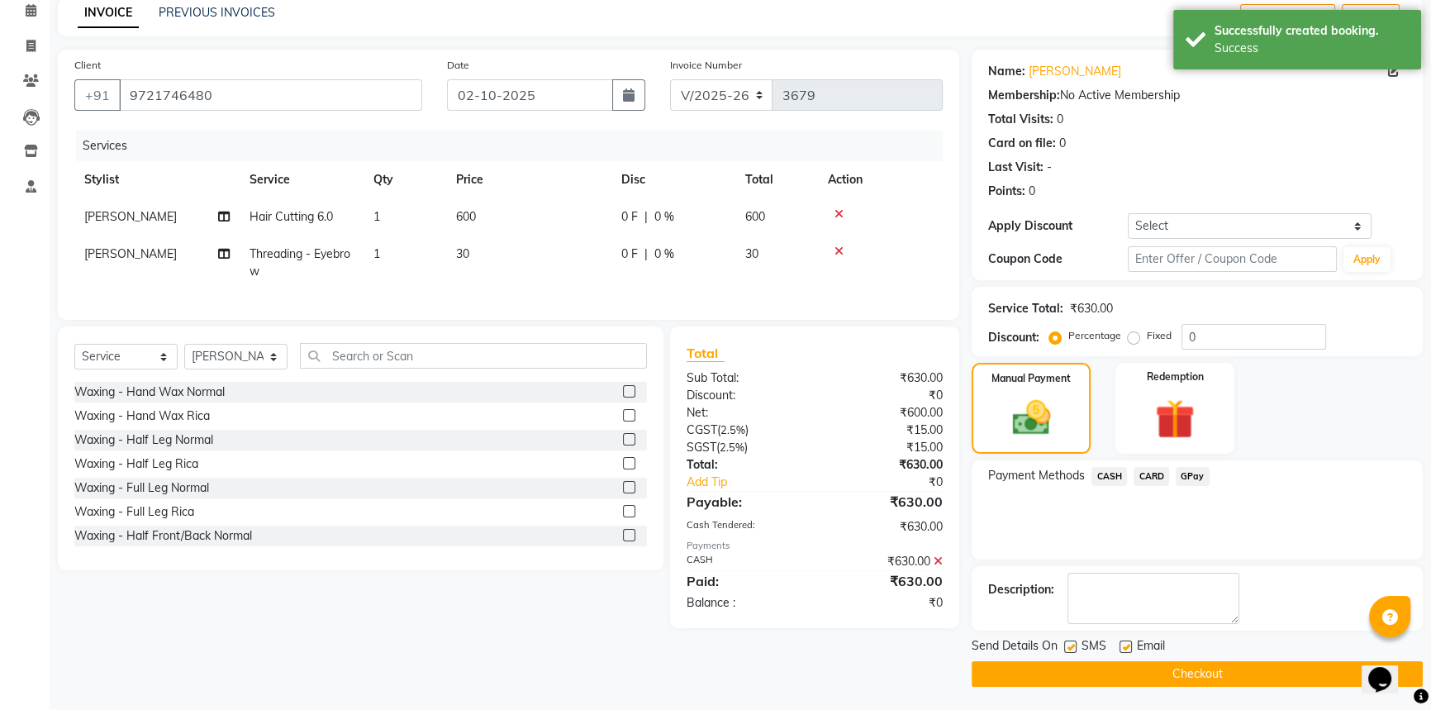
click at [1190, 668] on button "Checkout" at bounding box center [1196, 674] width 451 height 26
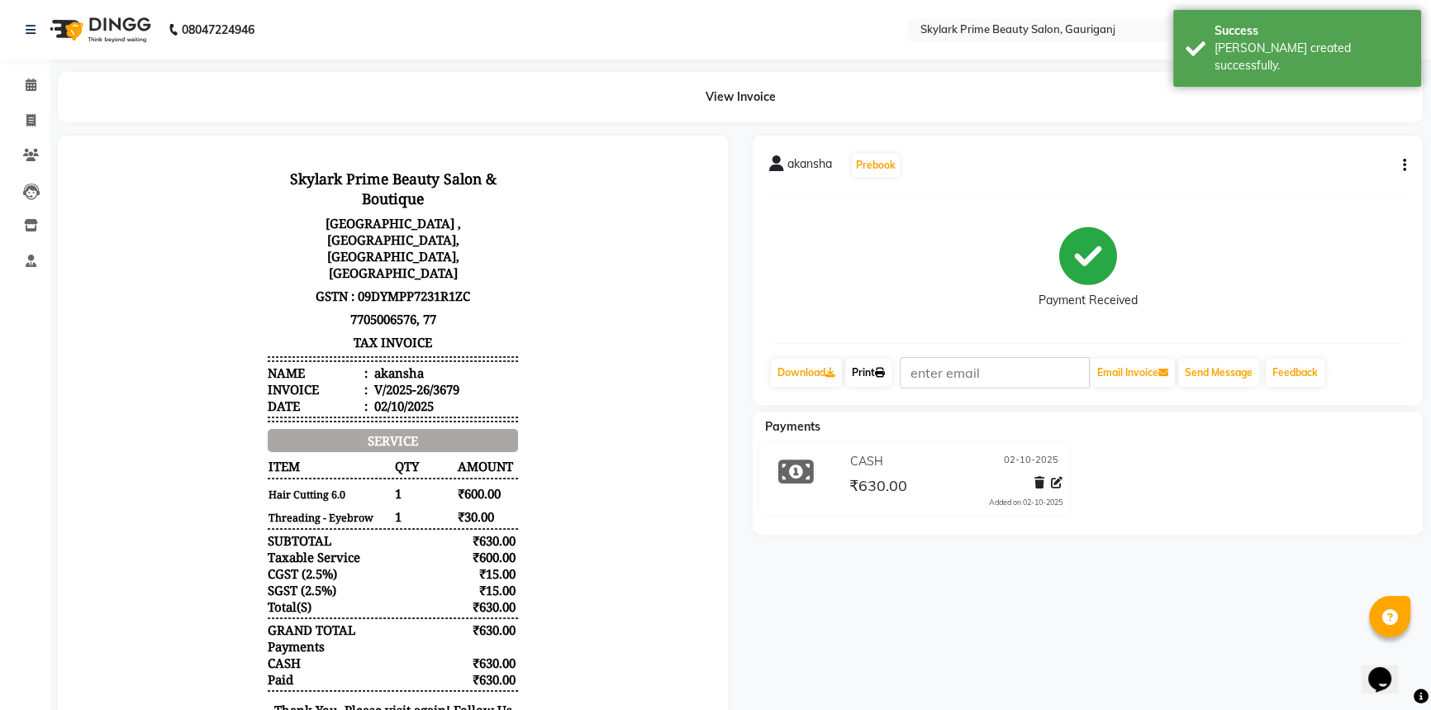
click at [876, 373] on link "Print" at bounding box center [868, 373] width 46 height 28
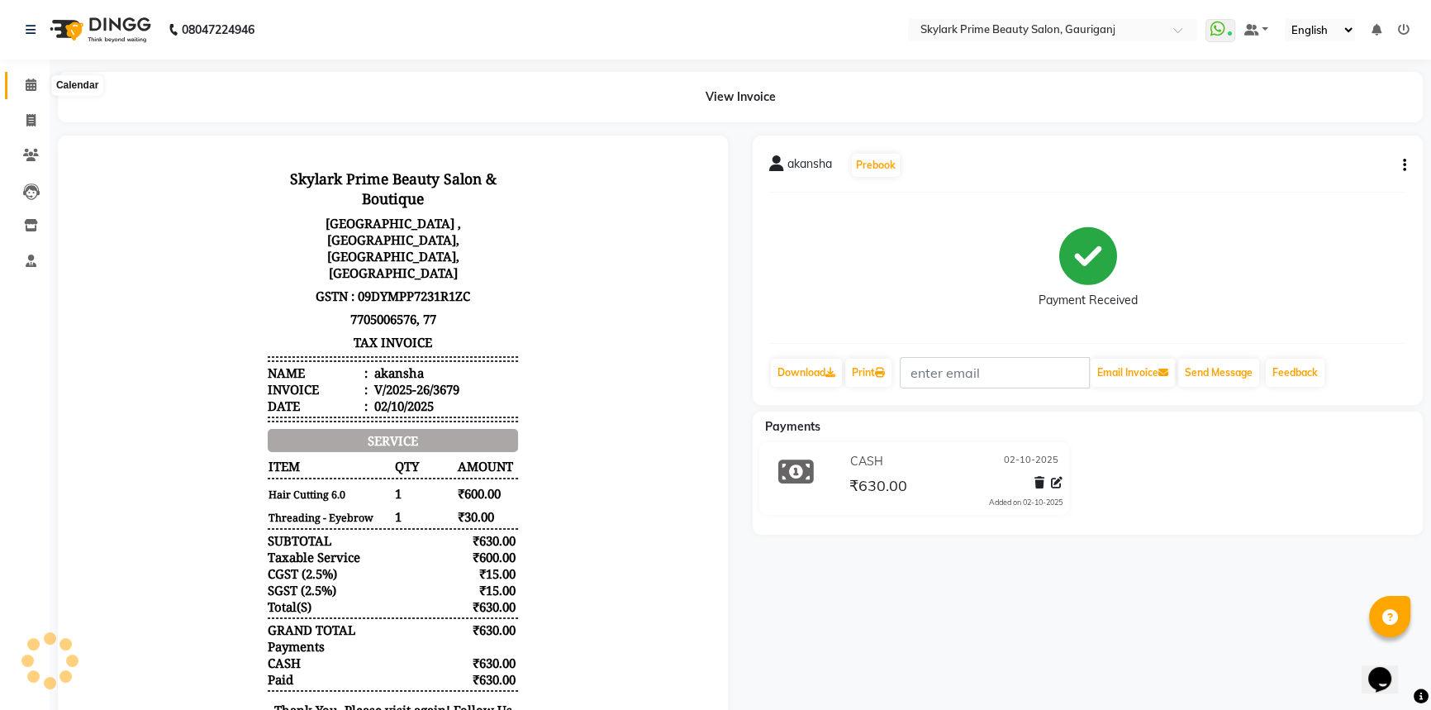
click at [26, 82] on icon at bounding box center [31, 84] width 11 height 12
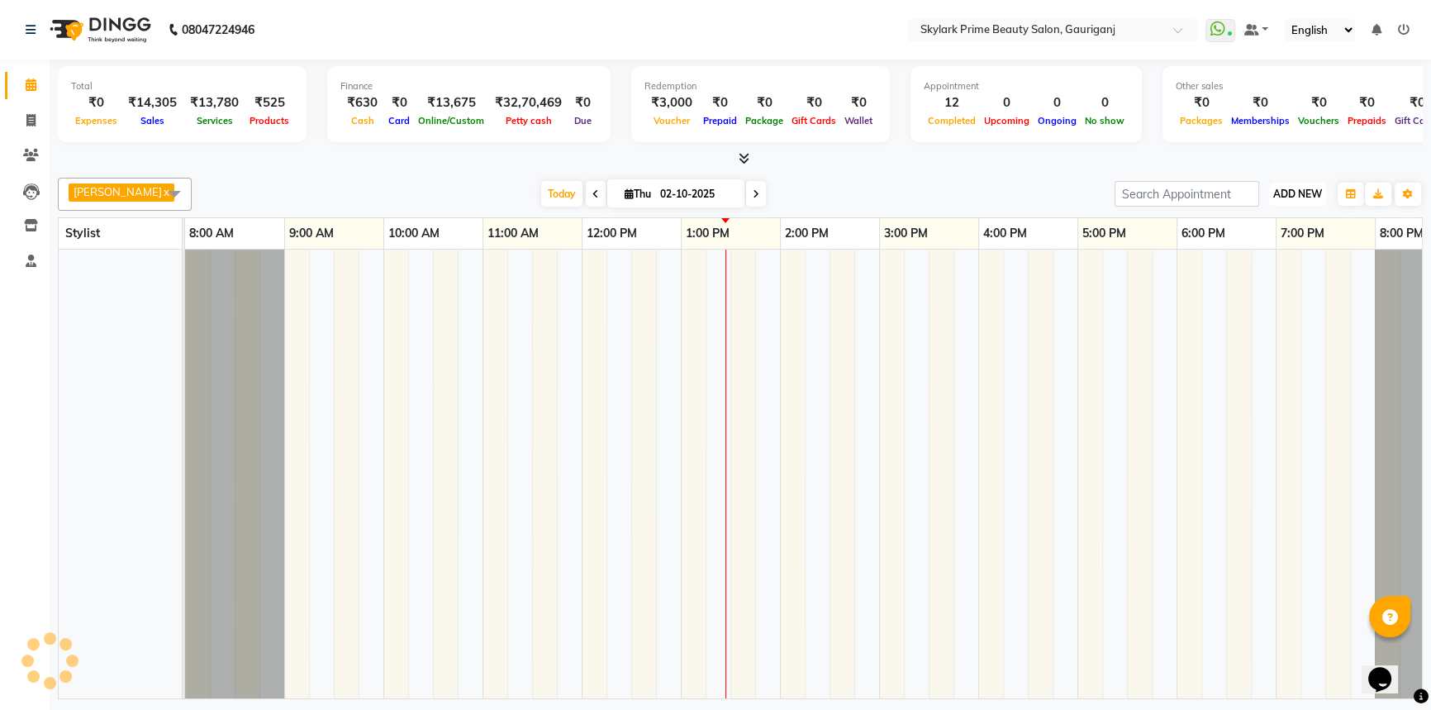
click at [1297, 200] on span "ADD NEW" at bounding box center [1297, 194] width 49 height 12
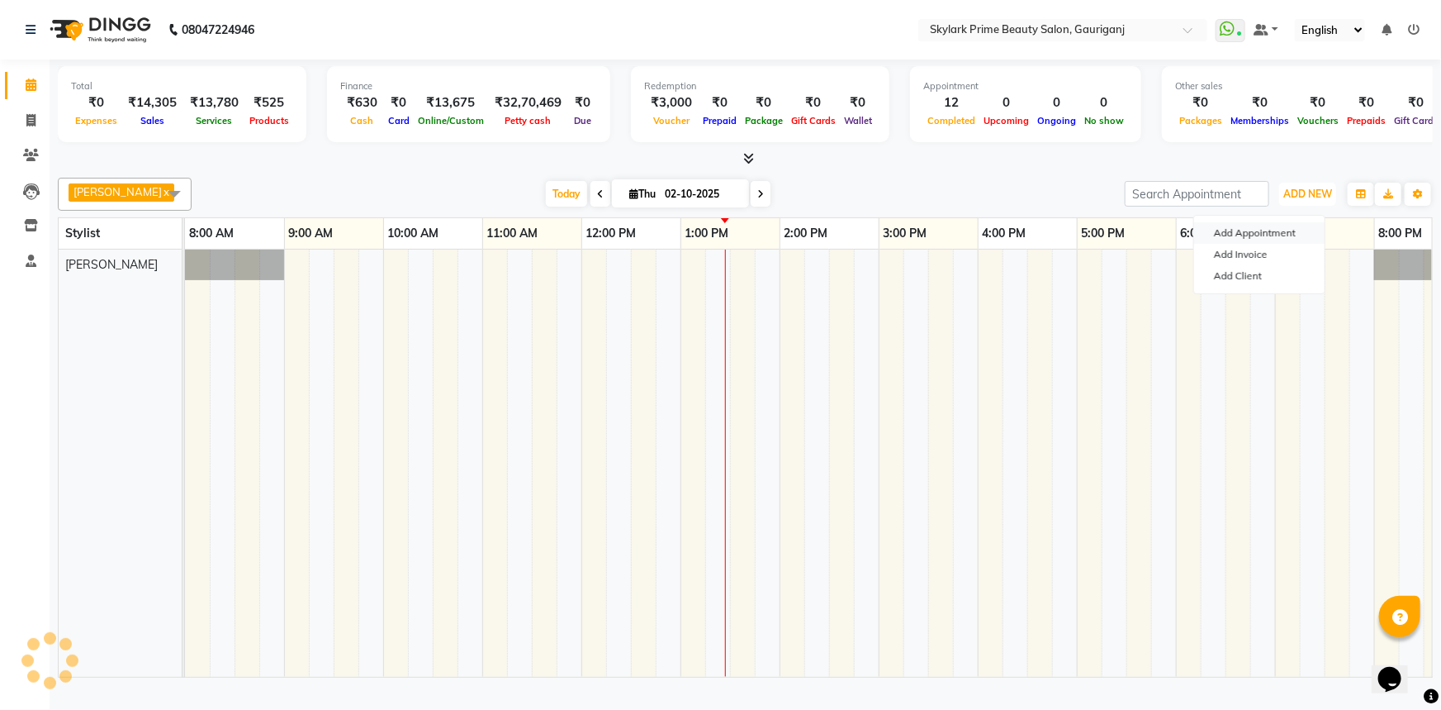
scroll to position [0, 40]
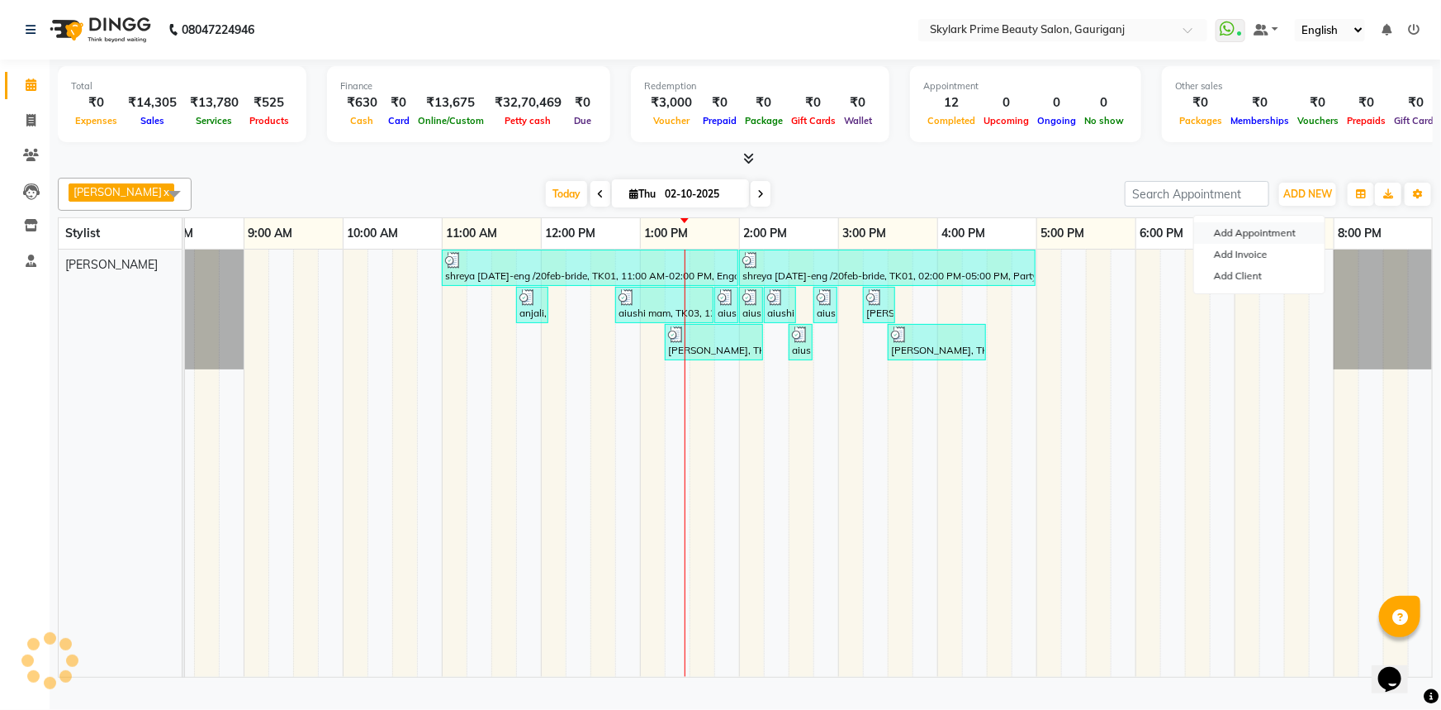
click at [1268, 231] on button "Add Appointment" at bounding box center [1259, 232] width 131 height 21
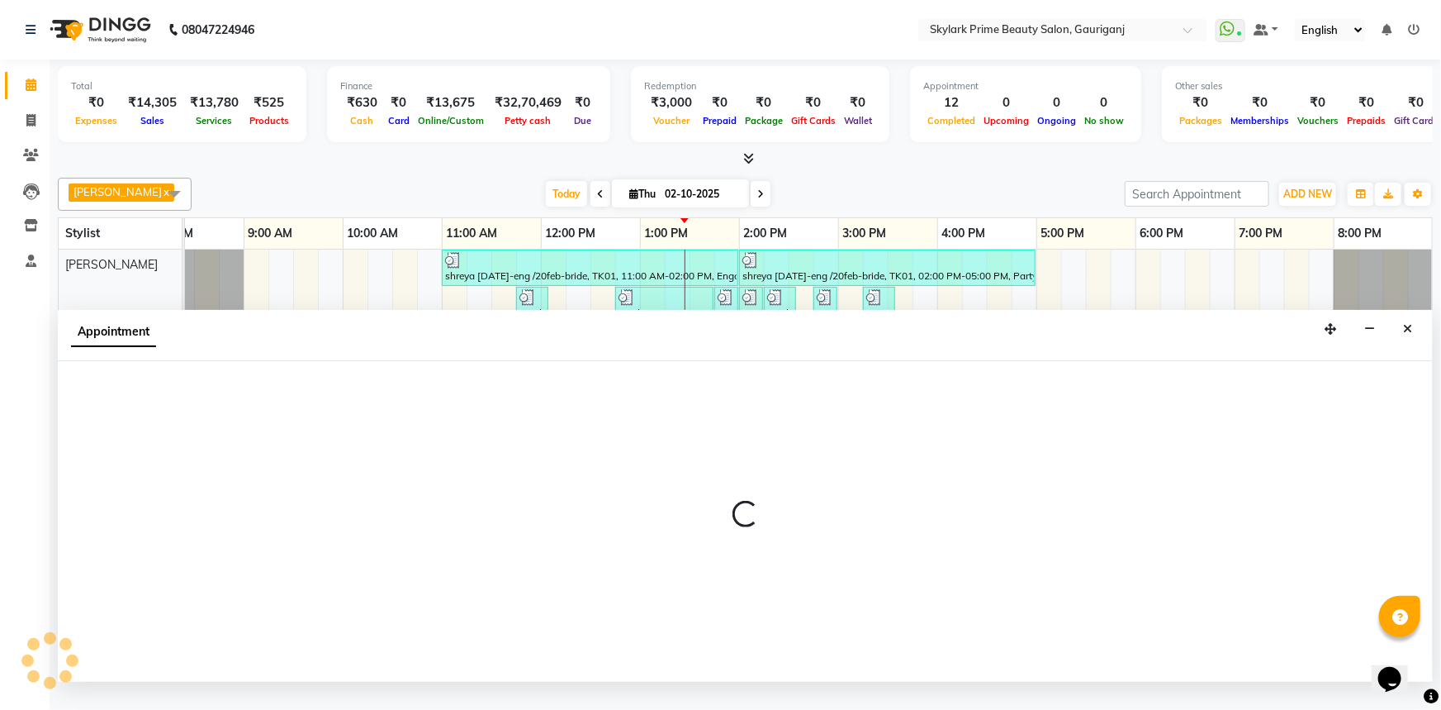
select select "540"
select select "tentative"
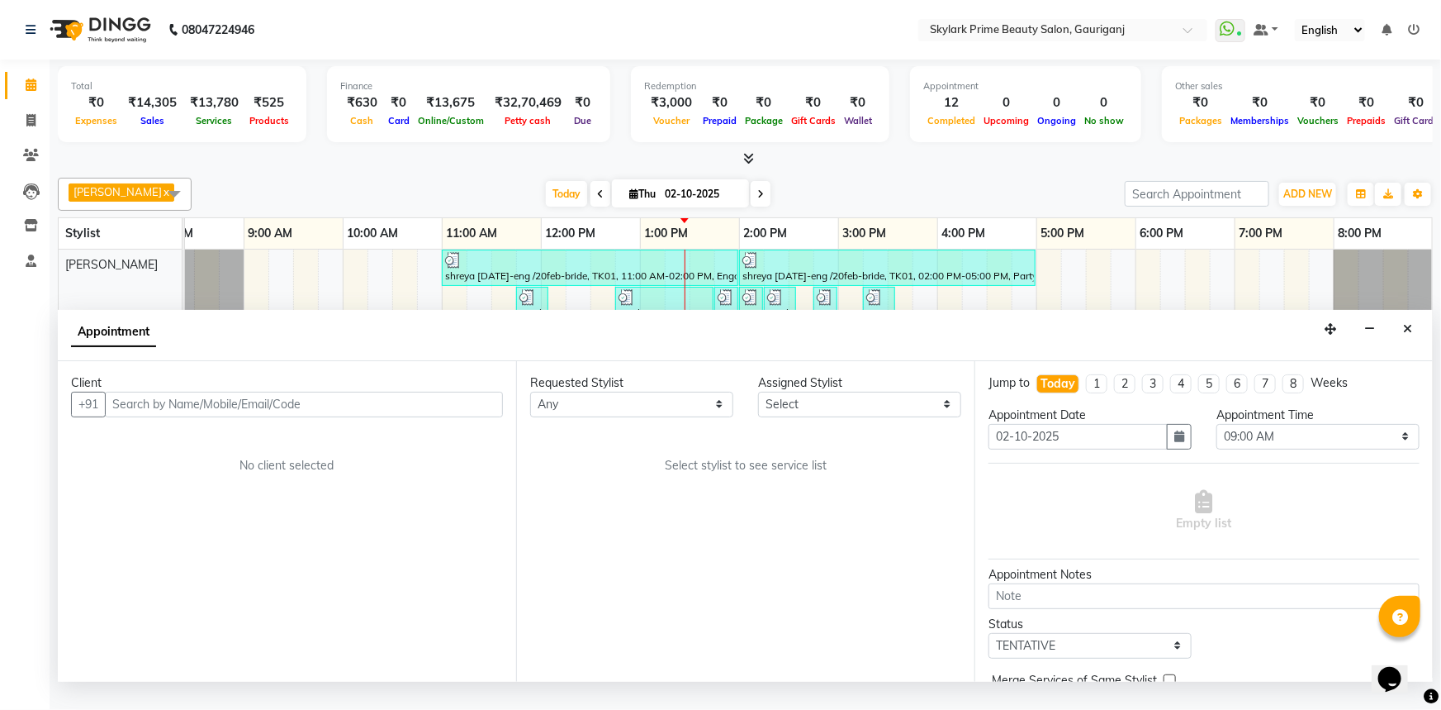
click at [469, 417] on input "text" at bounding box center [304, 405] width 398 height 26
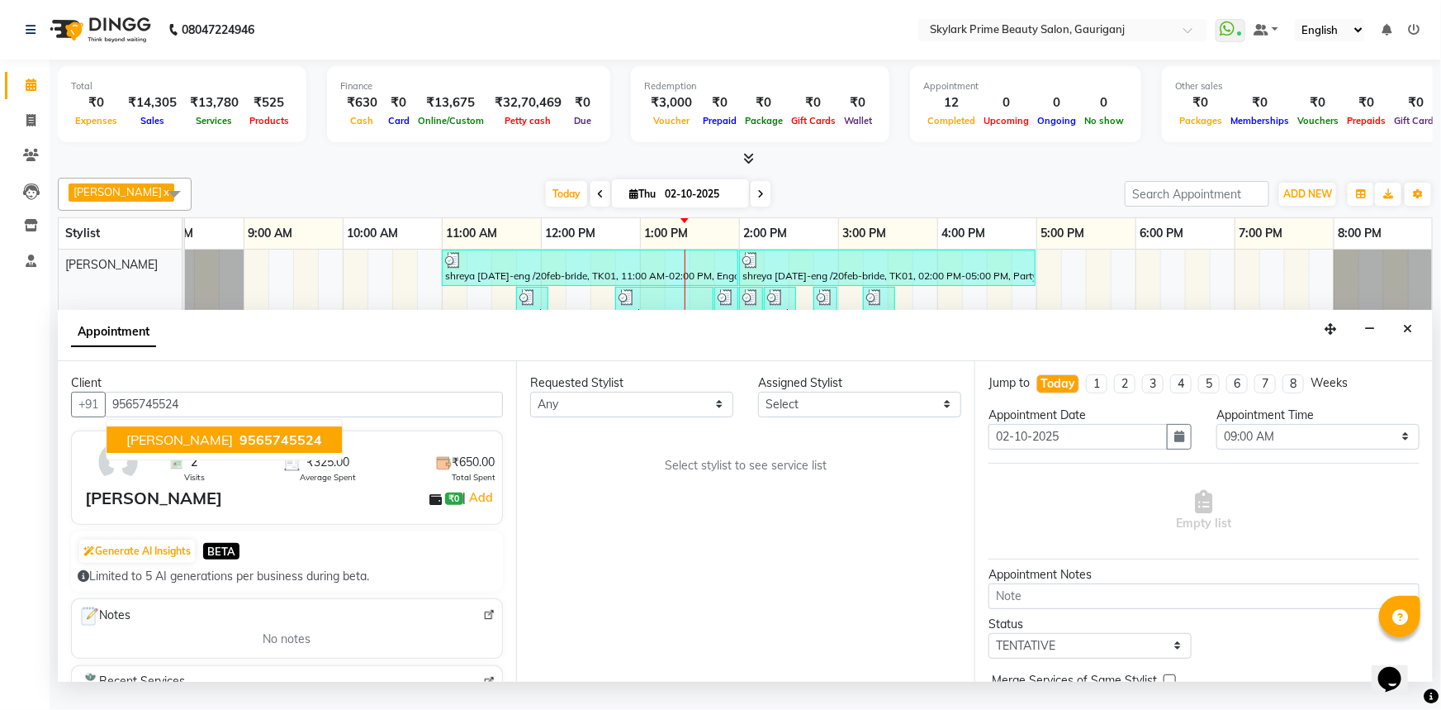
click at [269, 448] on span "9565745524" at bounding box center [281, 439] width 83 height 17
type input "9565745524"
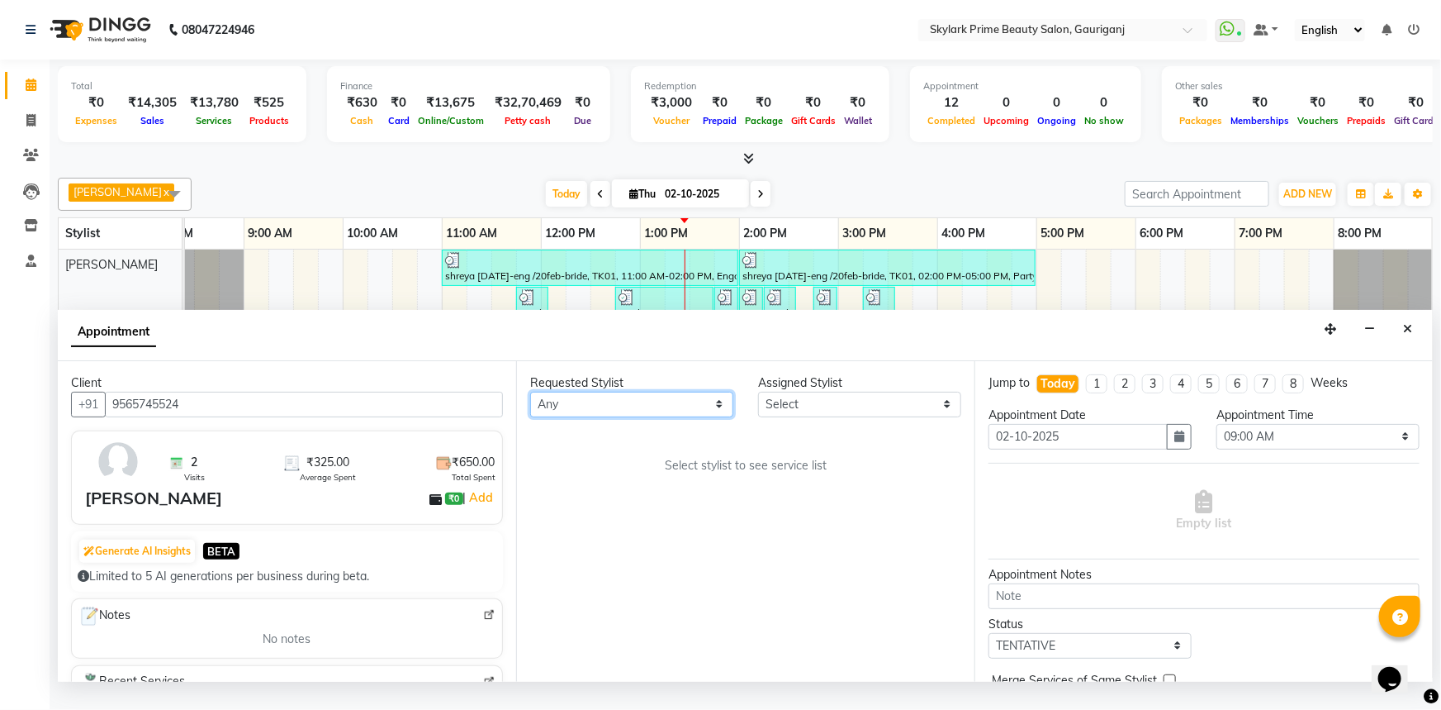
click at [596, 417] on select "Any [PERSON_NAME] [PERSON_NAME] [PERSON_NAME] Sindu [PERSON_NAME]" at bounding box center [631, 405] width 203 height 26
select select "30218"
click at [530, 406] on select "Any [PERSON_NAME] [PERSON_NAME] [PERSON_NAME] Sindu [PERSON_NAME]" at bounding box center [631, 405] width 203 height 26
select select "30218"
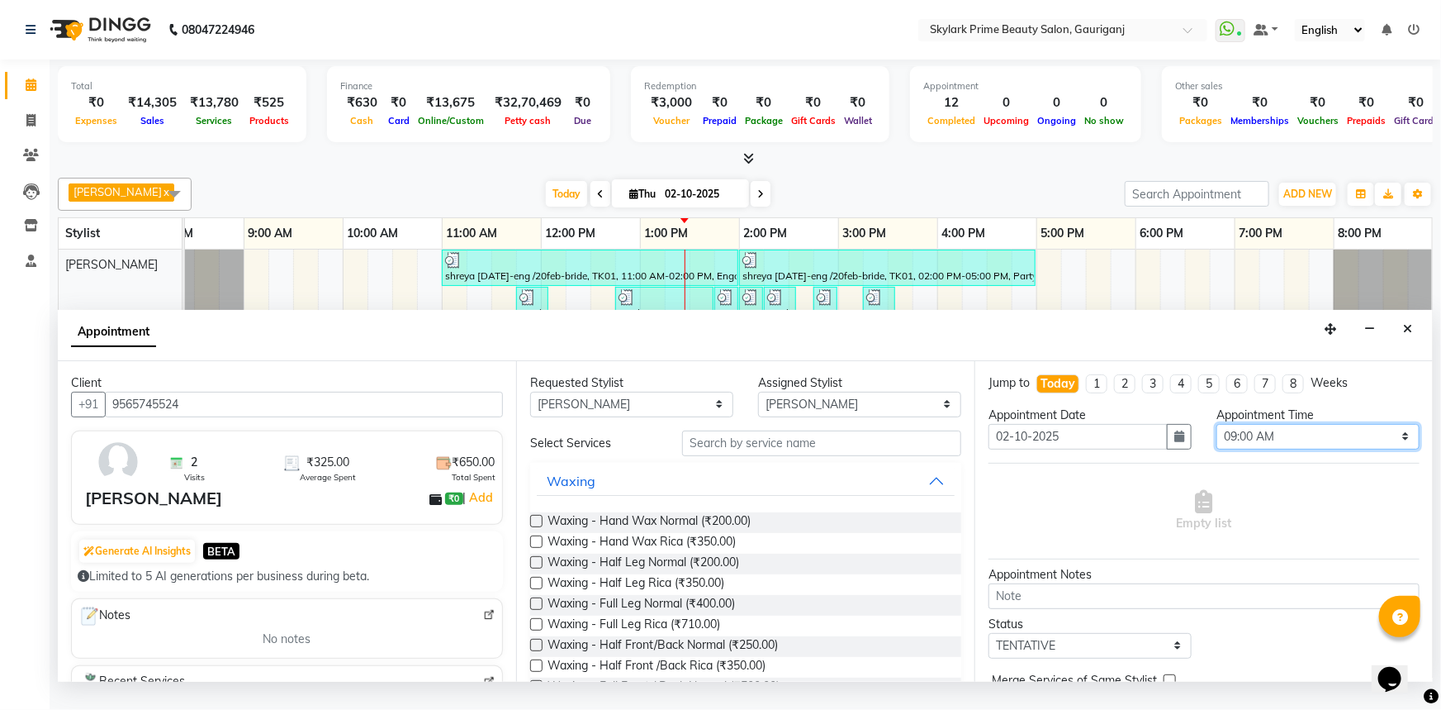
click at [1281, 449] on select "Select 09:00 AM 09:15 AM 09:30 AM 09:45 AM 10:00 AM 10:15 AM 10:30 AM 10:45 AM …" at bounding box center [1318, 437] width 203 height 26
select select "810"
click at [1217, 439] on select "Select 09:00 AM 09:15 AM 09:30 AM 09:45 AM 10:00 AM 10:15 AM 10:30 AM 10:45 AM …" at bounding box center [1318, 437] width 203 height 26
click at [665, 496] on button "Waxing" at bounding box center [746, 481] width 418 height 30
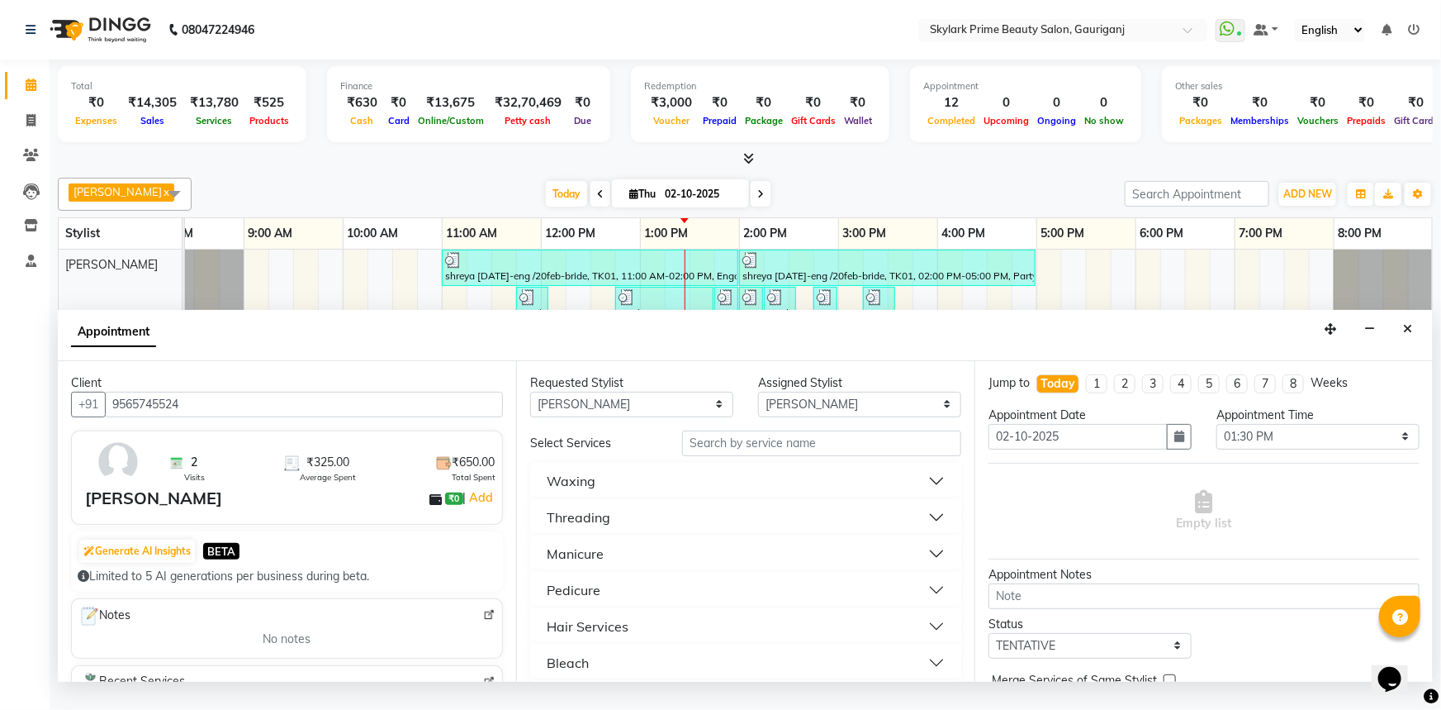
click at [621, 636] on div "Hair Services" at bounding box center [588, 626] width 82 height 20
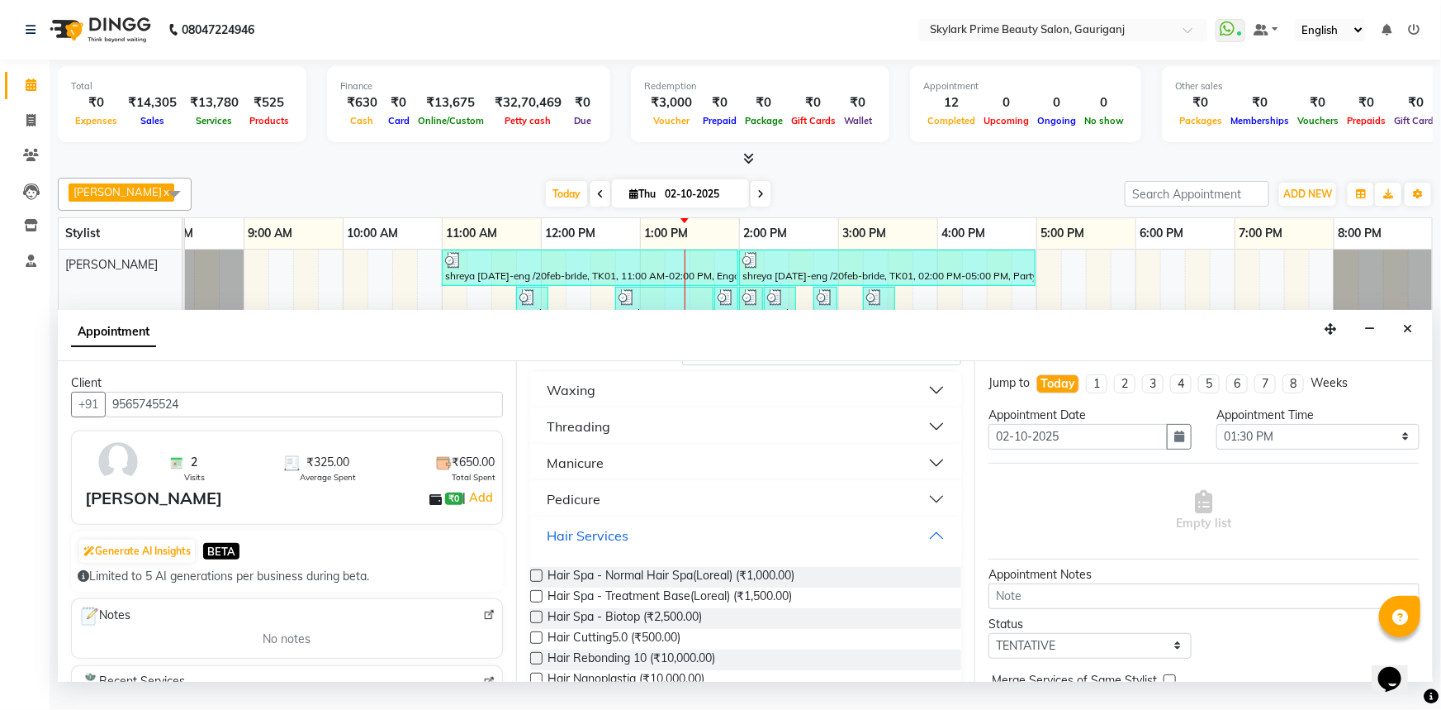
scroll to position [225, 0]
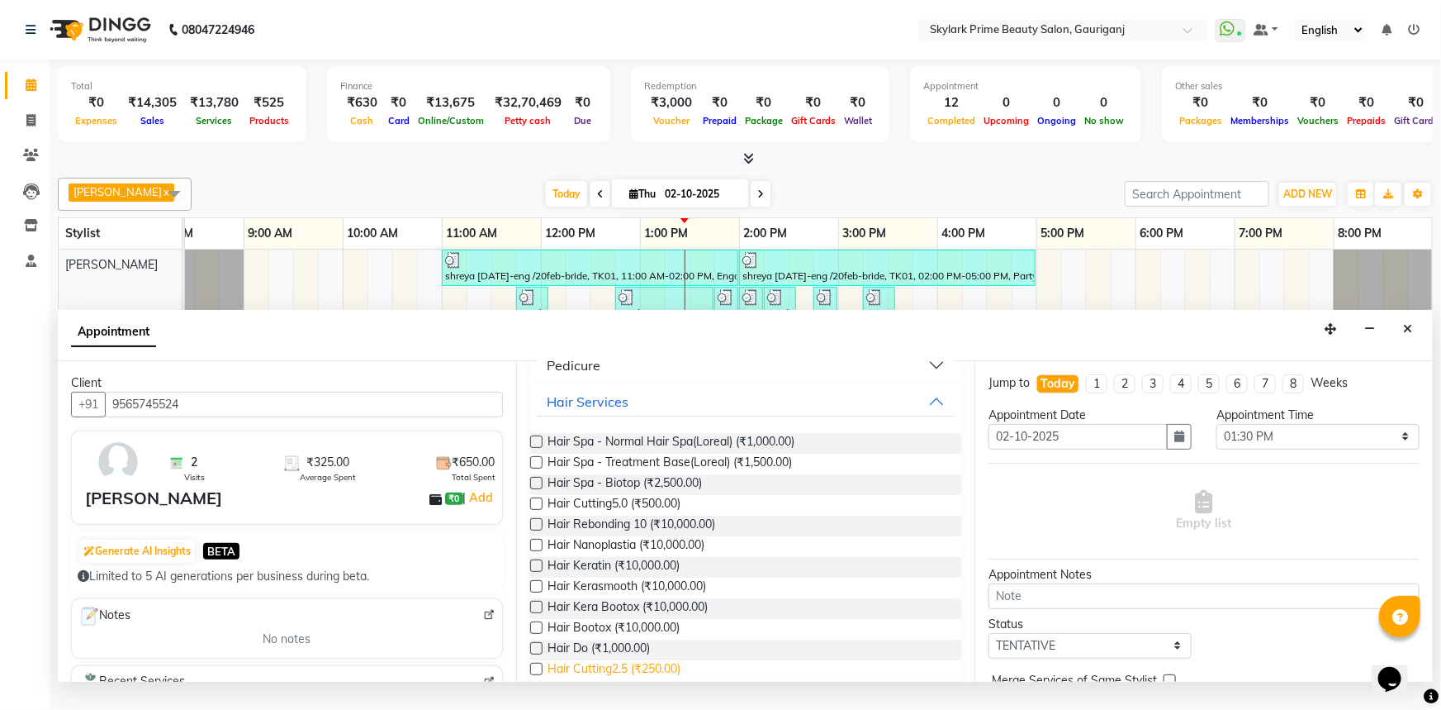
click at [655, 681] on span "Hair Cutting2.5 (₹250.00)" at bounding box center [614, 670] width 133 height 21
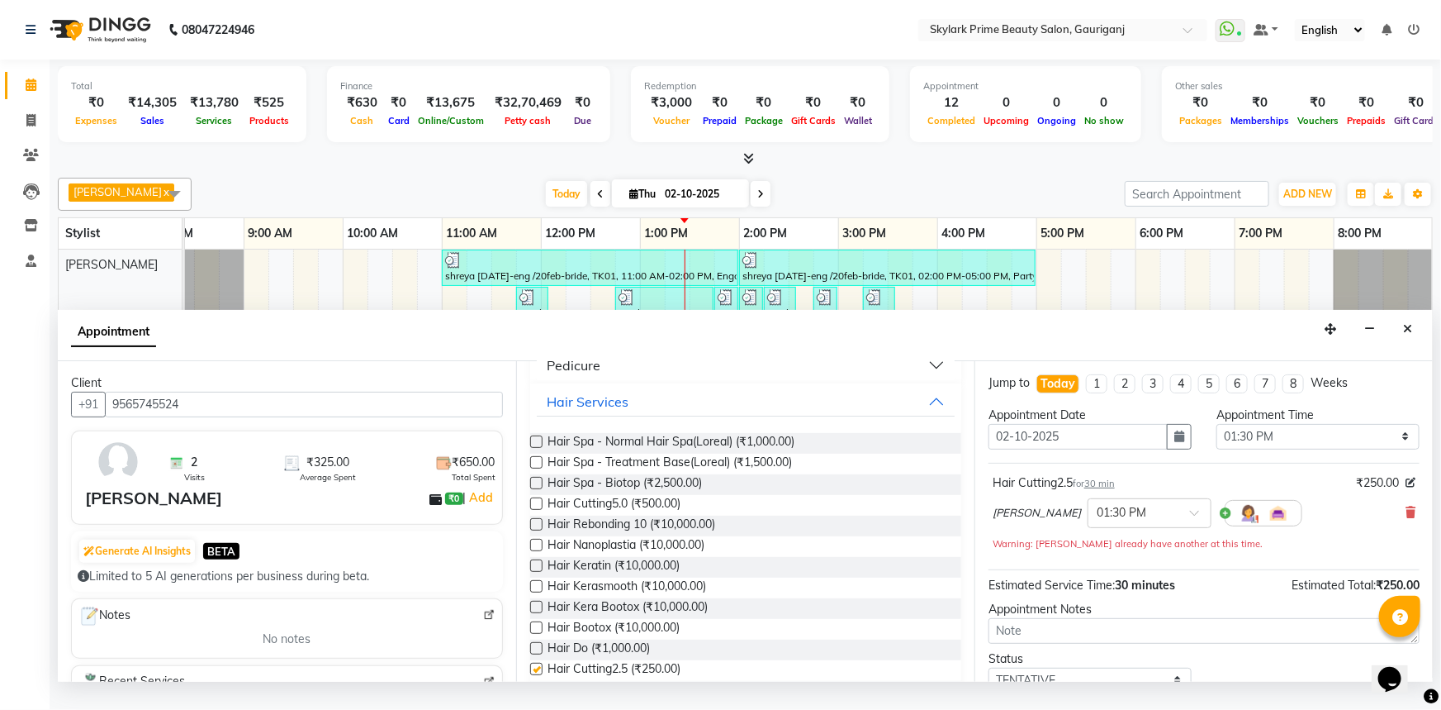
checkbox input "false"
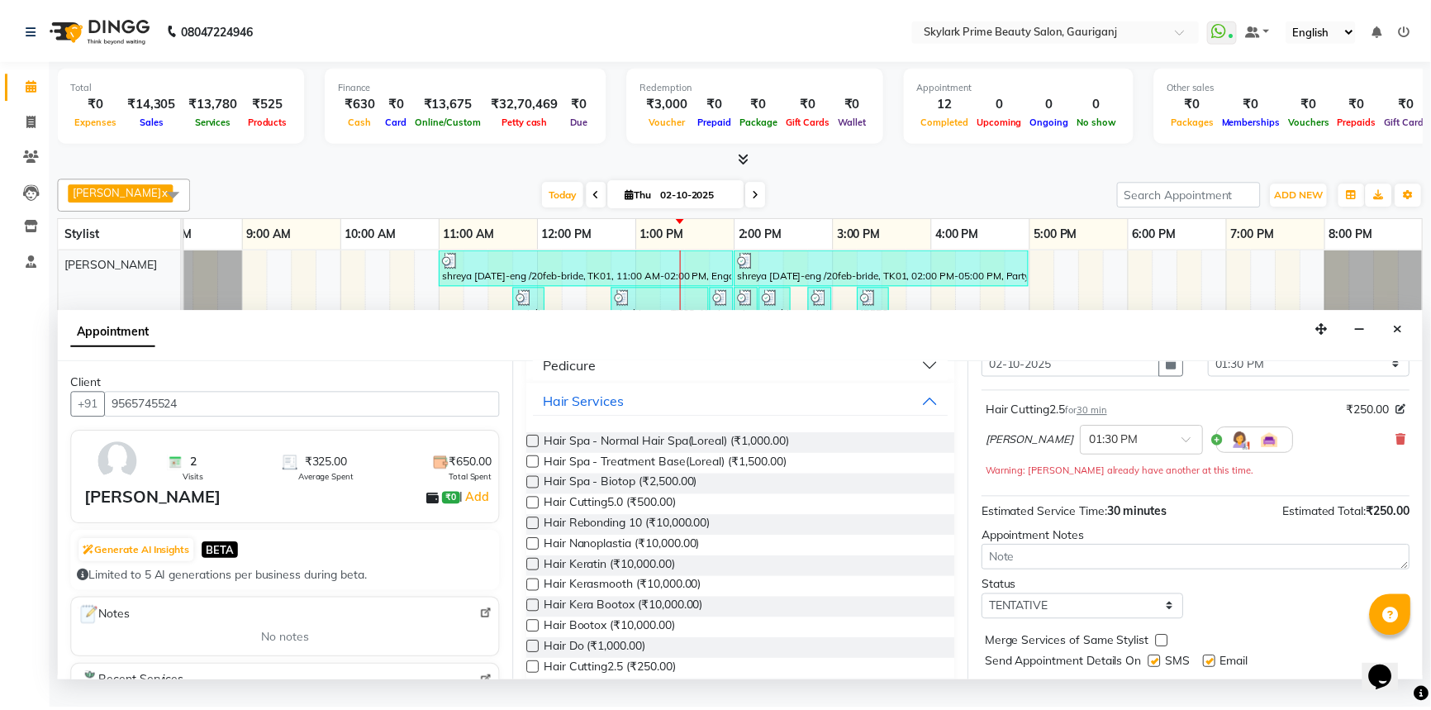
scroll to position [115, 0]
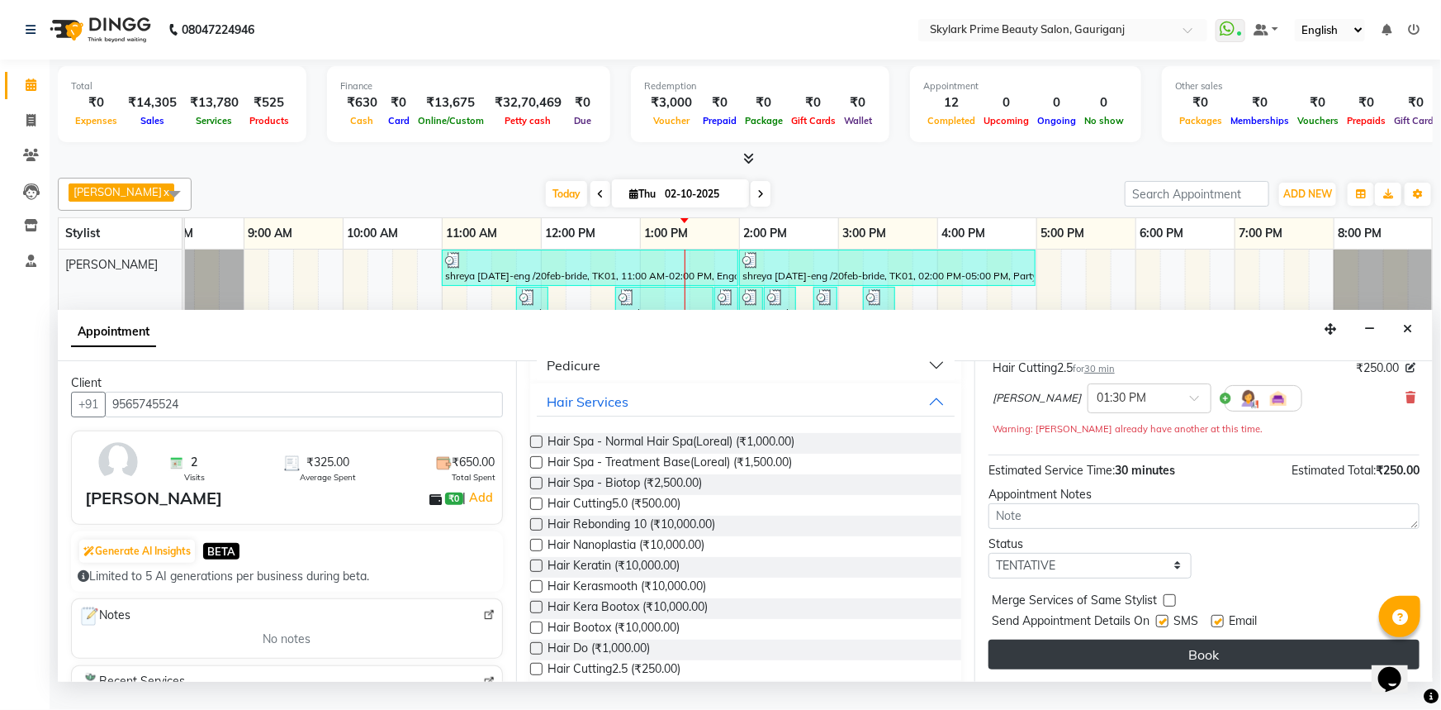
click at [1211, 669] on button "Book" at bounding box center [1204, 654] width 431 height 30
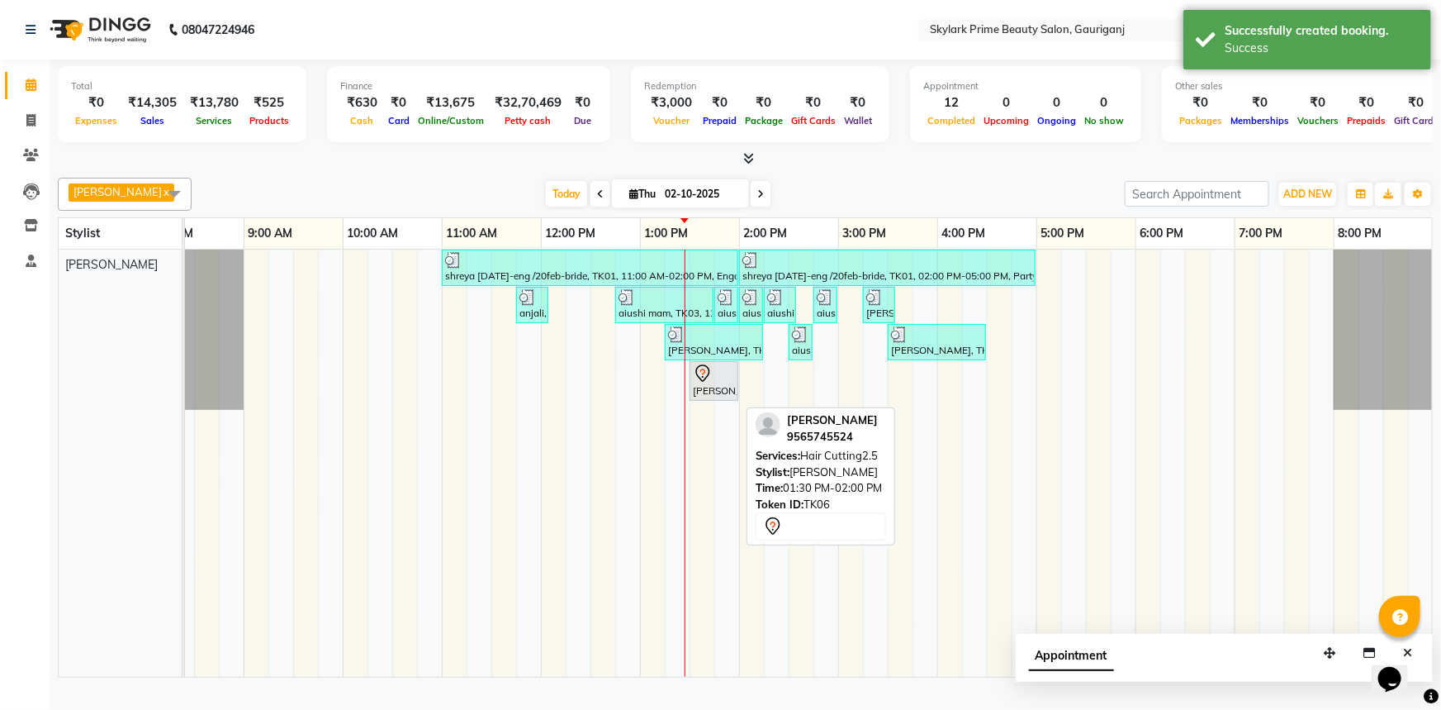
click at [710, 398] on div "[PERSON_NAME], TK06, 01:30 PM-02:00 PM, Hair Cutting2.5" at bounding box center [713, 380] width 45 height 35
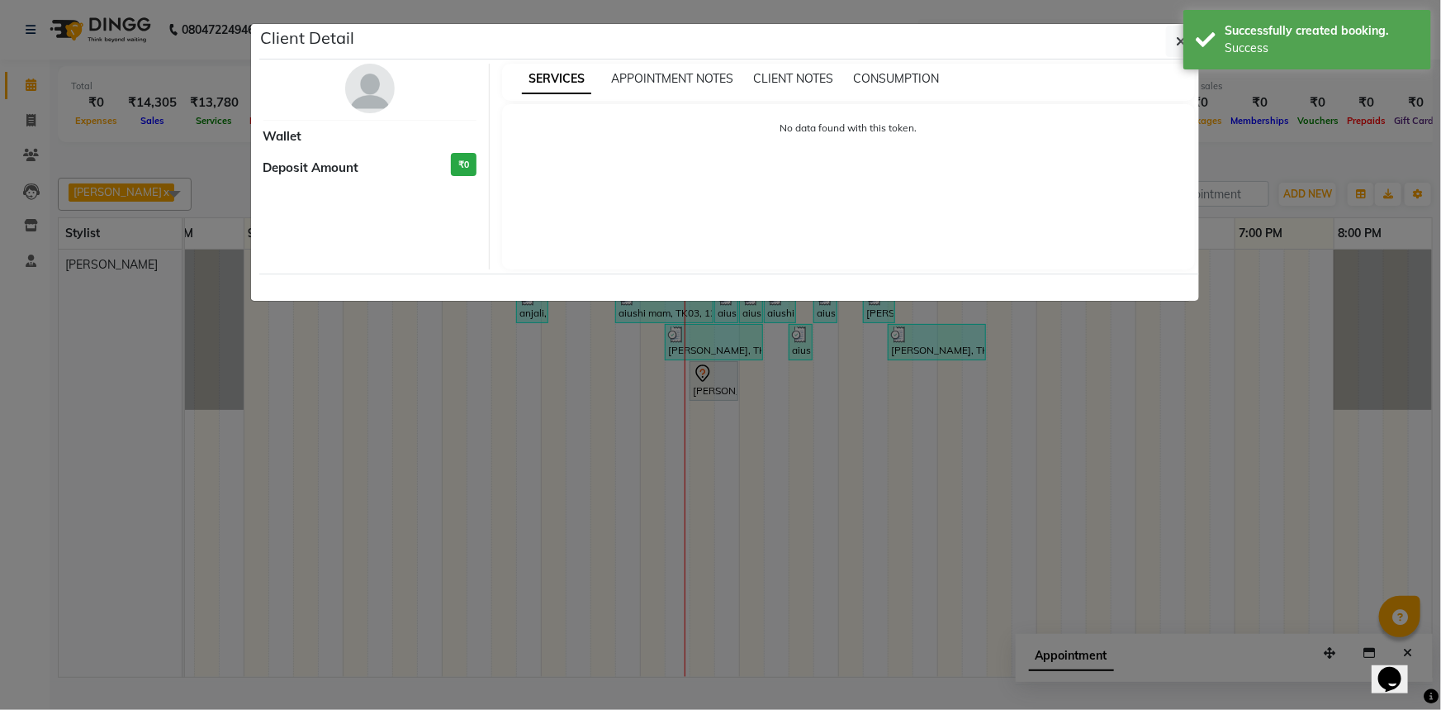
select select "7"
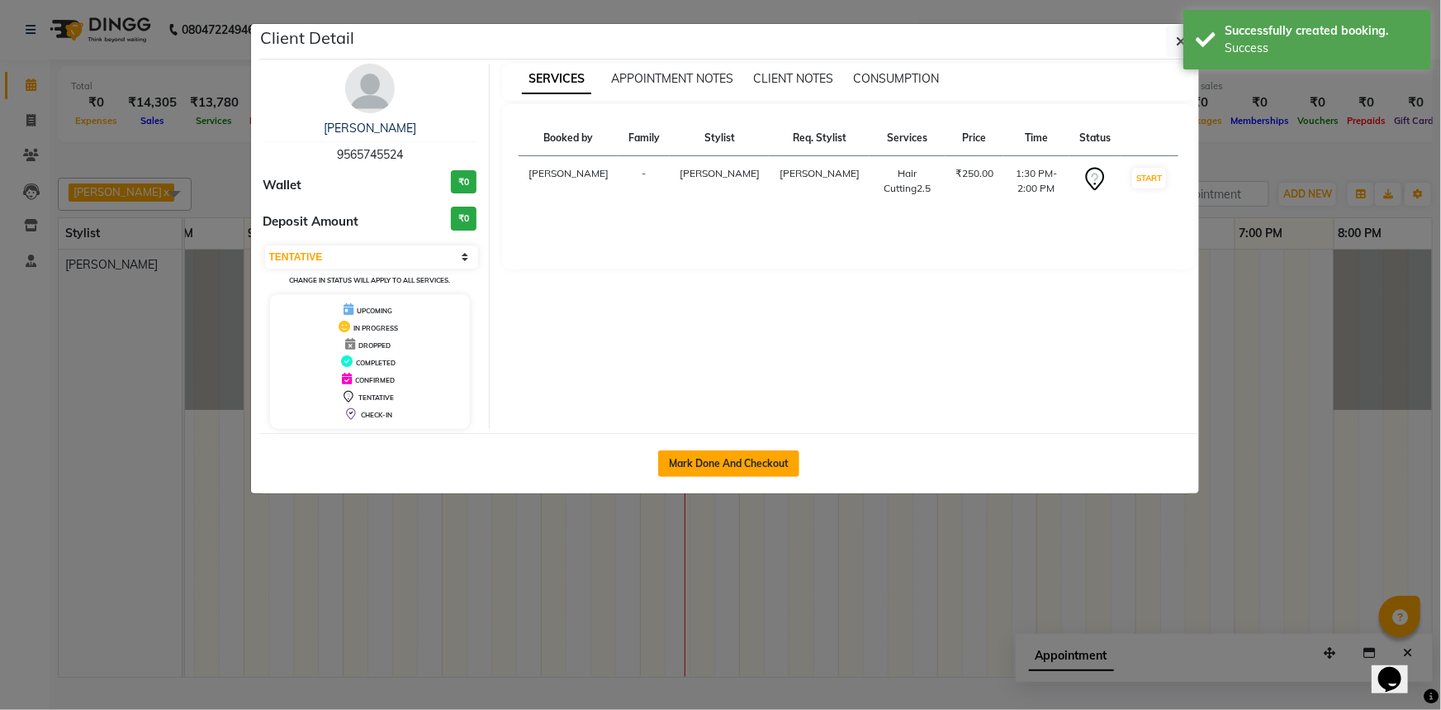
click at [741, 455] on button "Mark Done And Checkout" at bounding box center [728, 463] width 141 height 26
select select "service"
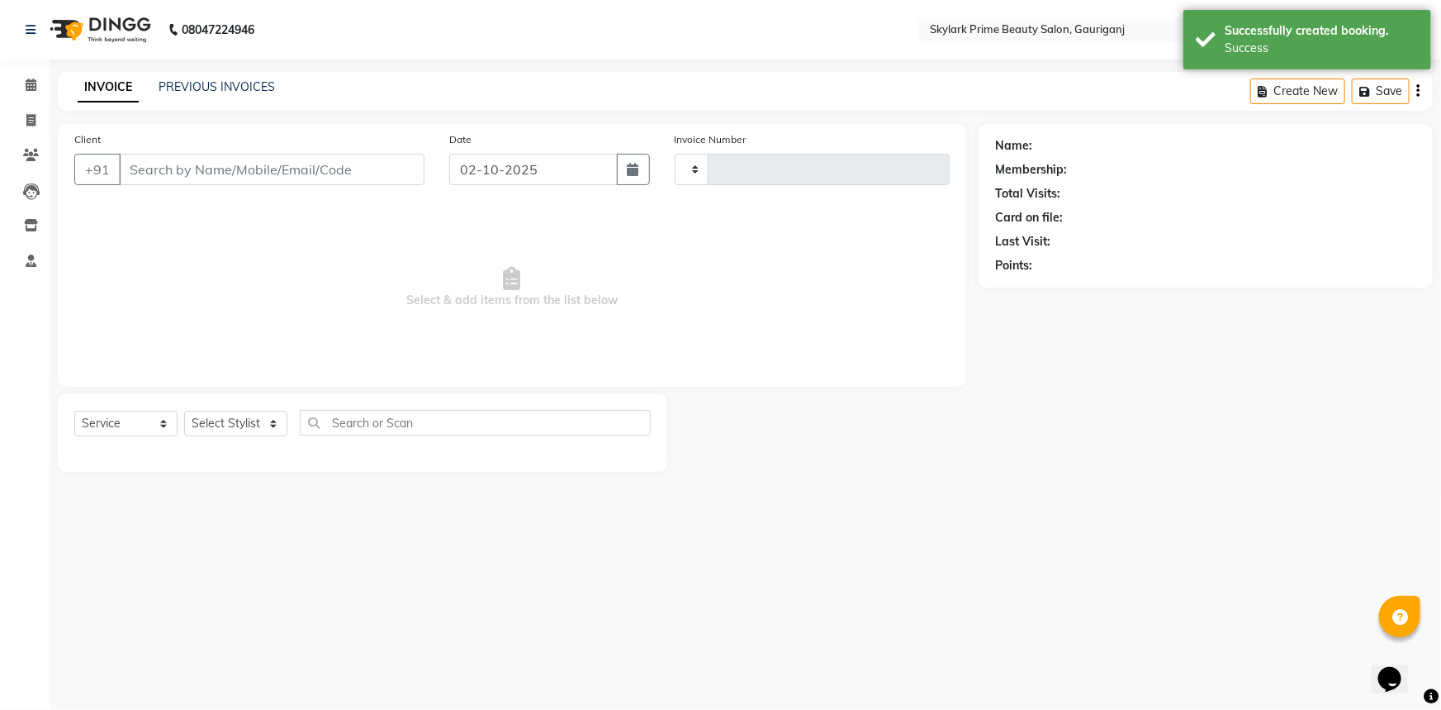
type input "3680"
select select "4735"
type input "9565745524"
select select "30218"
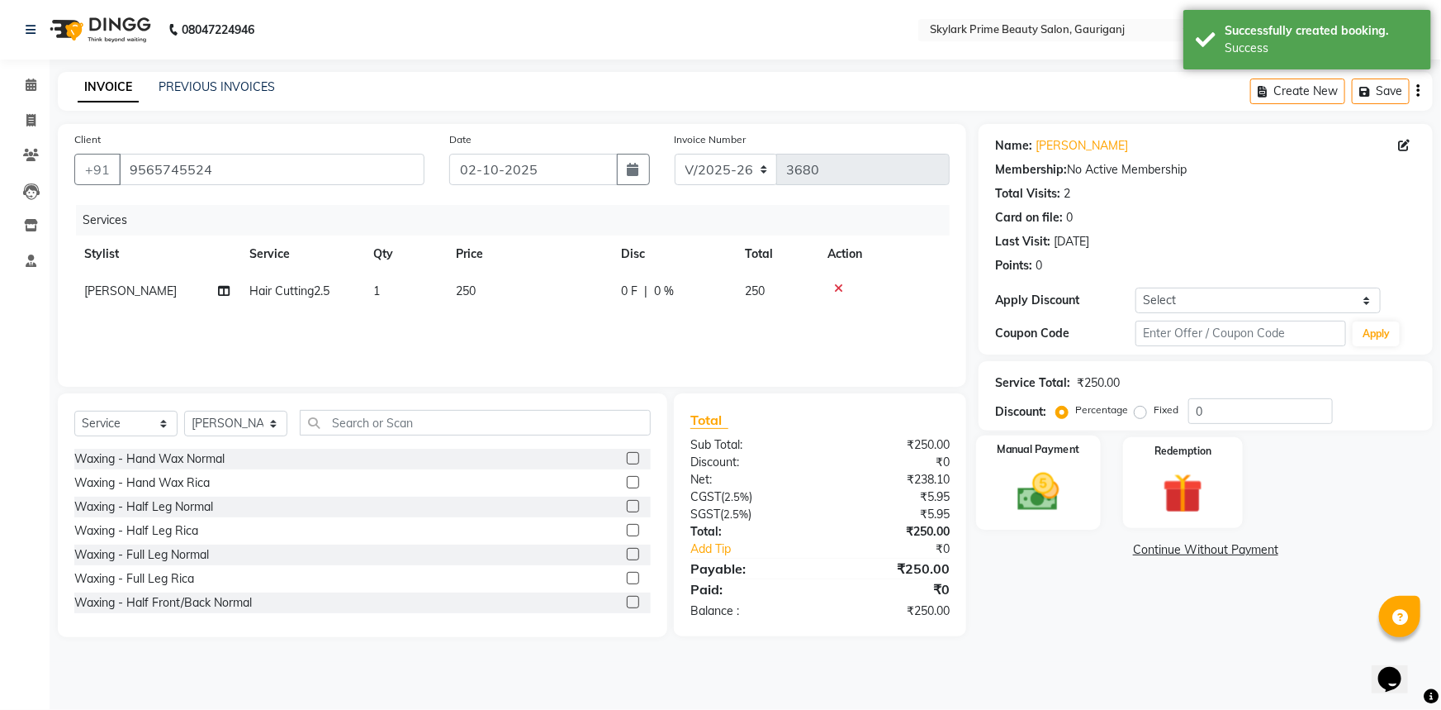
click at [1033, 455] on label "Manual Payment" at bounding box center [1039, 450] width 83 height 16
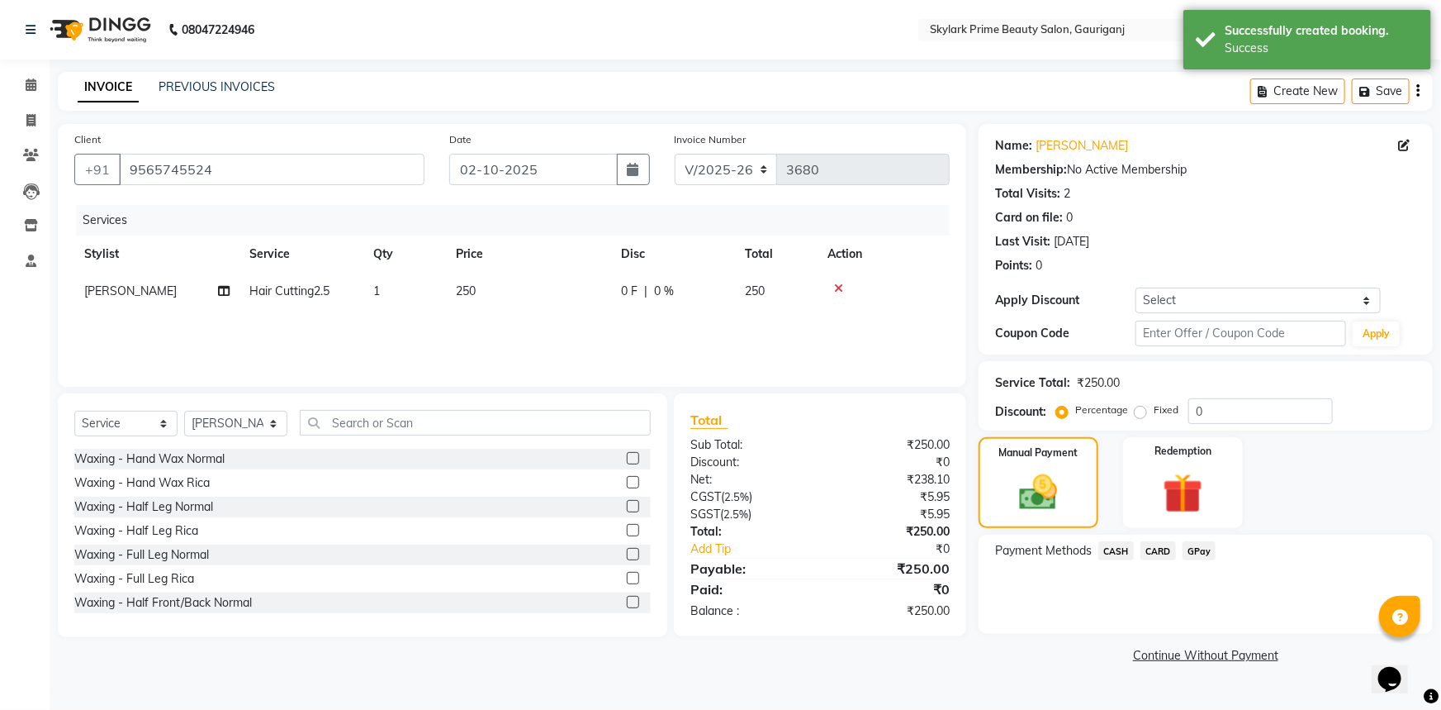
click at [1190, 553] on span "GPay" at bounding box center [1200, 550] width 34 height 19
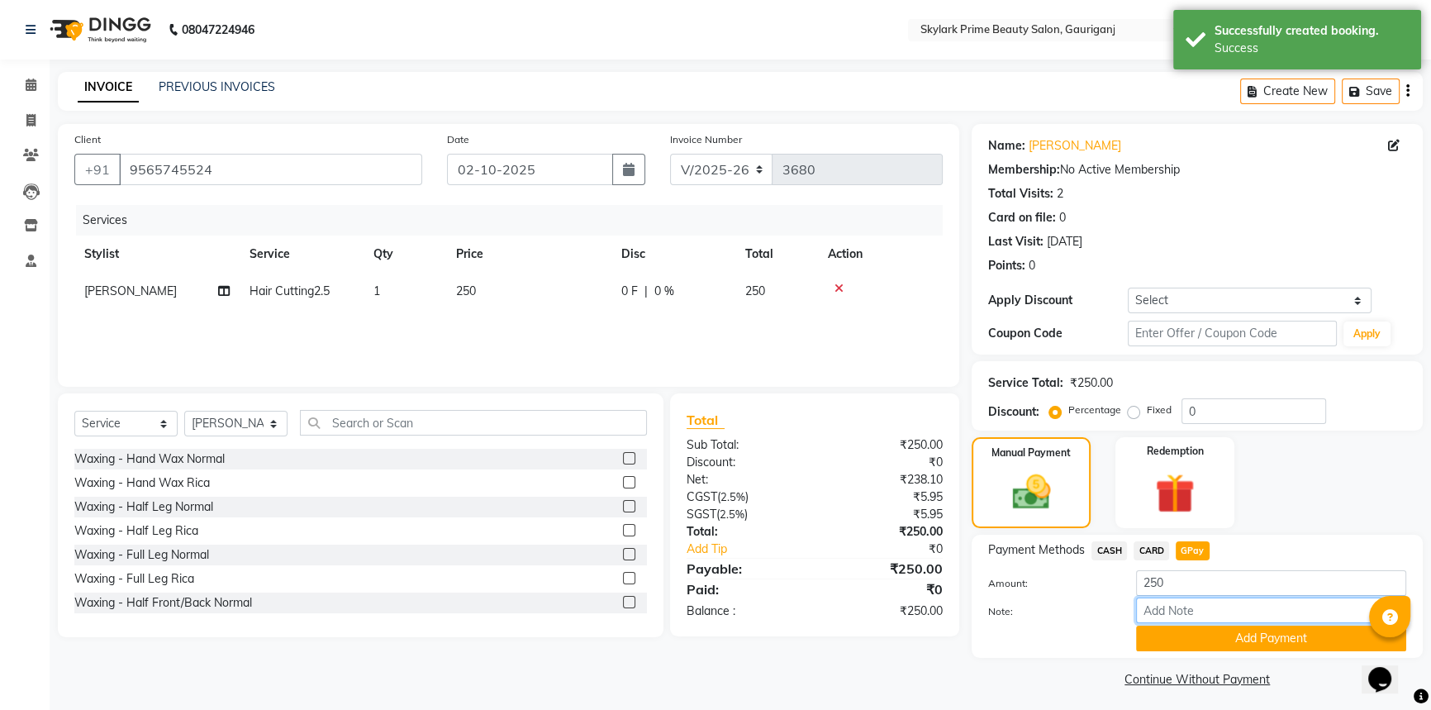
click at [1198, 620] on input "Note:" at bounding box center [1271, 610] width 270 height 26
click at [1198, 639] on button "Add Payment" at bounding box center [1271, 638] width 270 height 26
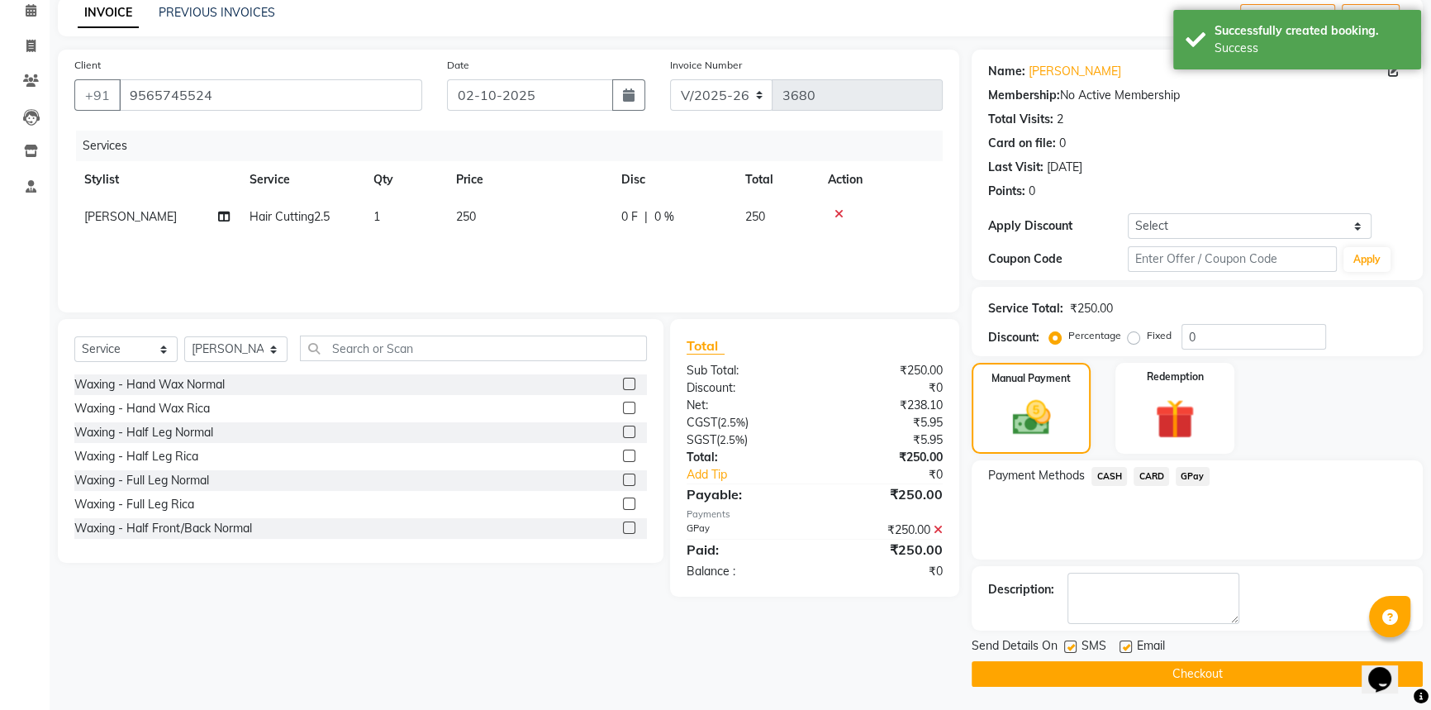
scroll to position [74, 0]
click at [1190, 669] on button "Checkout" at bounding box center [1196, 674] width 451 height 26
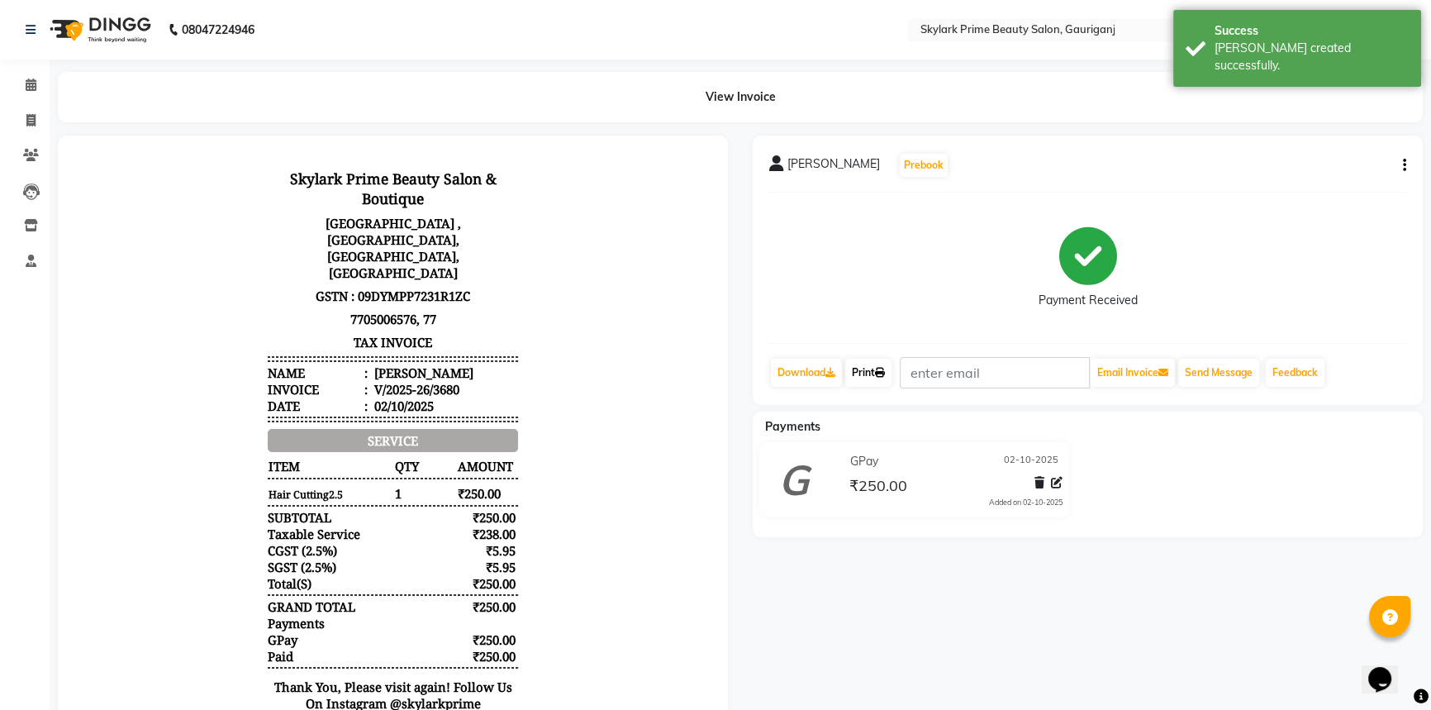
click at [871, 373] on link "Print" at bounding box center [868, 373] width 46 height 28
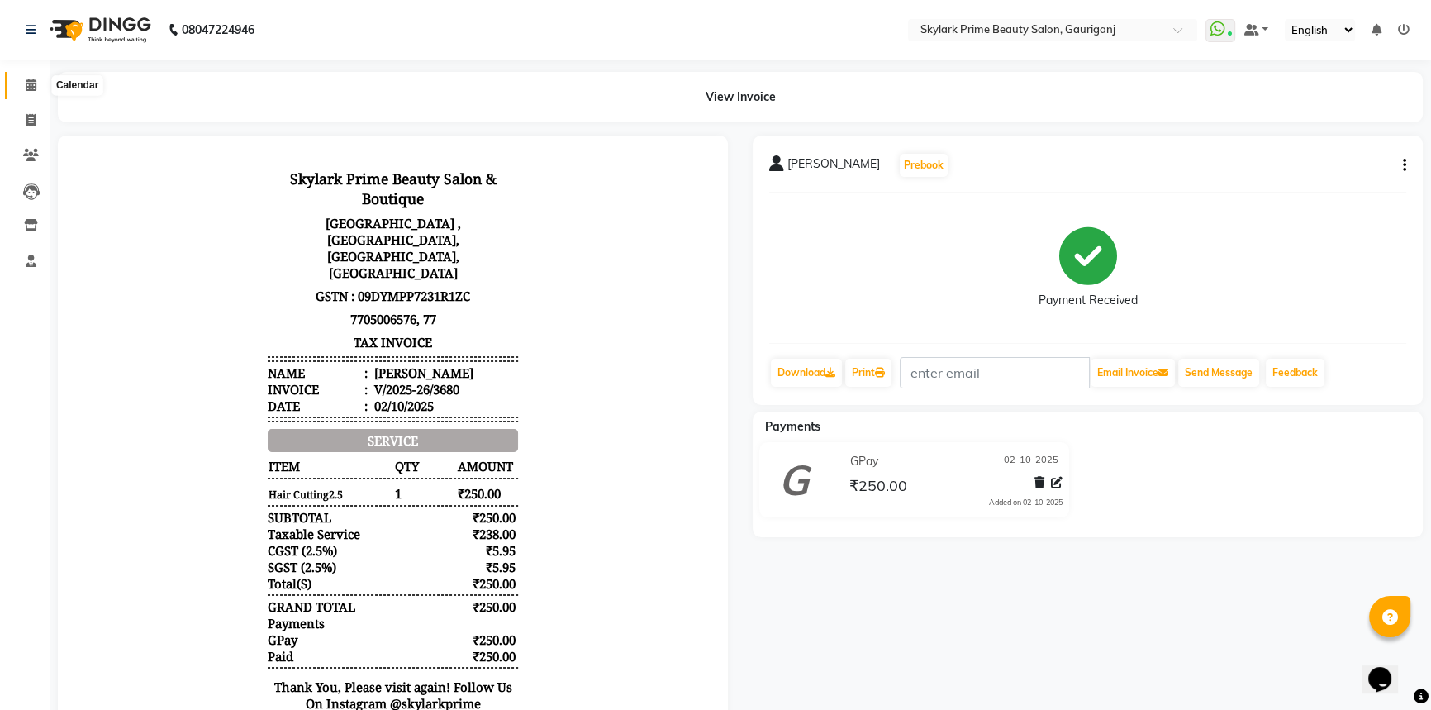
click at [26, 82] on icon at bounding box center [31, 84] width 11 height 12
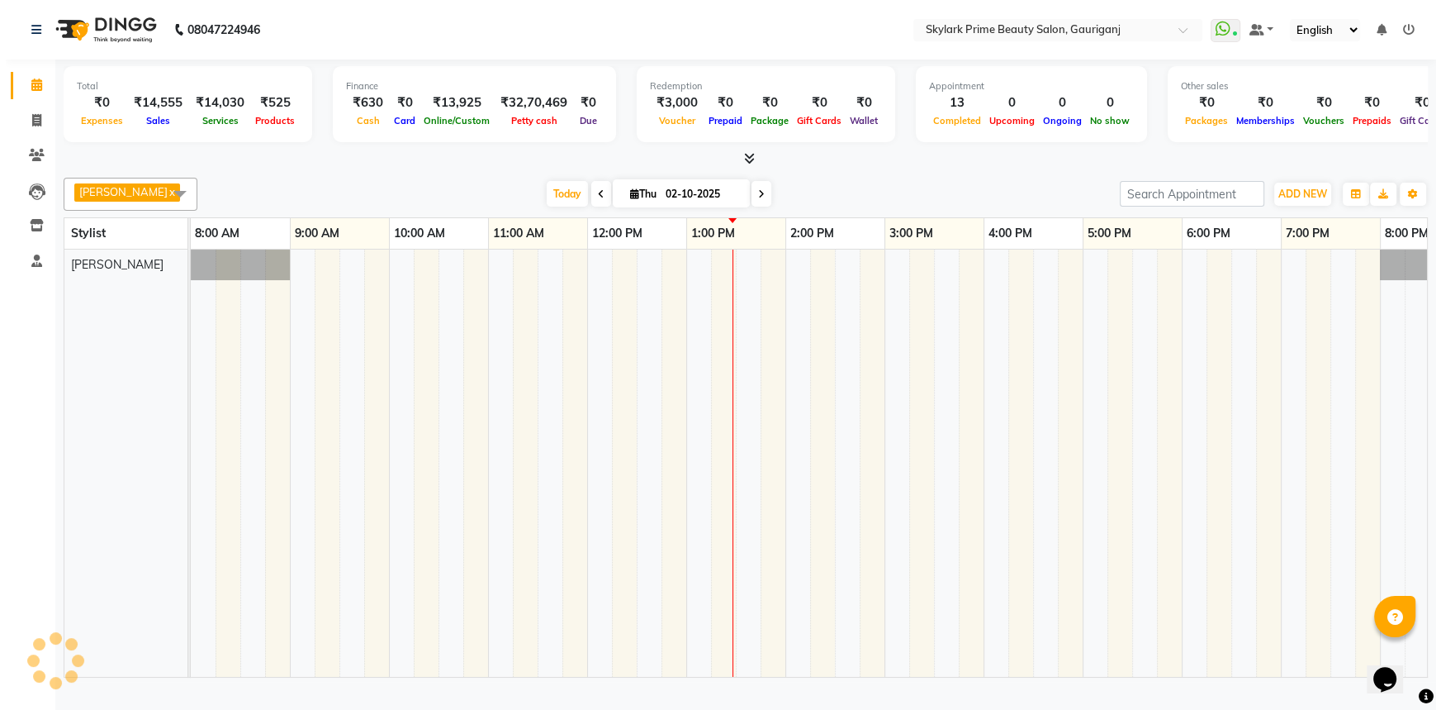
scroll to position [0, 40]
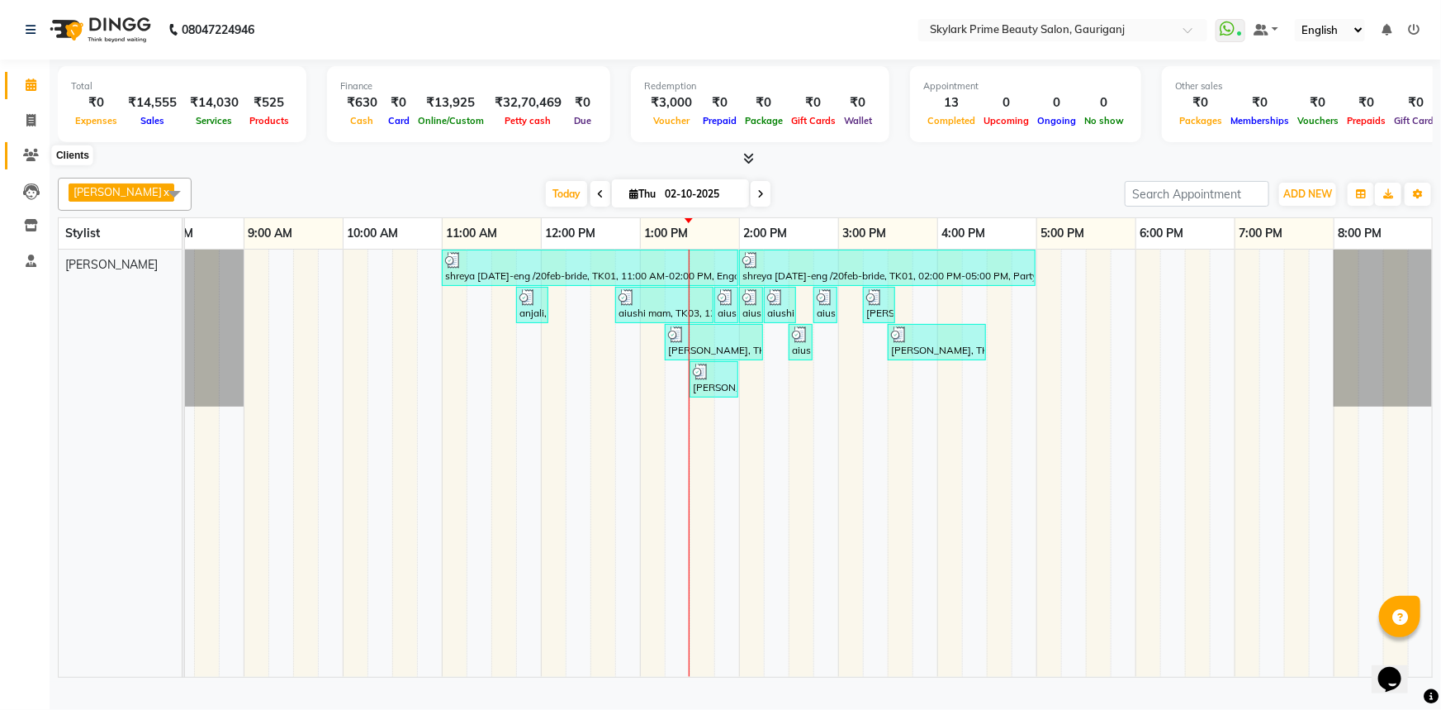
click at [32, 152] on icon at bounding box center [31, 155] width 16 height 12
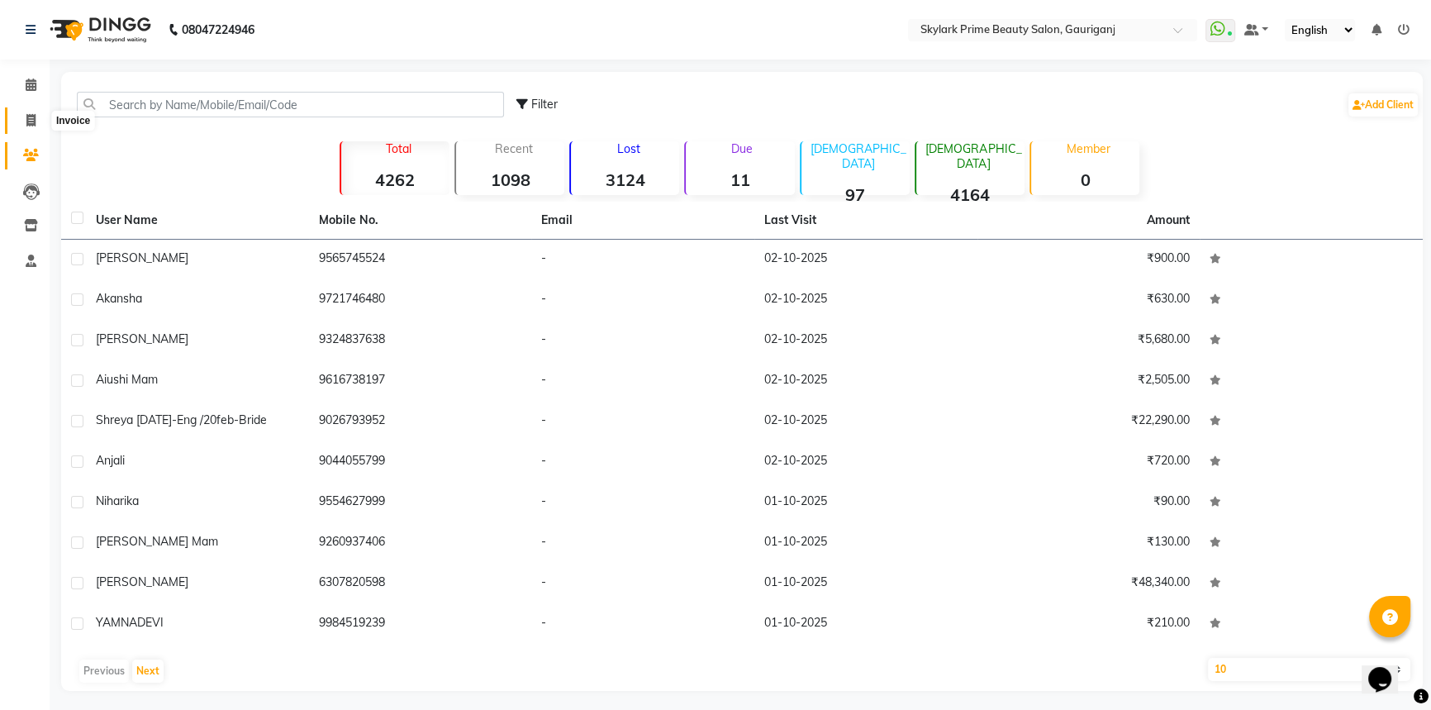
click at [28, 122] on icon at bounding box center [30, 120] width 9 height 12
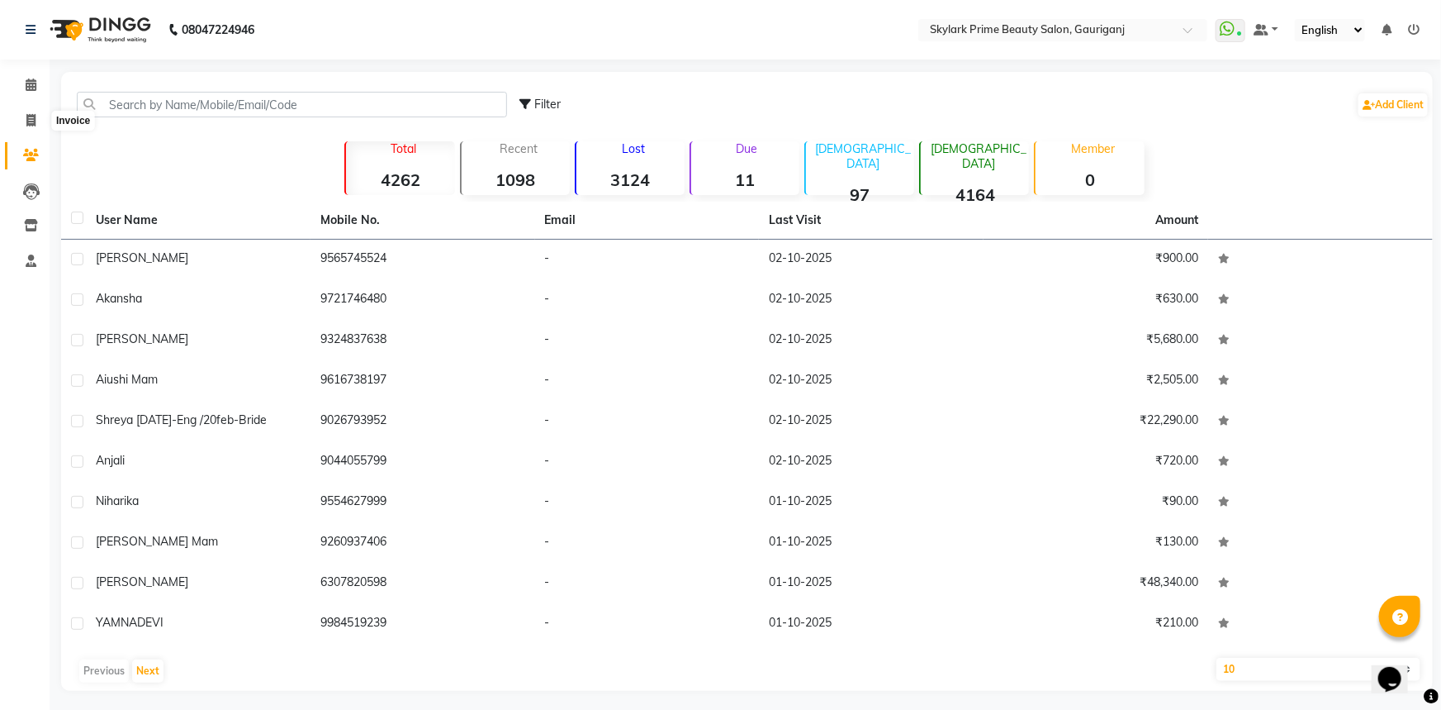
select select "service"
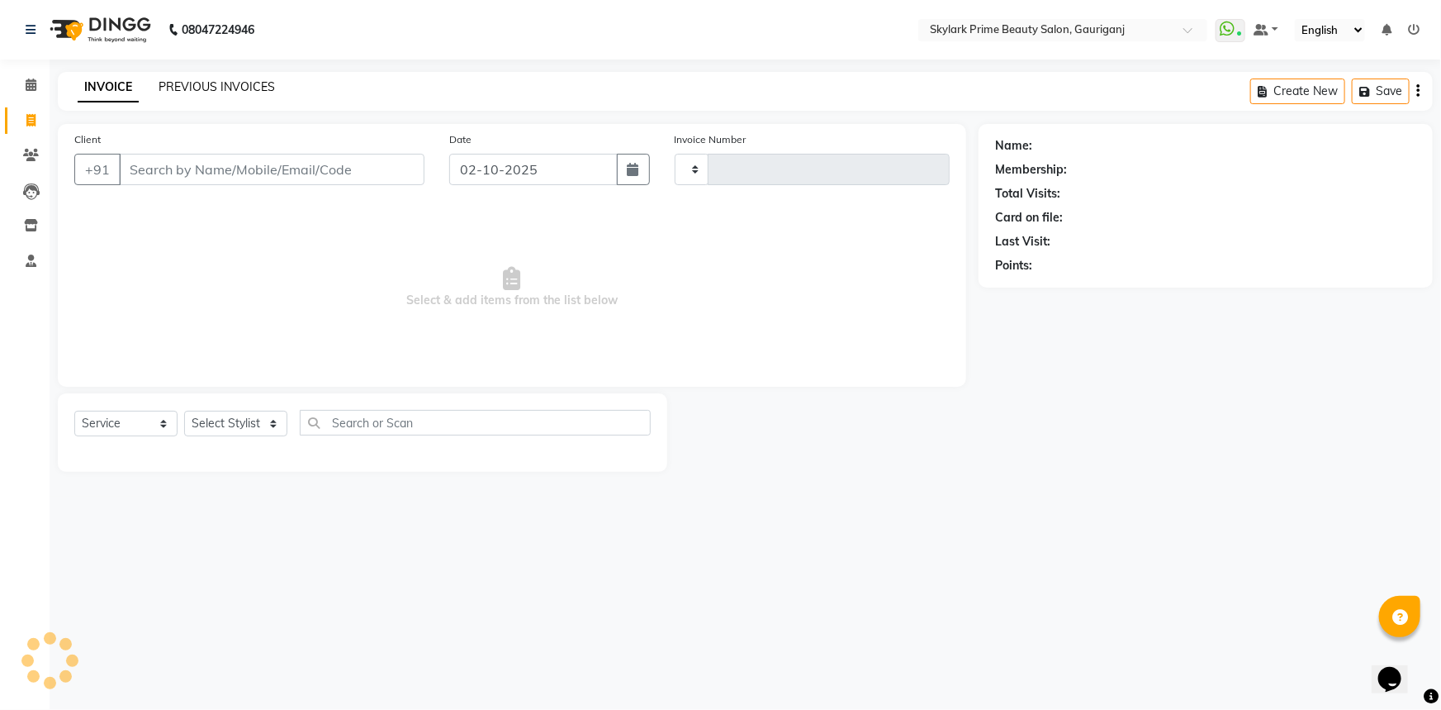
type input "3681"
click at [240, 80] on link "PREVIOUS INVOICES" at bounding box center [217, 86] width 116 height 15
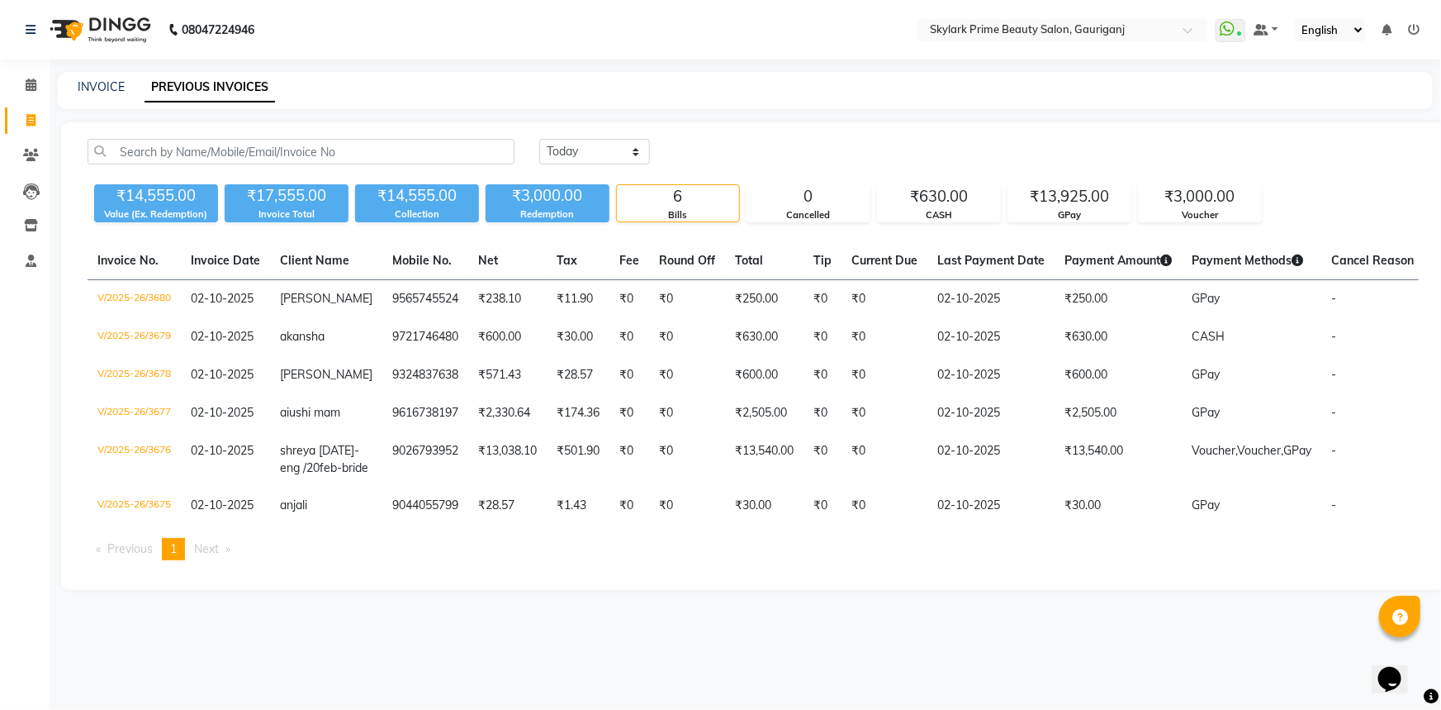
click at [107, 98] on div "INVOICE PREVIOUS INVOICES" at bounding box center [745, 90] width 1375 height 37
click at [26, 85] on icon at bounding box center [31, 84] width 11 height 12
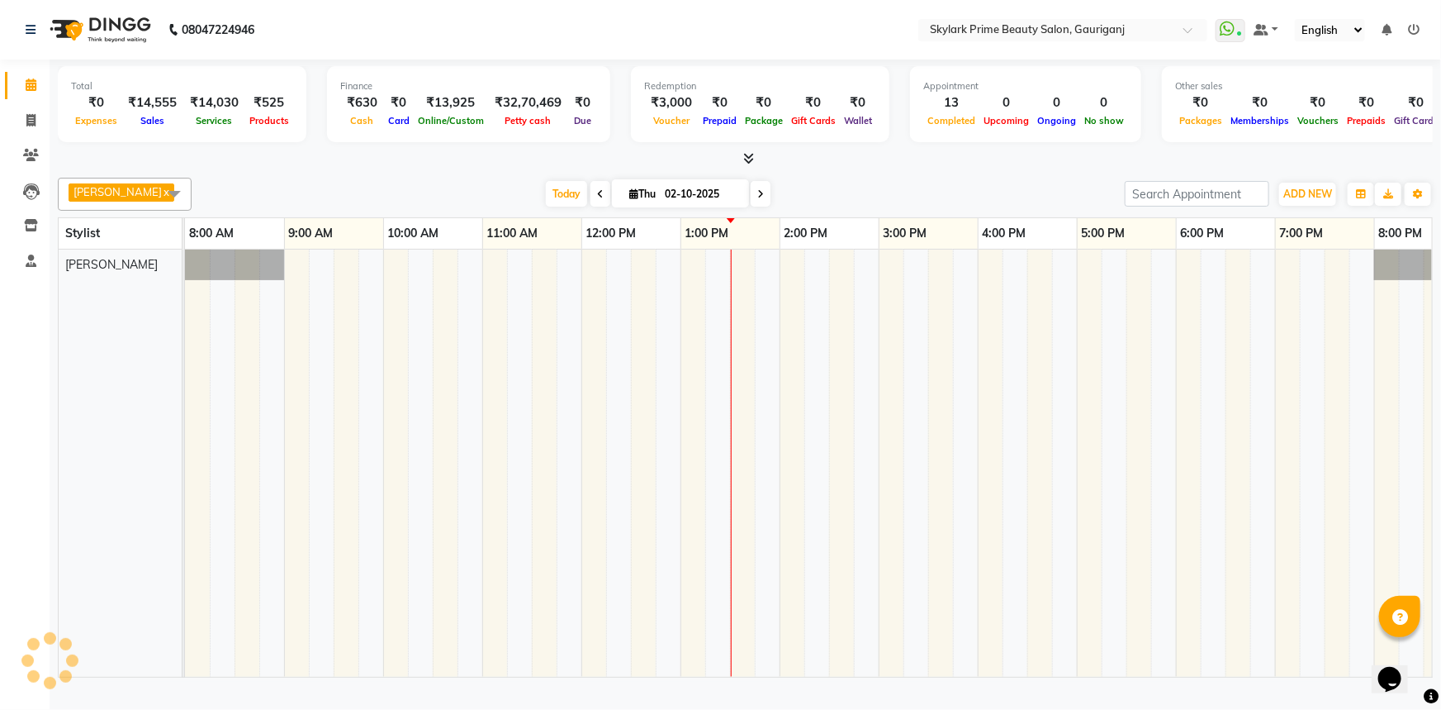
click at [26, 85] on icon at bounding box center [31, 84] width 11 height 12
